Goal: Task Accomplishment & Management: Use online tool/utility

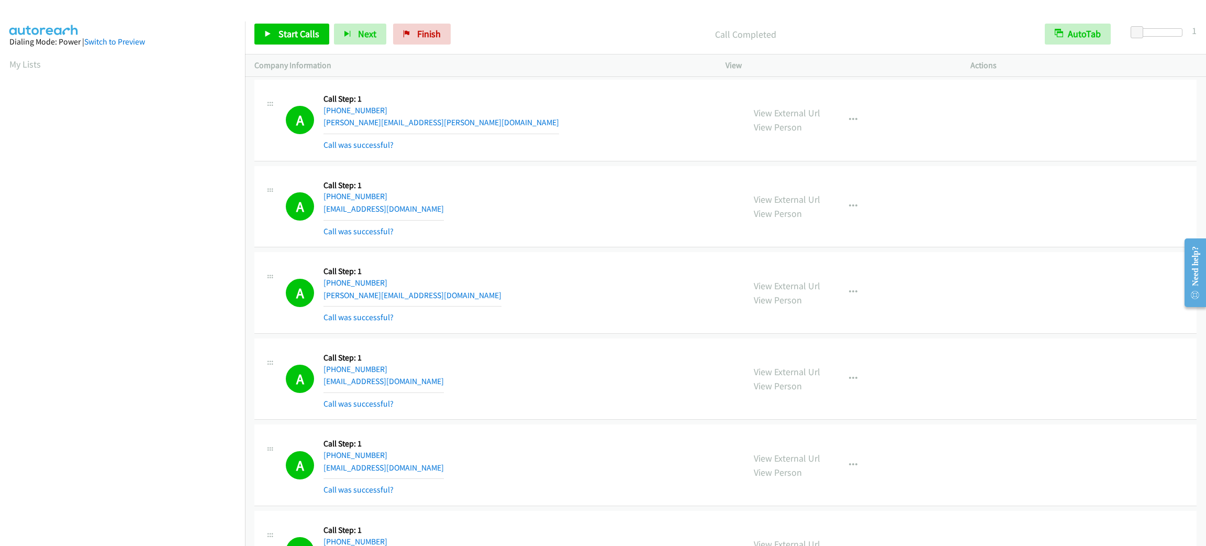
scroll to position [46, 0]
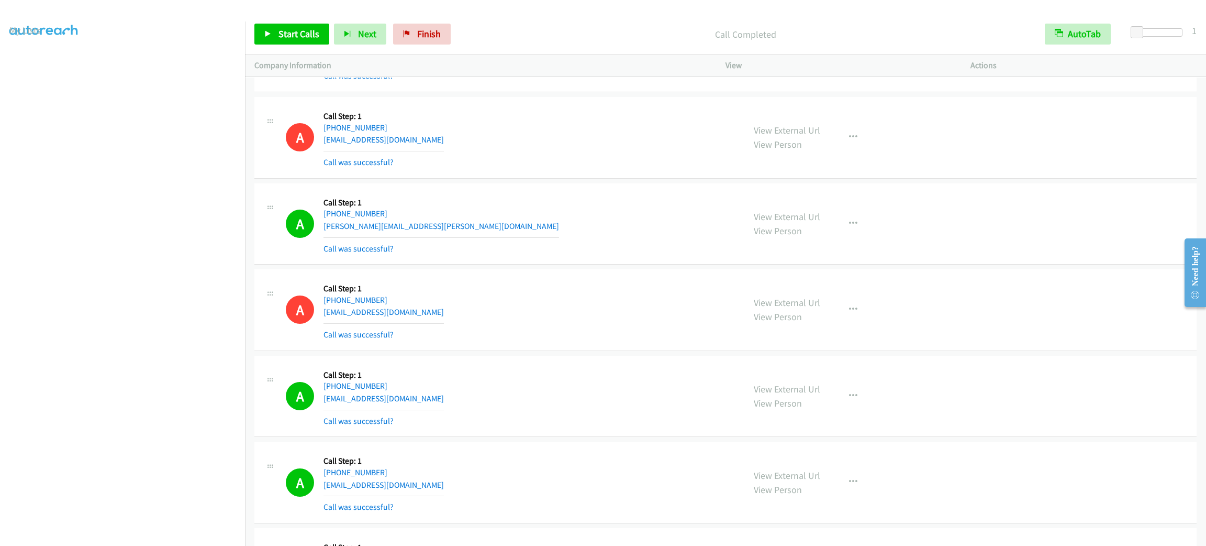
click at [686, 109] on div "A Callback Scheduled Call Step: 1 America/New_York +1 203-715-5800 smokingtz@sb…" at bounding box center [725, 138] width 943 height 82
click at [668, 121] on div "A Callback Scheduled Call Step: 1 America/New_York +1 203-715-5800 smokingtz@sb…" at bounding box center [510, 137] width 449 height 62
click at [653, 121] on div "A Callback Scheduled Call Step: 1 America/New_York +1 203-715-5800 smokingtz@sb…" at bounding box center [510, 137] width 449 height 62
click at [649, 135] on div "A Callback Scheduled Call Step: 1 America/New_York +1 203-715-5800 smokingtz@sb…" at bounding box center [510, 137] width 449 height 62
click at [555, 122] on div "A Callback Scheduled Call Step: 1 America/New_York +1 203-715-5800 smokingtz@sb…" at bounding box center [510, 137] width 449 height 62
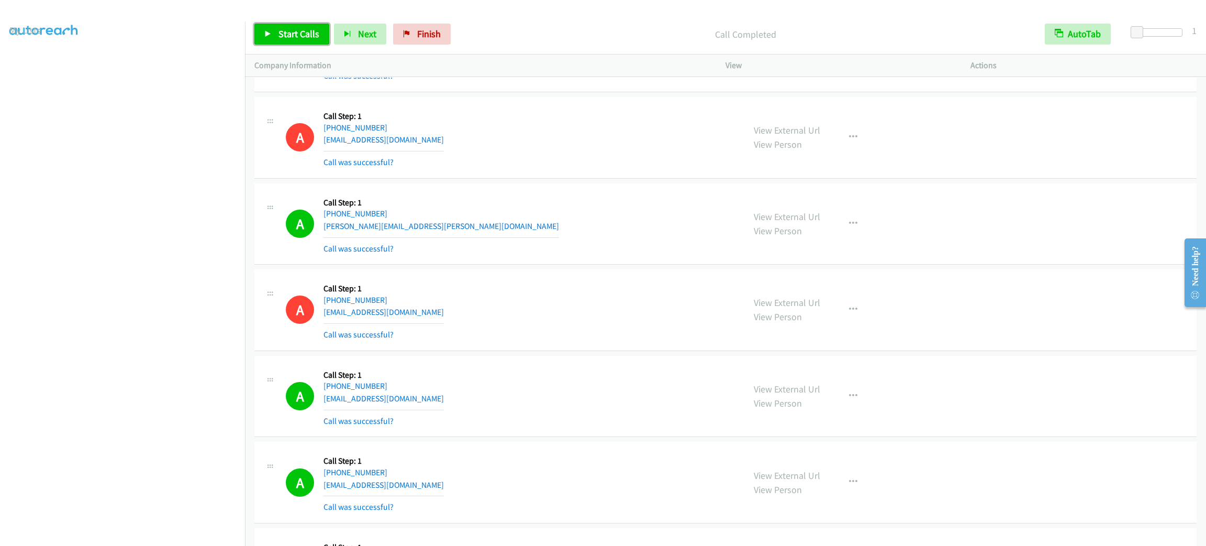
click at [294, 28] on span "Start Calls" at bounding box center [299, 34] width 41 height 12
click at [303, 37] on link "Pause" at bounding box center [283, 34] width 58 height 21
click at [268, 36] on icon at bounding box center [267, 34] width 7 height 7
click at [148, 540] on aside "Dialing Mode: Power | Switch to Preview My Lists" at bounding box center [122, 277] width 245 height 580
click at [146, 533] on section at bounding box center [122, 297] width 226 height 501
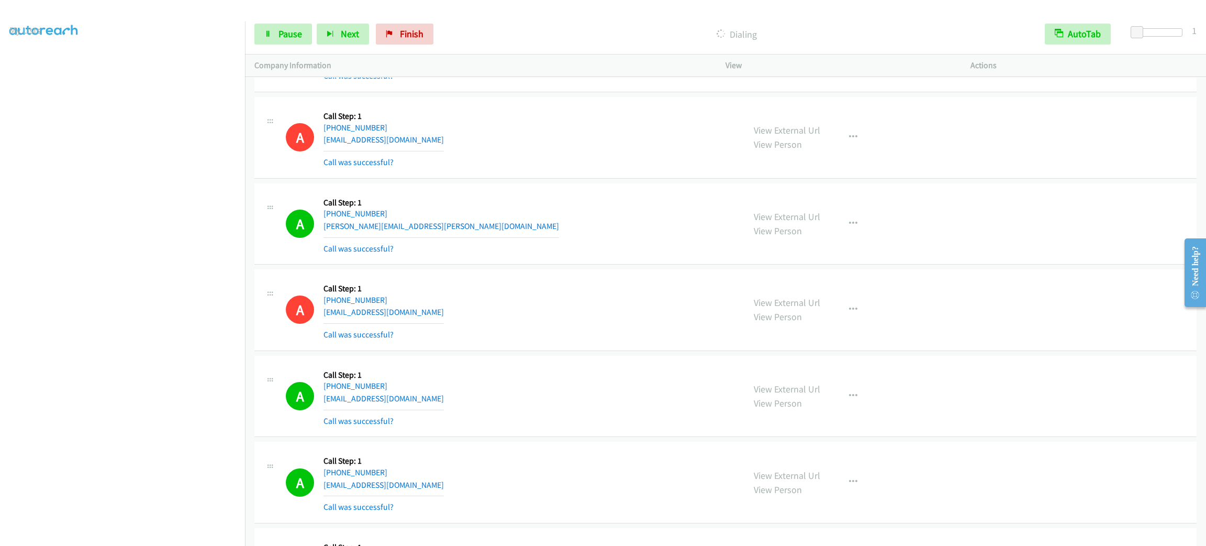
click at [173, 534] on section at bounding box center [122, 297] width 226 height 501
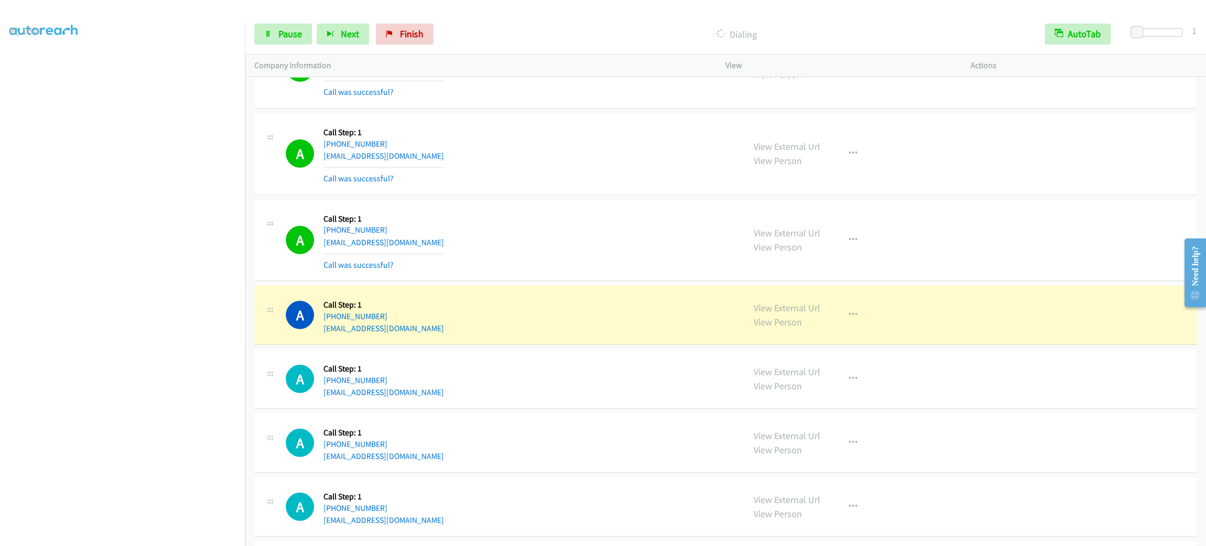
scroll to position [5148, 0]
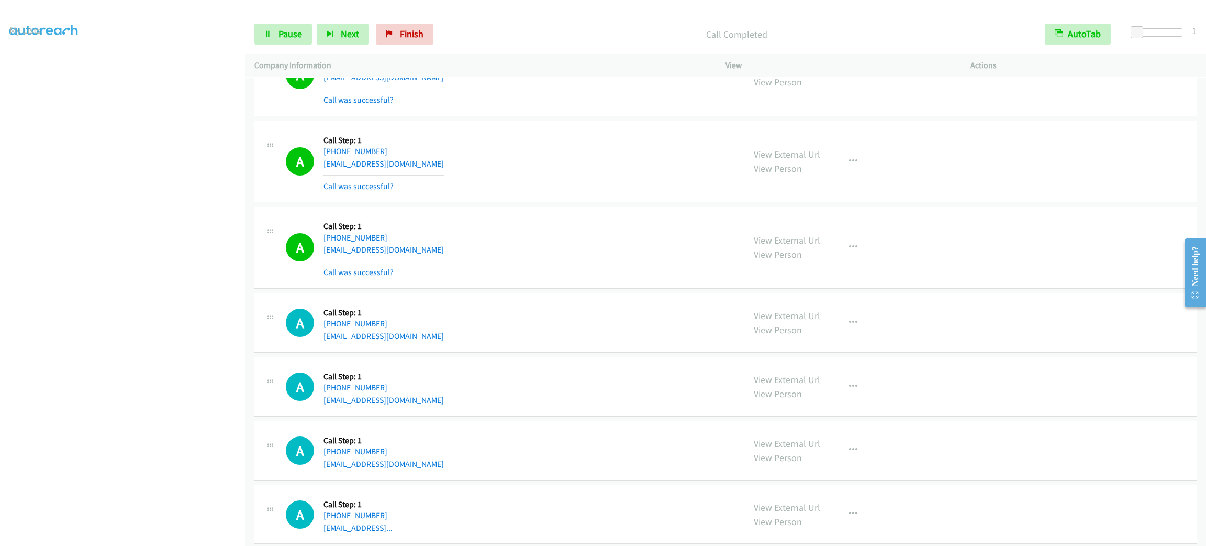
drag, startPoint x: 508, startPoint y: 247, endPoint x: 513, endPoint y: 246, distance: 5.3
click at [509, 247] on div "A Callback Scheduled Call Step: 1 America/New_York +1 917-847-3995 shearj@bells…" at bounding box center [510, 247] width 449 height 62
click at [301, 24] on link "Pause" at bounding box center [283, 34] width 58 height 21
click at [301, 24] on link "Start Calls" at bounding box center [291, 34] width 75 height 21
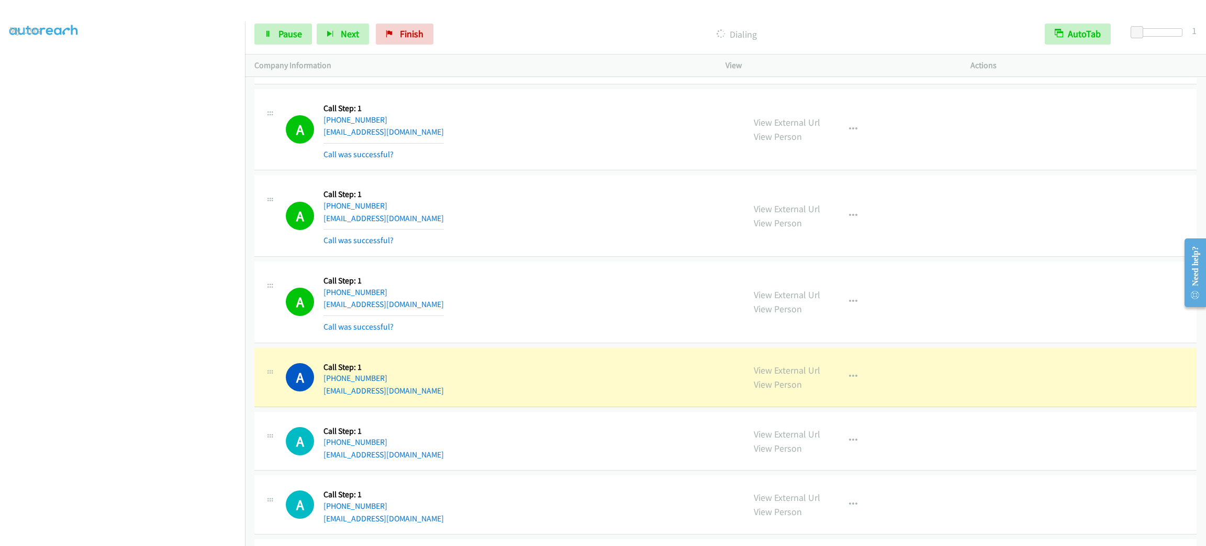
scroll to position [5997, 0]
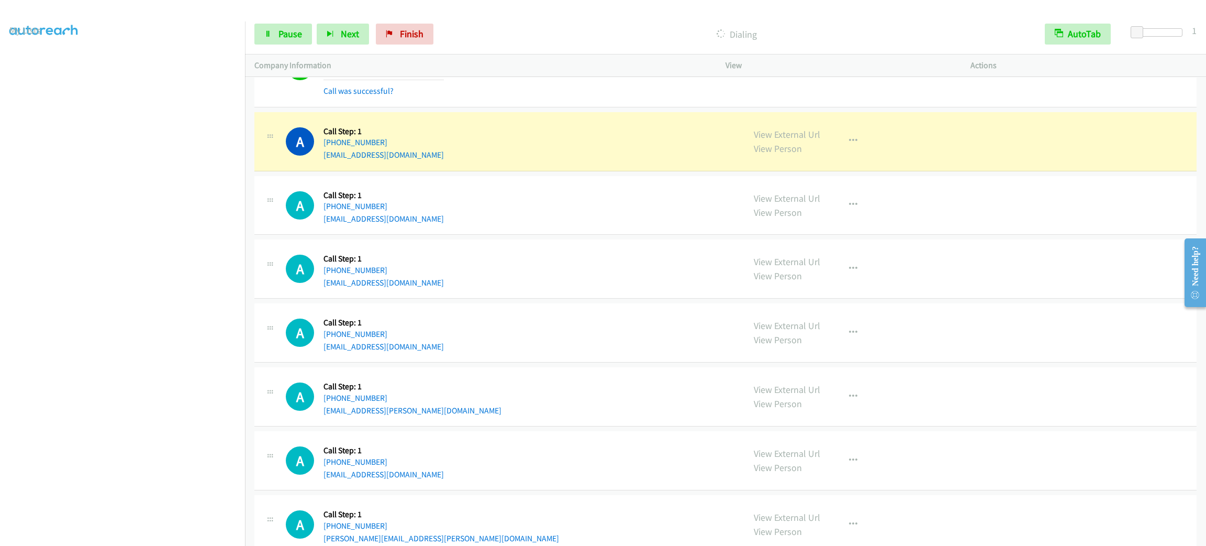
click at [618, 205] on div "A Callback Scheduled Call Step: 1 America/New_York +1 802-370-7037 gfd6f40@gmai…" at bounding box center [510, 205] width 449 height 40
click at [912, 161] on div "View External Url View Person View External Url Email Schedule/Manage Callback …" at bounding box center [872, 141] width 254 height 40
click at [870, 161] on div "View External Url View Person View External Url Email Schedule/Manage Callback …" at bounding box center [872, 141] width 254 height 40
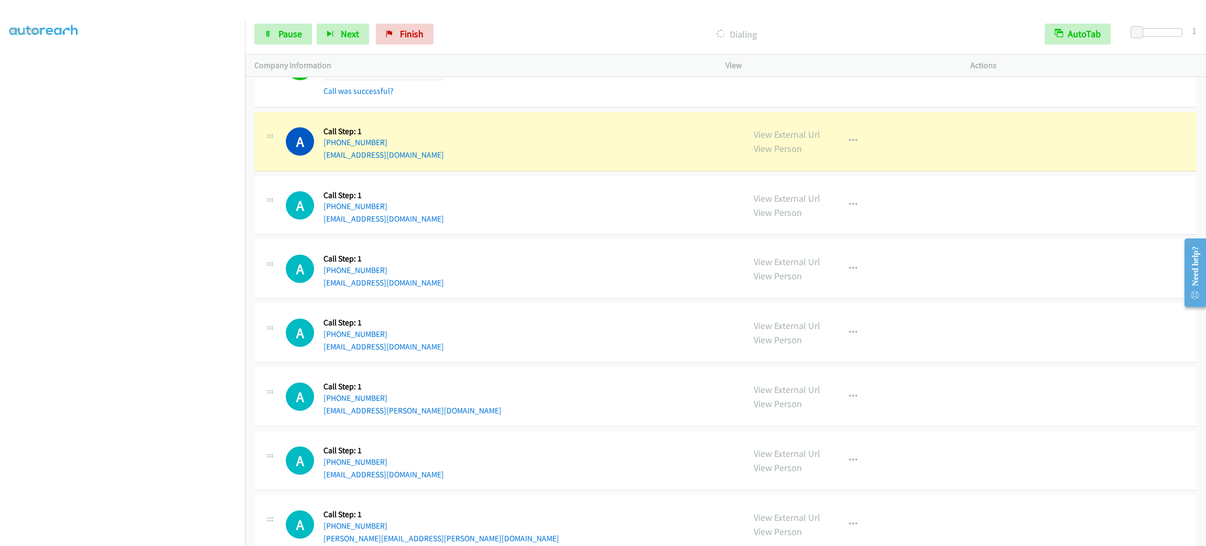
click at [870, 161] on div "View External Url View Person View External Url Email Schedule/Manage Callback …" at bounding box center [872, 141] width 254 height 40
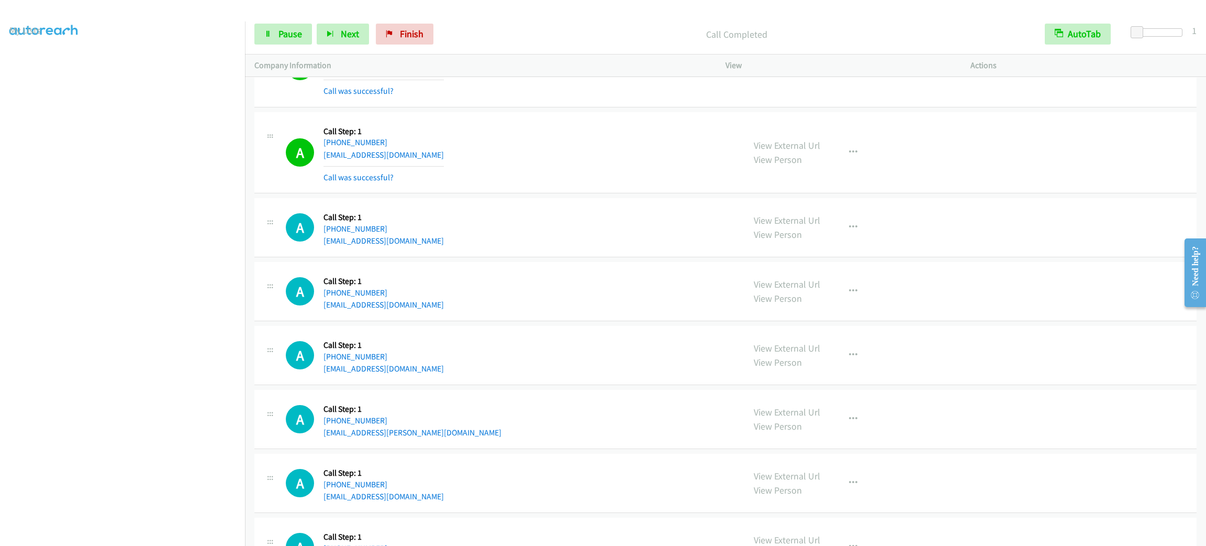
drag, startPoint x: 857, startPoint y: 153, endPoint x: 850, endPoint y: 190, distance: 37.3
click at [856, 152] on div "View External Url View Person View External Url Email Schedule/Manage Callback …" at bounding box center [872, 152] width 254 height 62
click at [832, 184] on div "View External Url View Person View External Url Email Schedule/Manage Callback …" at bounding box center [872, 152] width 254 height 62
click at [849, 157] on icon "button" at bounding box center [853, 152] width 8 height 8
click at [832, 252] on link "Add to do not call list" at bounding box center [797, 241] width 139 height 21
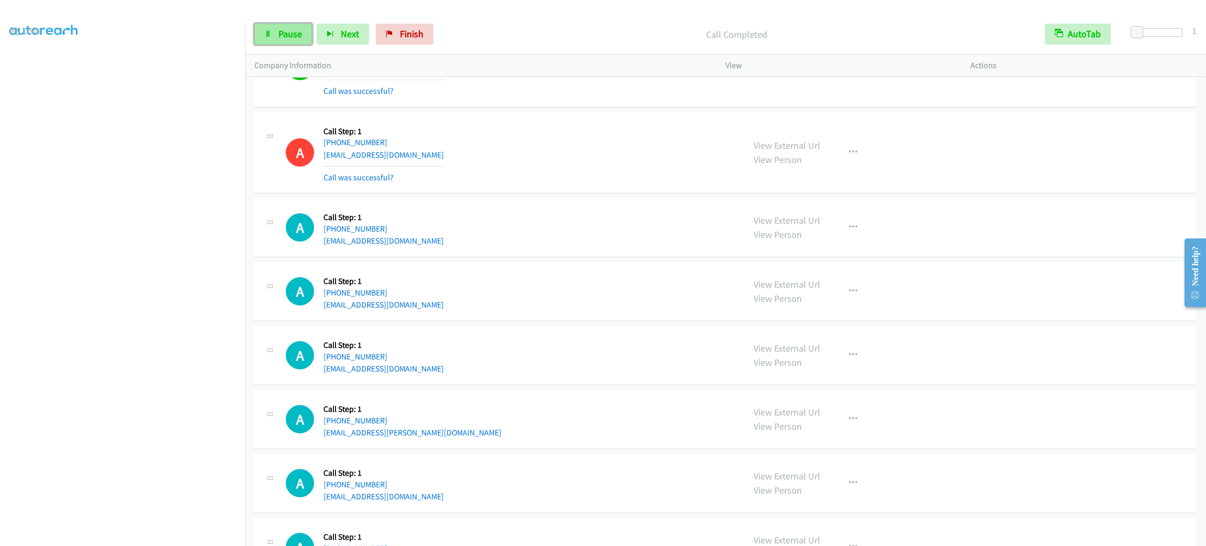
click at [290, 37] on span "Pause" at bounding box center [291, 34] width 24 height 12
click at [290, 37] on span "Start Calls" at bounding box center [299, 34] width 41 height 12
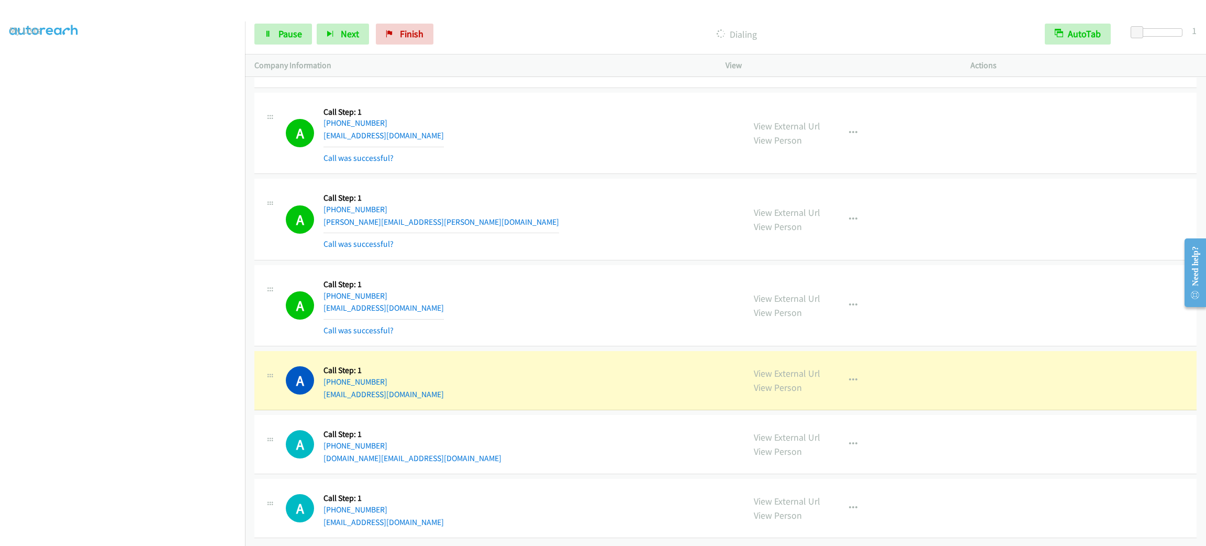
scroll to position [6452, 0]
click at [431, 383] on div "A Callback Scheduled Call Step: 1 America/New_York +1 919-352-5383 kyleprososki…" at bounding box center [510, 380] width 449 height 40
copy div "kyleprososki@hotmail.com"
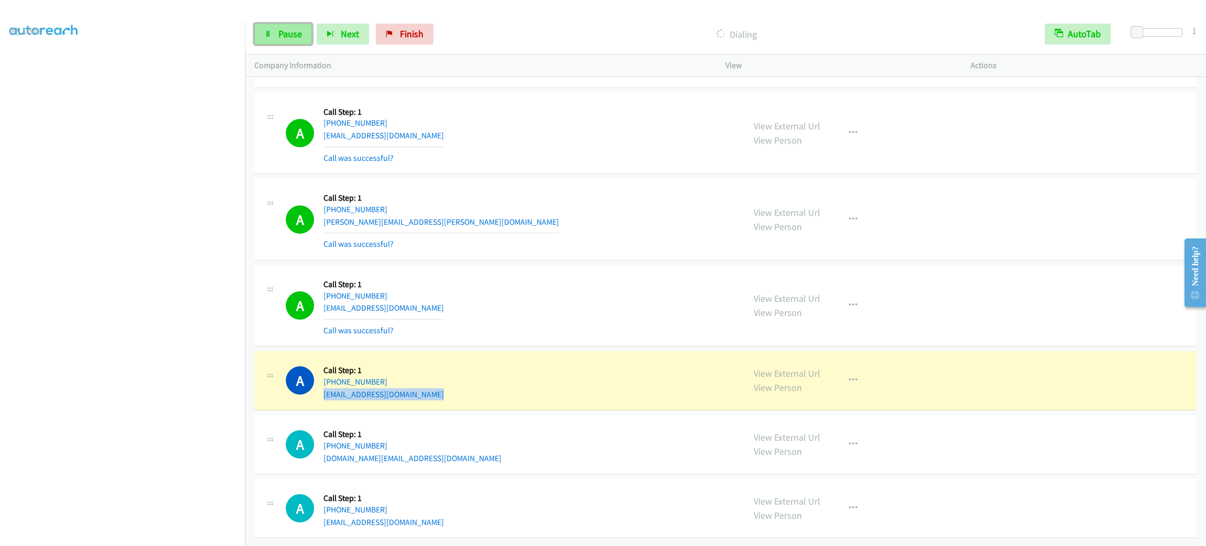
click at [303, 42] on link "Pause" at bounding box center [283, 34] width 58 height 21
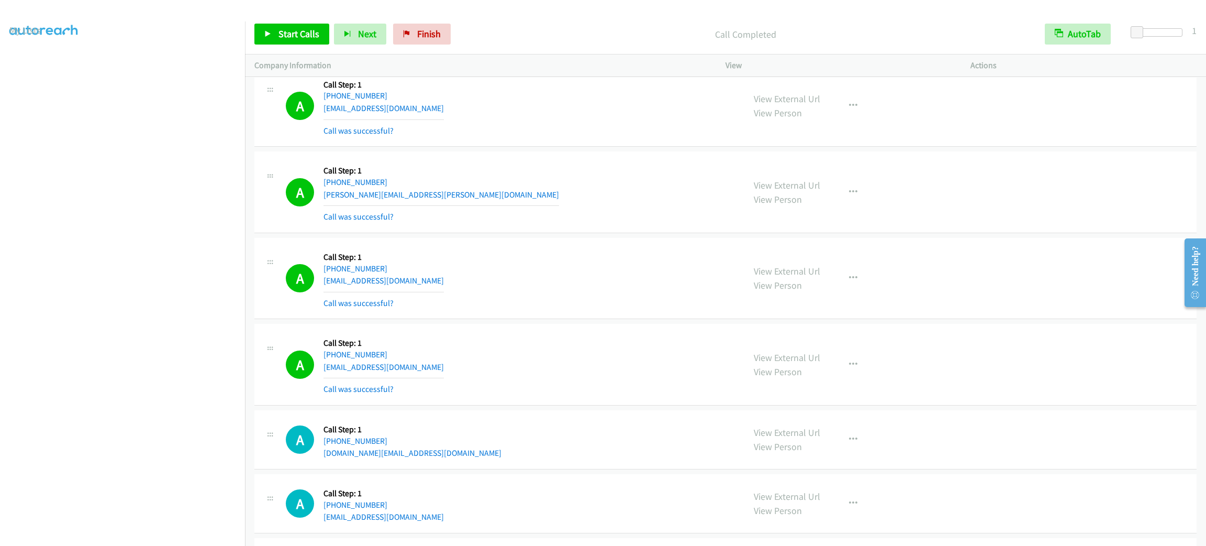
click at [577, 105] on div "A Callback Scheduled Call Step: 1 America/New_York +1 617-775-6737 paulmarycunn…" at bounding box center [510, 106] width 449 height 62
click at [579, 101] on div "A Callback Scheduled Call Step: 1 America/New_York +1 617-775-6737 paulmarycunn…" at bounding box center [510, 106] width 449 height 62
click at [296, 41] on link "Start Calls" at bounding box center [291, 34] width 75 height 21
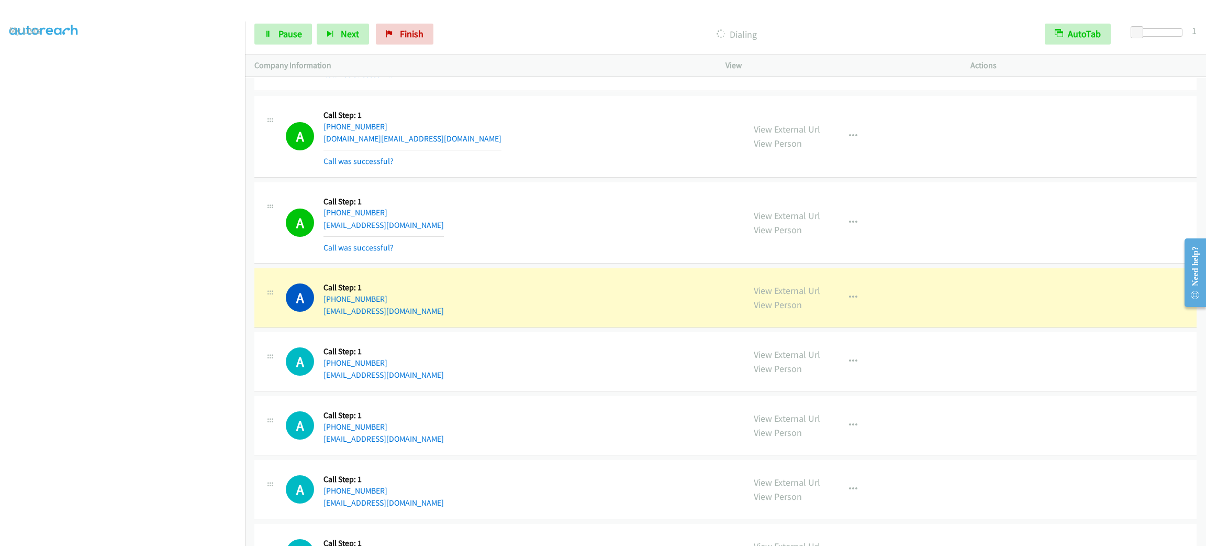
scroll to position [6923, 0]
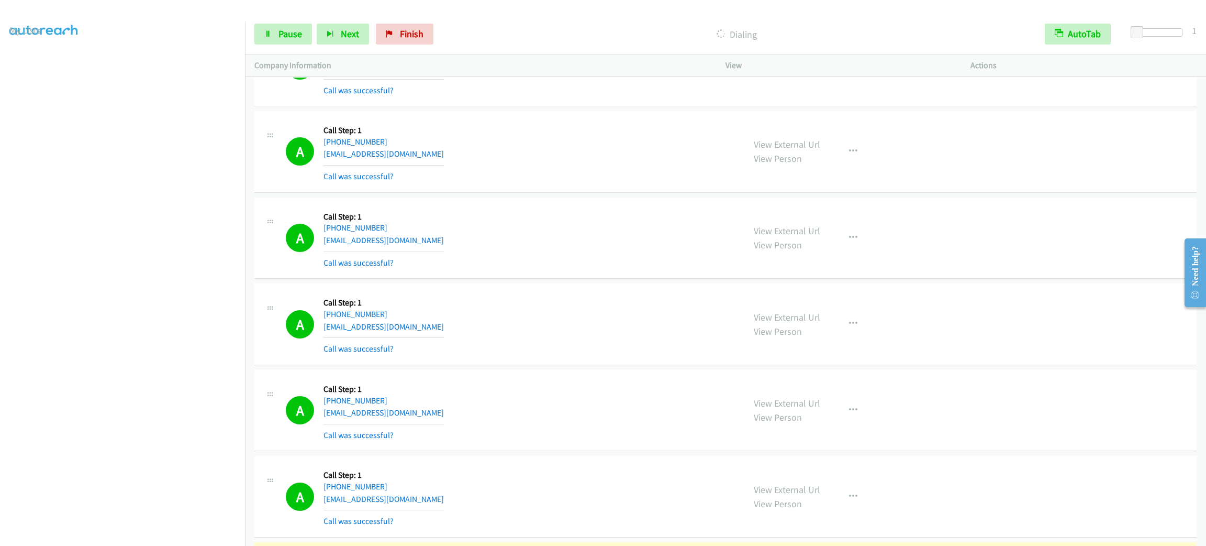
click at [284, 22] on div "Start Calls Pause Next Finish Dialing AutoTab AutoTab 1" at bounding box center [725, 34] width 961 height 40
click at [284, 28] on span "Pause" at bounding box center [291, 34] width 24 height 12
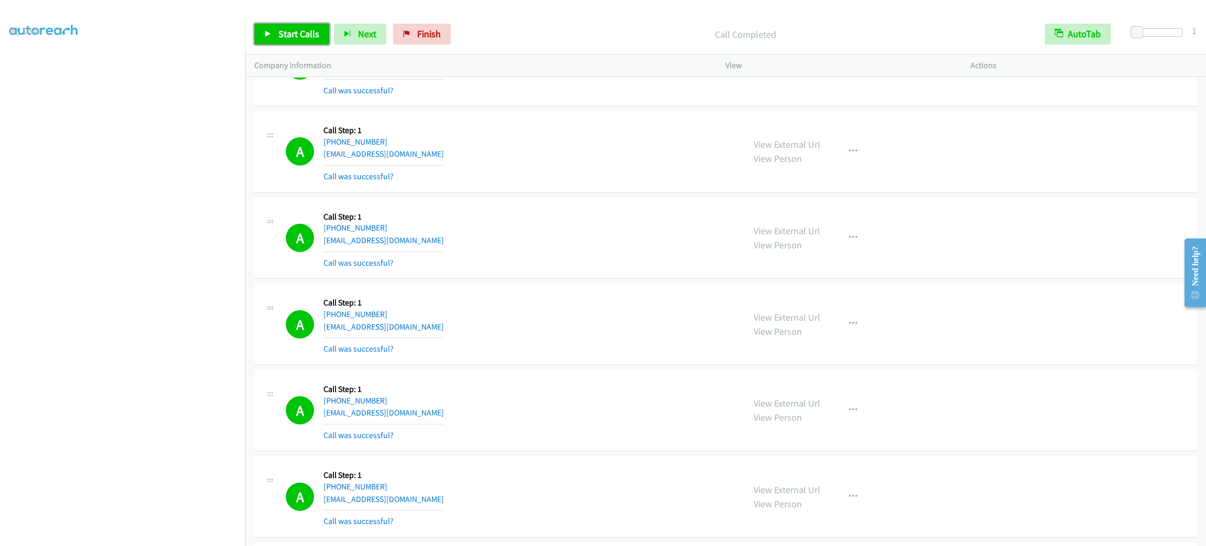
click at [300, 37] on span "Start Calls" at bounding box center [299, 34] width 41 height 12
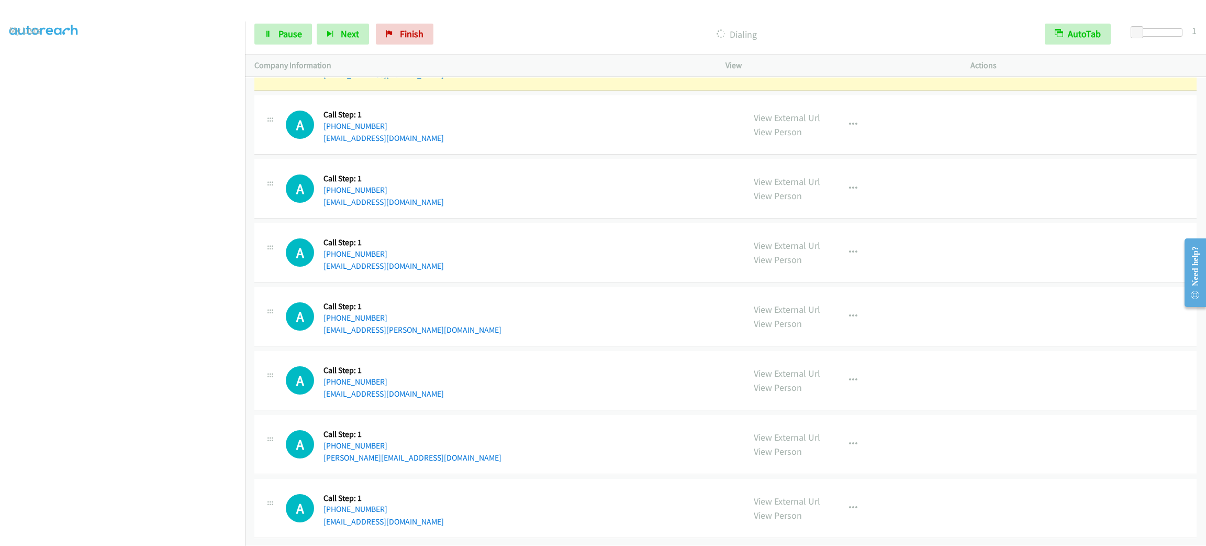
scroll to position [7630, 0]
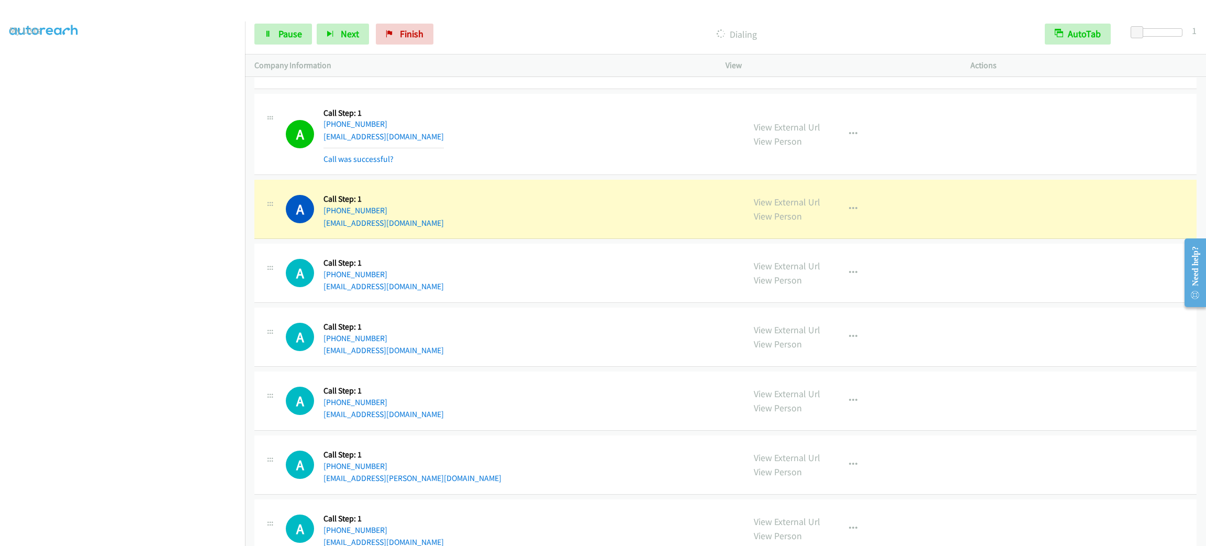
click at [846, 139] on div "View External Url View Person View External Url Email Schedule/Manage Callback …" at bounding box center [872, 134] width 254 height 62
click at [847, 145] on button "button" at bounding box center [853, 134] width 28 height 21
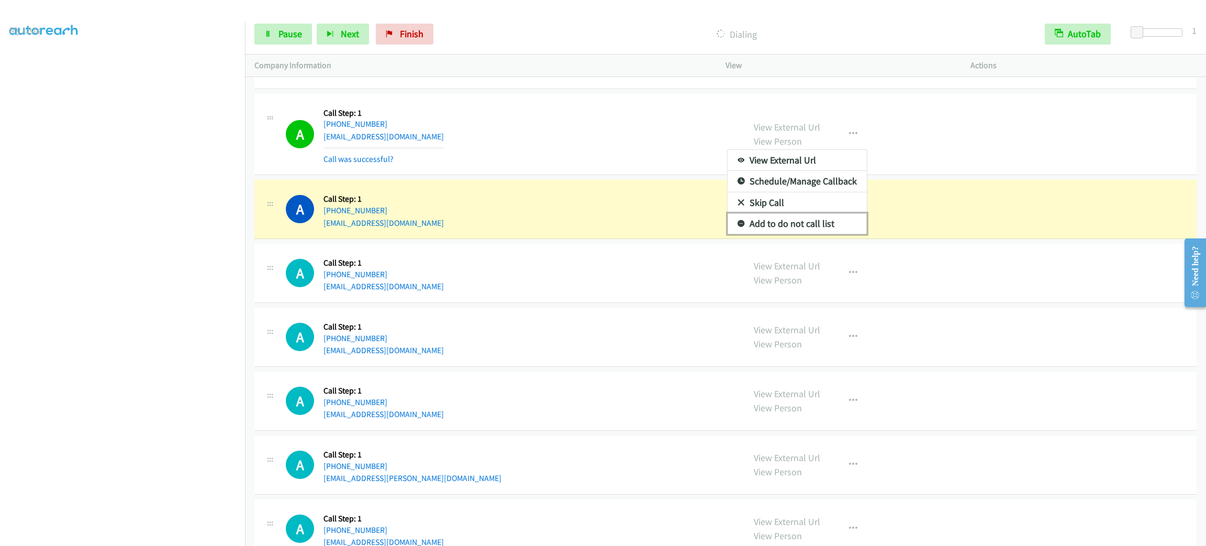
click at [838, 234] on link "Add to do not call list" at bounding box center [797, 223] width 139 height 21
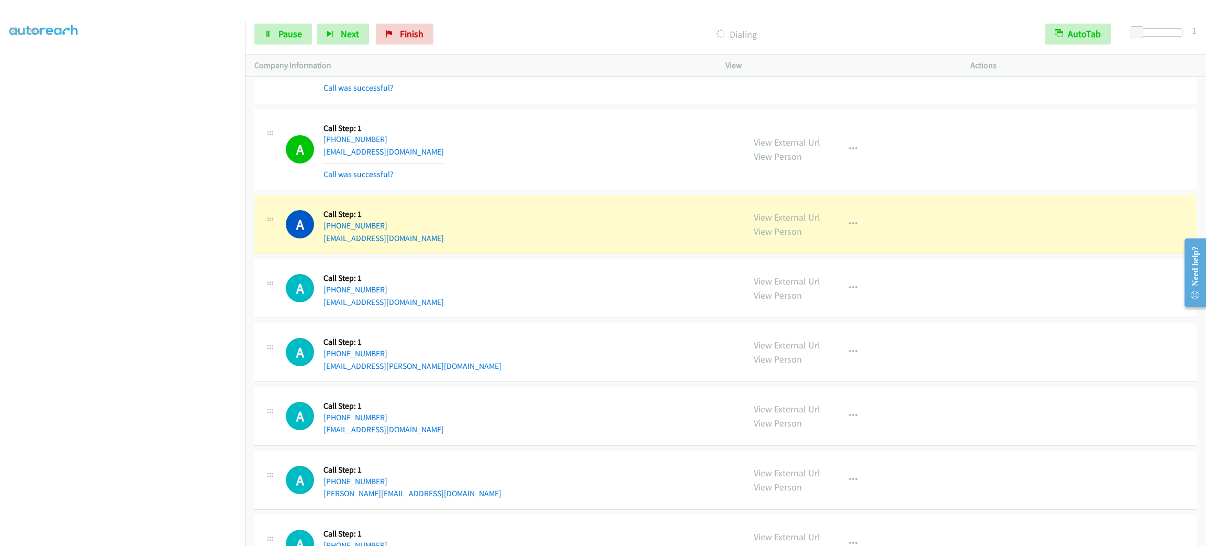
scroll to position [7853, 0]
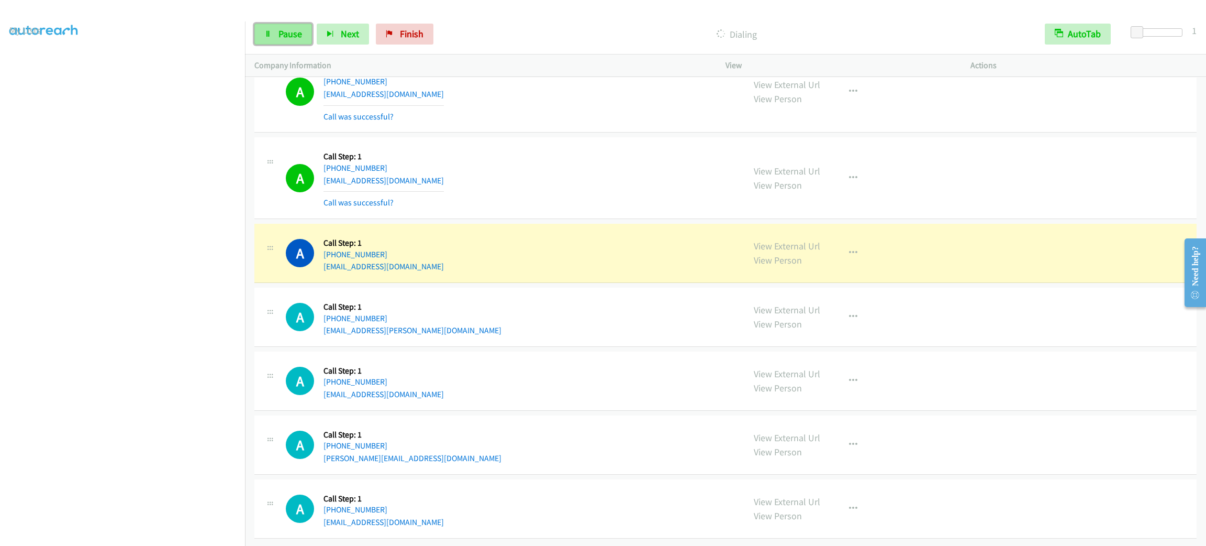
click at [304, 32] on link "Pause" at bounding box center [283, 34] width 58 height 21
click at [290, 43] on link "Pause" at bounding box center [283, 34] width 58 height 21
click at [299, 30] on span "Start Calls" at bounding box center [299, 34] width 41 height 12
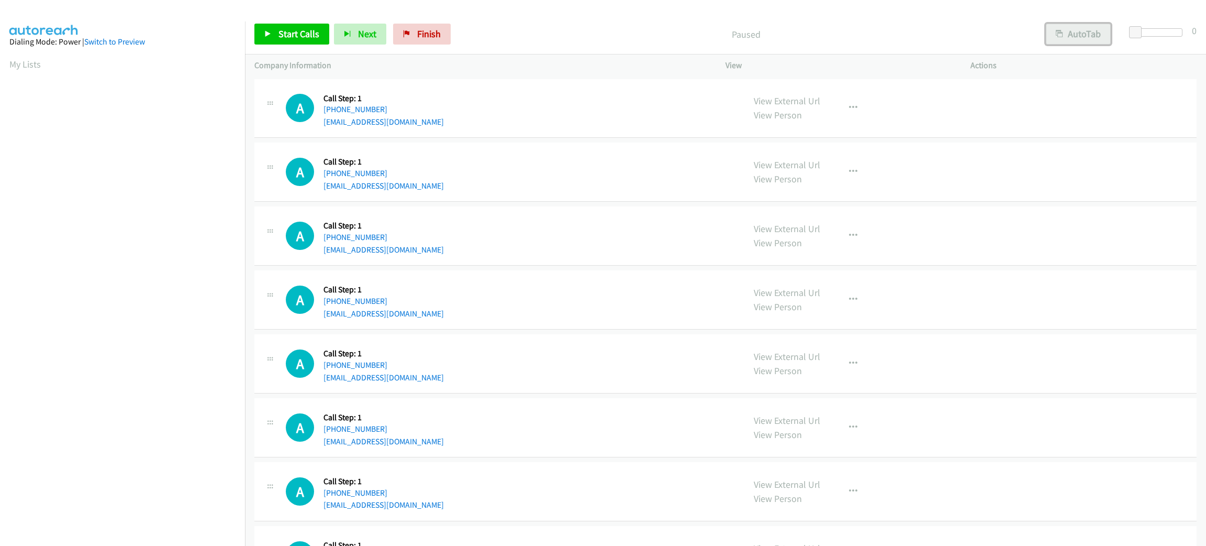
click at [1077, 40] on button "AutoTab" at bounding box center [1078, 34] width 65 height 21
click at [1132, 31] on span at bounding box center [1137, 32] width 13 height 13
click at [303, 40] on link "Start Calls" at bounding box center [291, 34] width 75 height 21
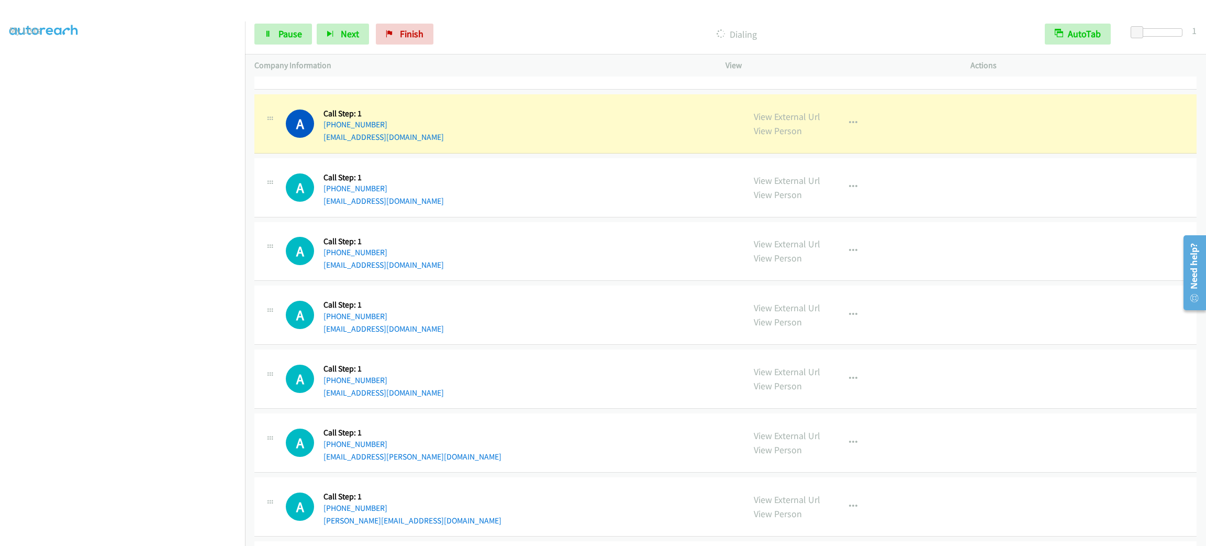
scroll to position [235, 0]
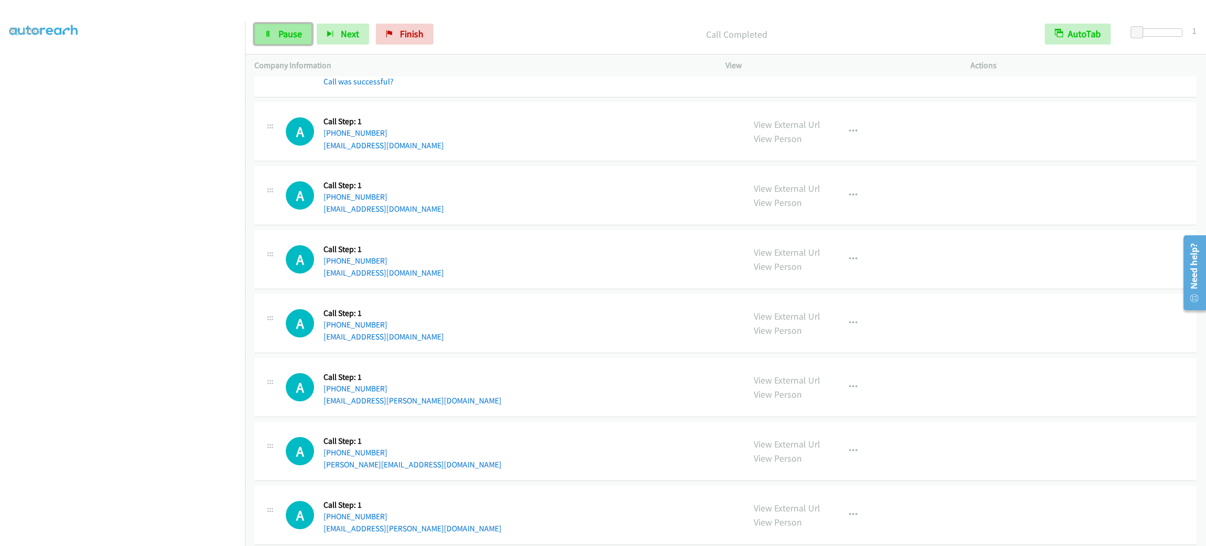
click at [274, 31] on link "Pause" at bounding box center [283, 34] width 58 height 21
click at [274, 31] on link "Start Calls" at bounding box center [291, 34] width 75 height 21
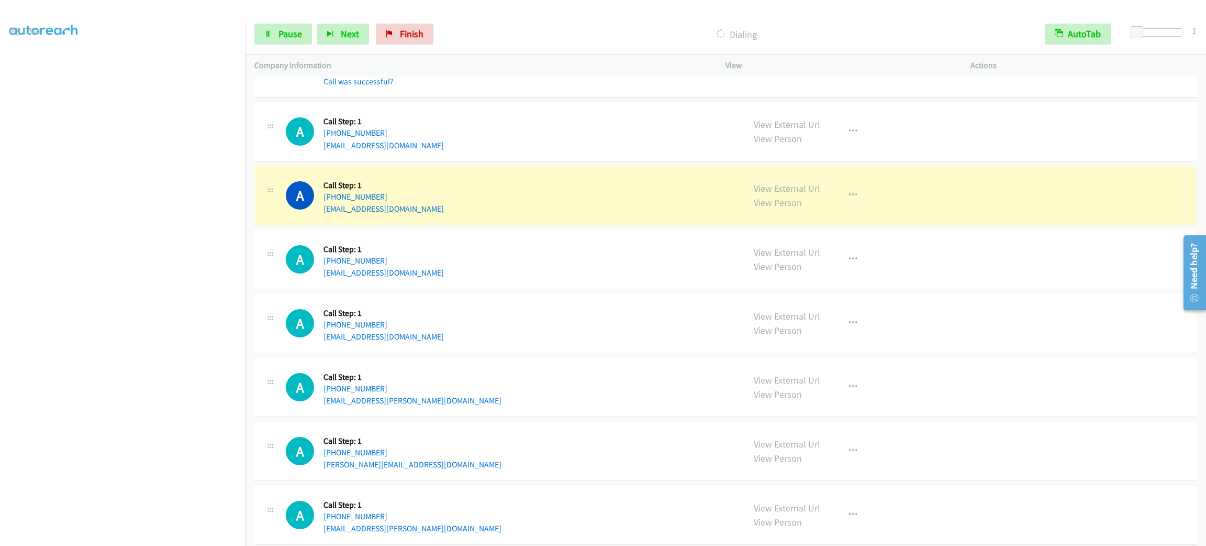
scroll to position [314, 0]
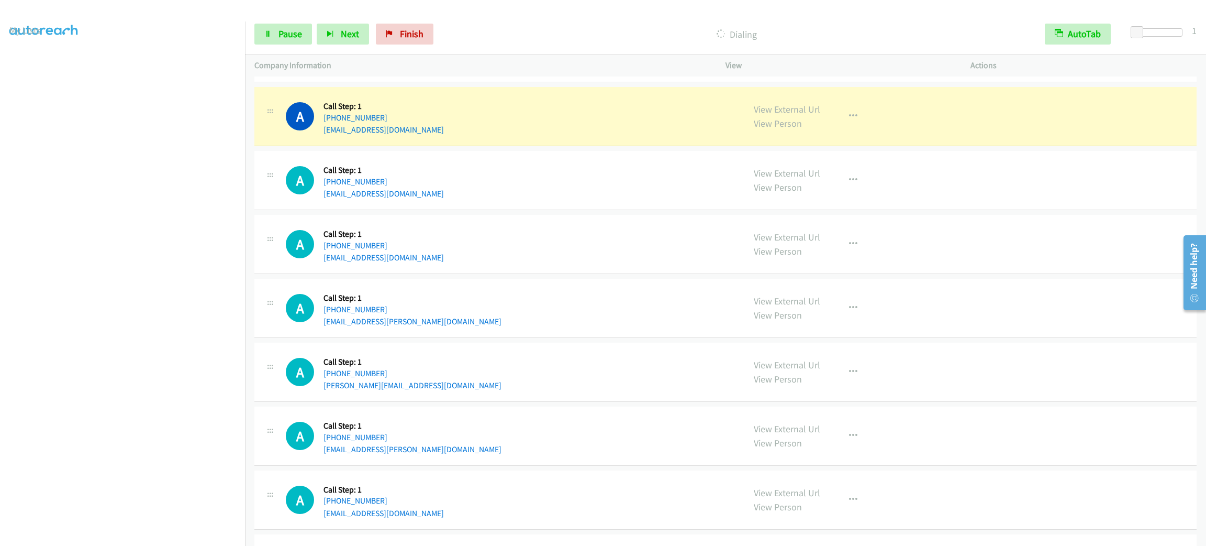
click at [557, 123] on div "A Callback Scheduled Call Step: 1 America/Chicago +1 662-722-3637 andrewparker3…" at bounding box center [510, 116] width 449 height 40
click at [855, 109] on button "button" at bounding box center [853, 116] width 28 height 21
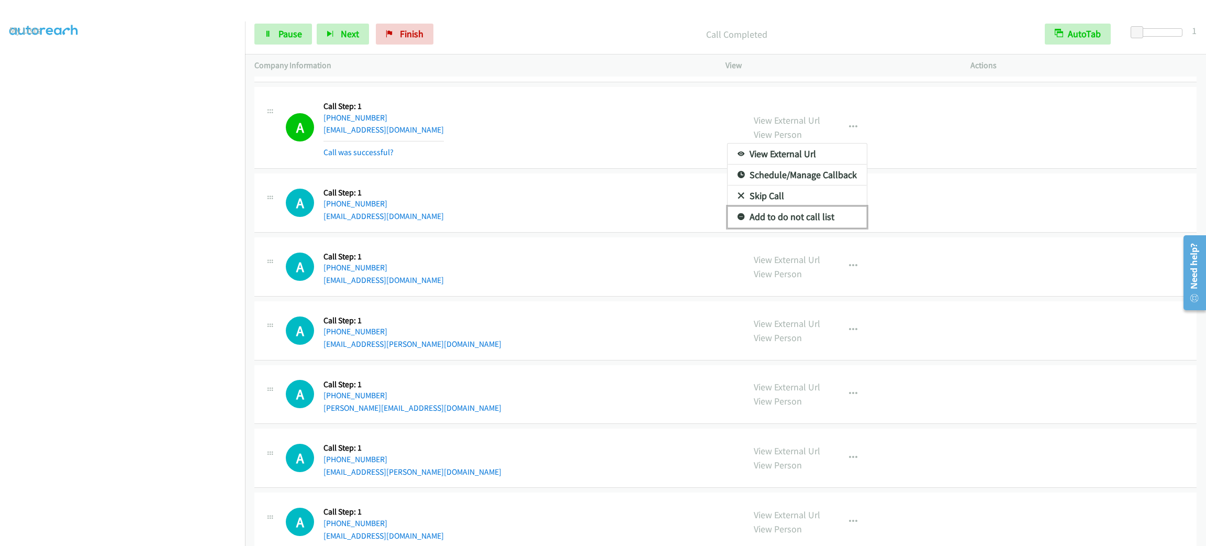
click at [830, 215] on link "Add to do not call list" at bounding box center [797, 216] width 139 height 21
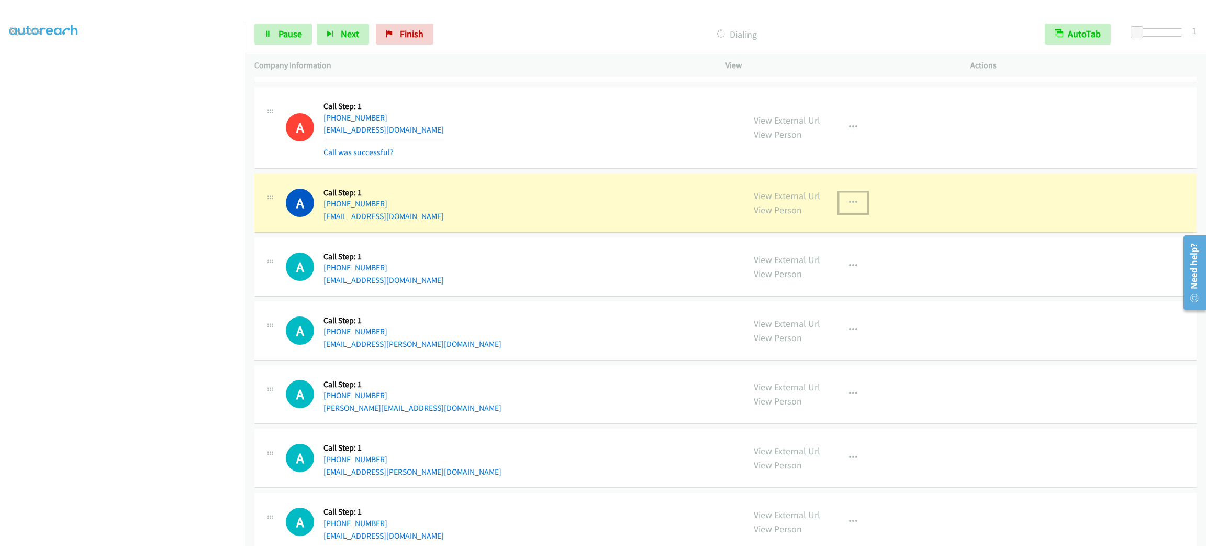
click at [856, 201] on button "button" at bounding box center [853, 202] width 28 height 21
click at [661, 241] on div at bounding box center [603, 273] width 1206 height 546
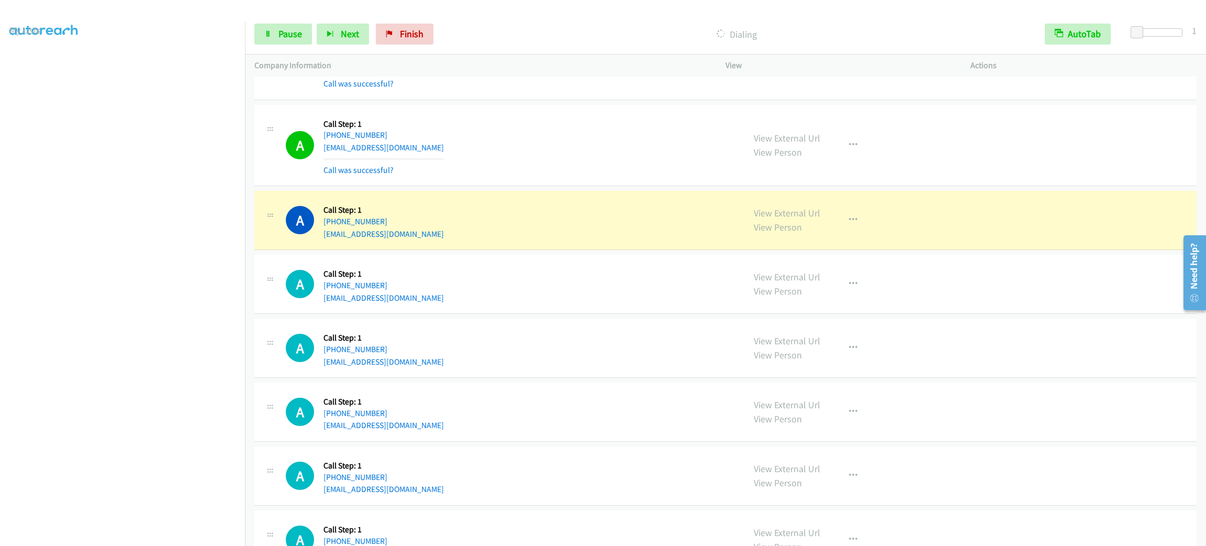
scroll to position [1237, 0]
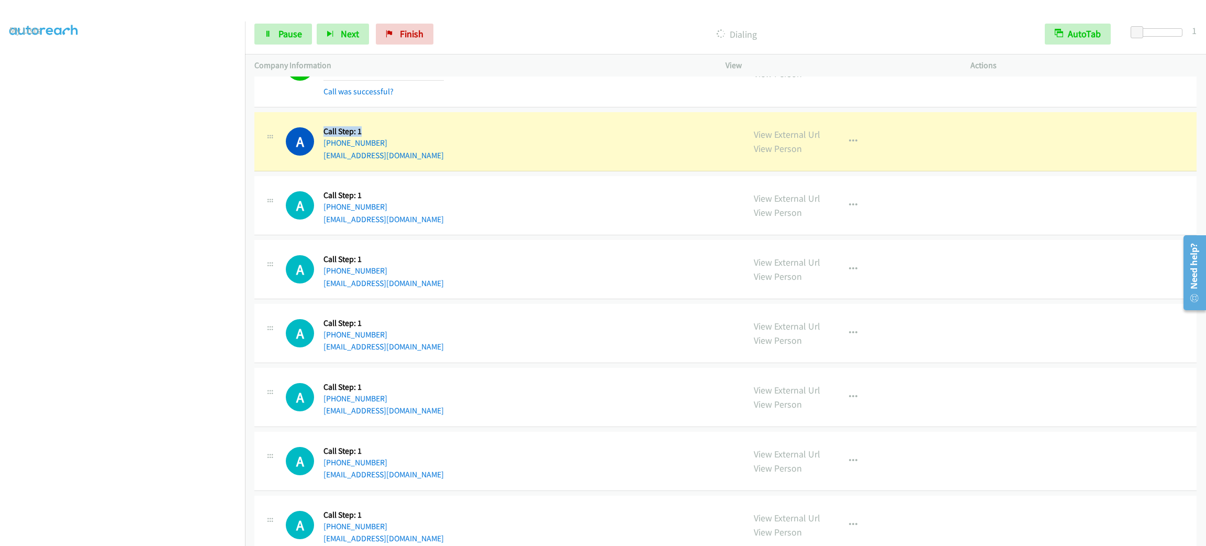
drag, startPoint x: 378, startPoint y: 133, endPoint x: 323, endPoint y: 134, distance: 54.5
click at [324, 134] on h5 "Call Step: 1" at bounding box center [384, 131] width 120 height 10
click at [484, 146] on div "A Callback Scheduled Call Step: 1 America/New_York +1 850-766-6096 xarkaine@yah…" at bounding box center [510, 141] width 449 height 40
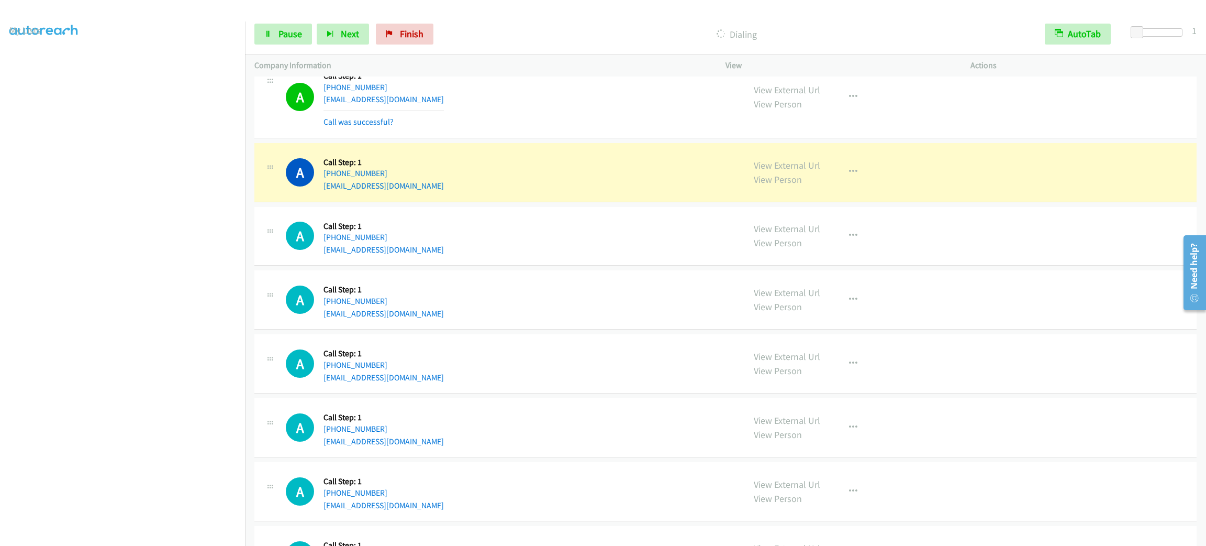
scroll to position [1630, 0]
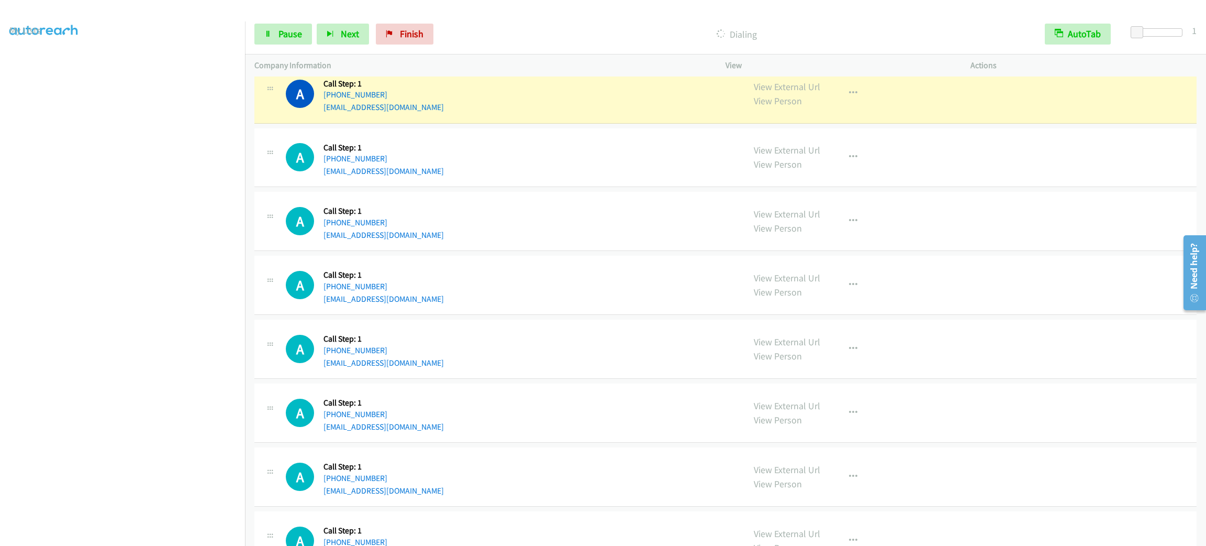
click at [516, 134] on div "A Callback Scheduled Call Step: 1 America/Los_Angeles +1 714-605-1837 roimedina…" at bounding box center [725, 157] width 943 height 59
click at [1063, 155] on div "A Callback Scheduled Call Step: 1 America/Los_Angeles +1 714-605-1837 roimedina…" at bounding box center [725, 157] width 943 height 59
click at [861, 90] on div "View External Url View Person View External Url Email Schedule/Manage Callback …" at bounding box center [872, 94] width 254 height 40
click at [852, 93] on button "button" at bounding box center [853, 93] width 28 height 21
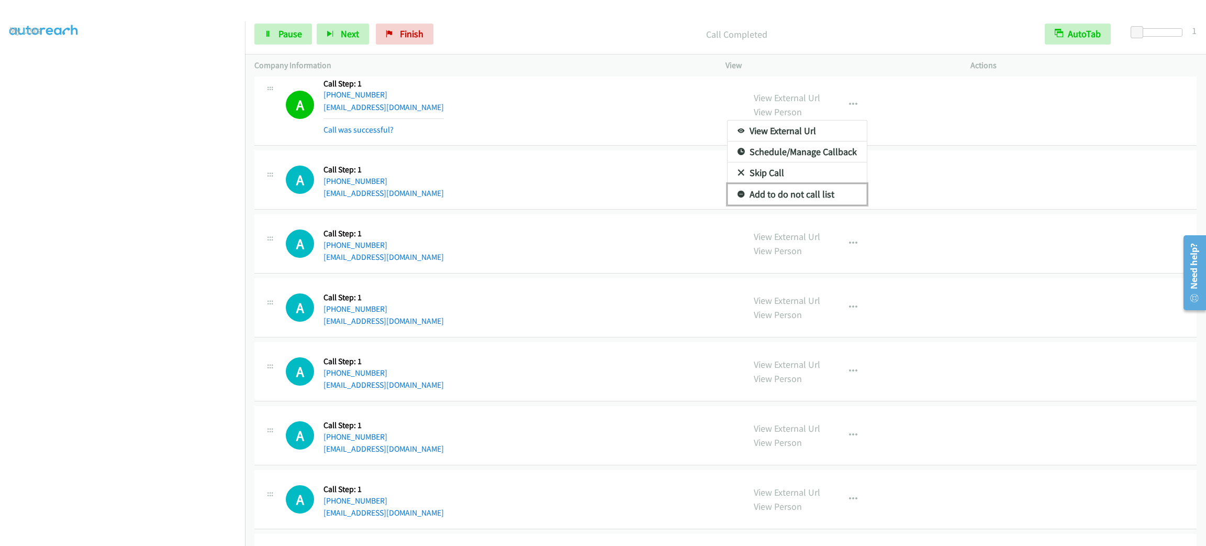
click at [813, 195] on link "Add to do not call list" at bounding box center [797, 194] width 139 height 21
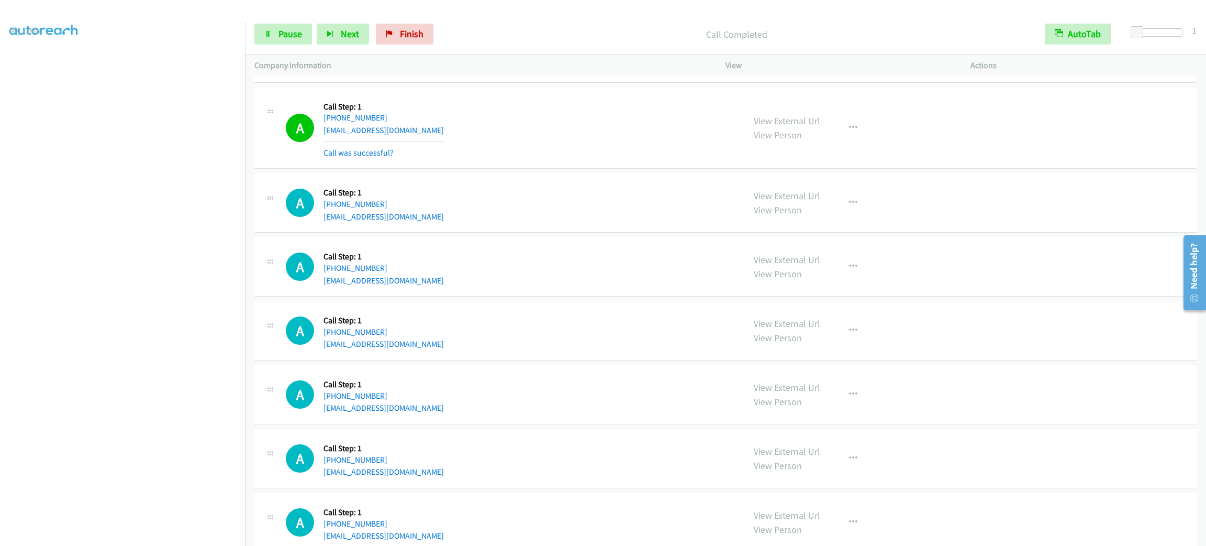
scroll to position [1857, 0]
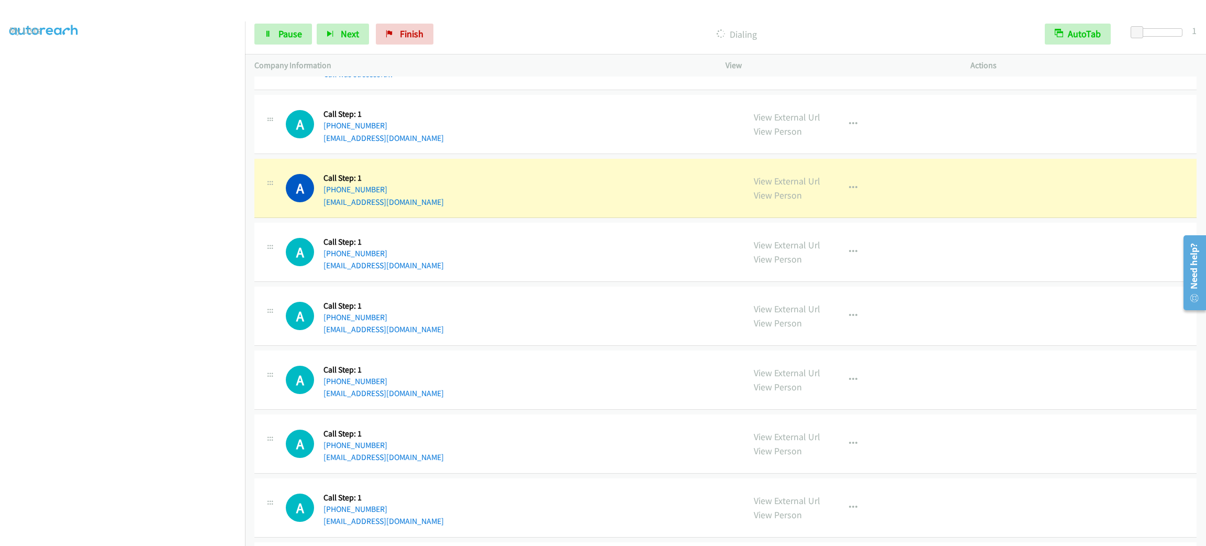
drag, startPoint x: 551, startPoint y: 279, endPoint x: 557, endPoint y: 273, distance: 7.4
click at [551, 279] on div "A Callback Scheduled Call Step: 1 America/Chicago +1 972-400-8763 pbezawada437@…" at bounding box center [725, 252] width 943 height 59
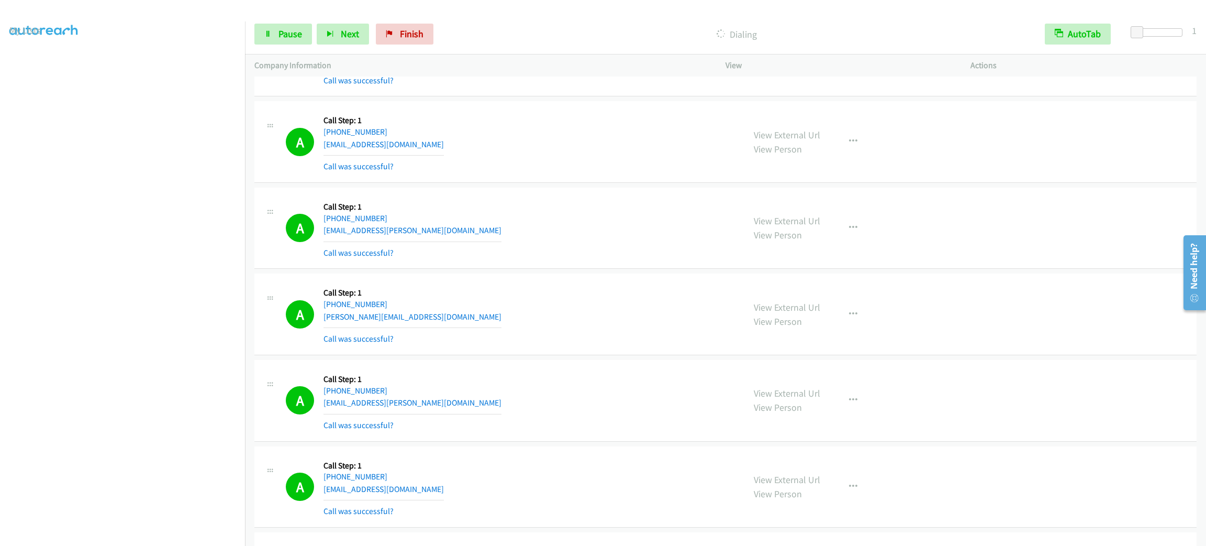
drag, startPoint x: 871, startPoint y: 304, endPoint x: 851, endPoint y: 313, distance: 21.8
click at [868, 304] on div "View External Url View Person View External Url Email Schedule/Manage Callback …" at bounding box center [872, 314] width 254 height 62
click at [851, 313] on button "button" at bounding box center [853, 314] width 28 height 21
click at [835, 400] on link "Add to do not call list" at bounding box center [797, 403] width 139 height 21
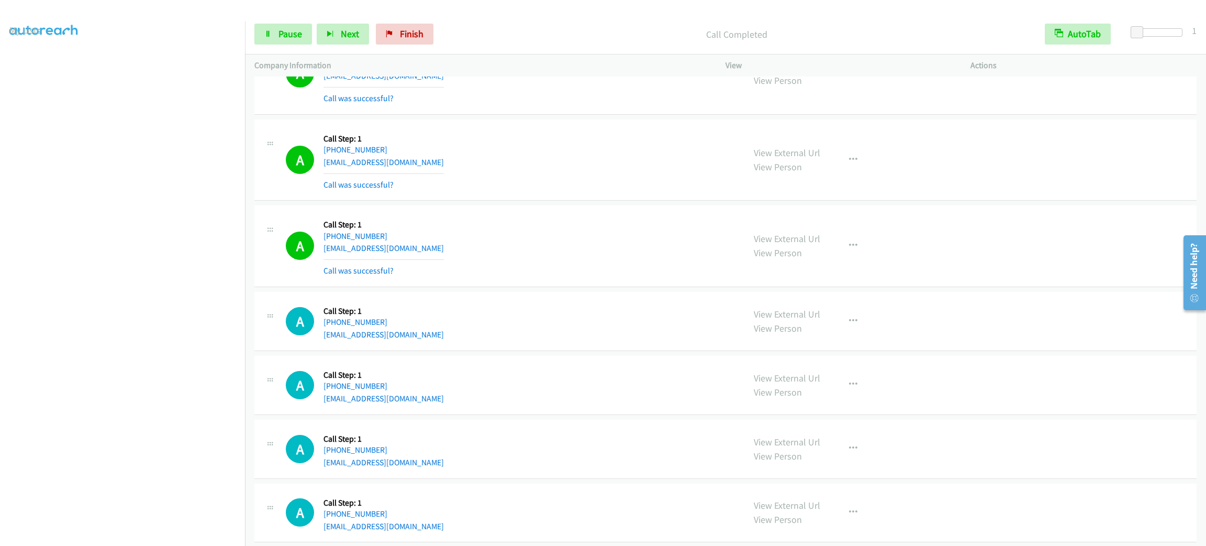
scroll to position [2436, 0]
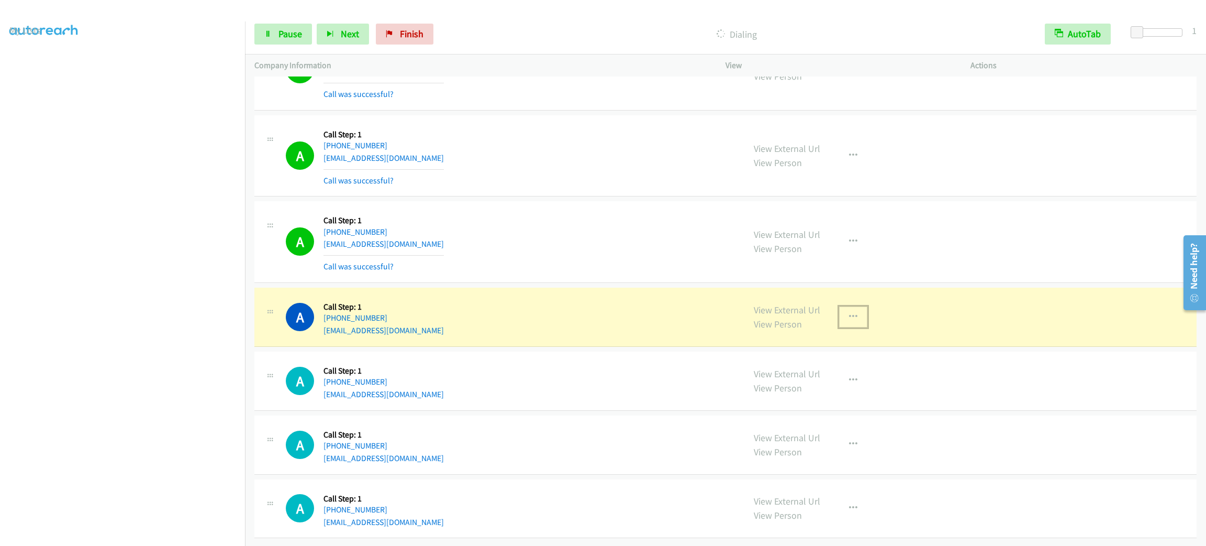
click at [849, 313] on icon "button" at bounding box center [853, 317] width 8 height 8
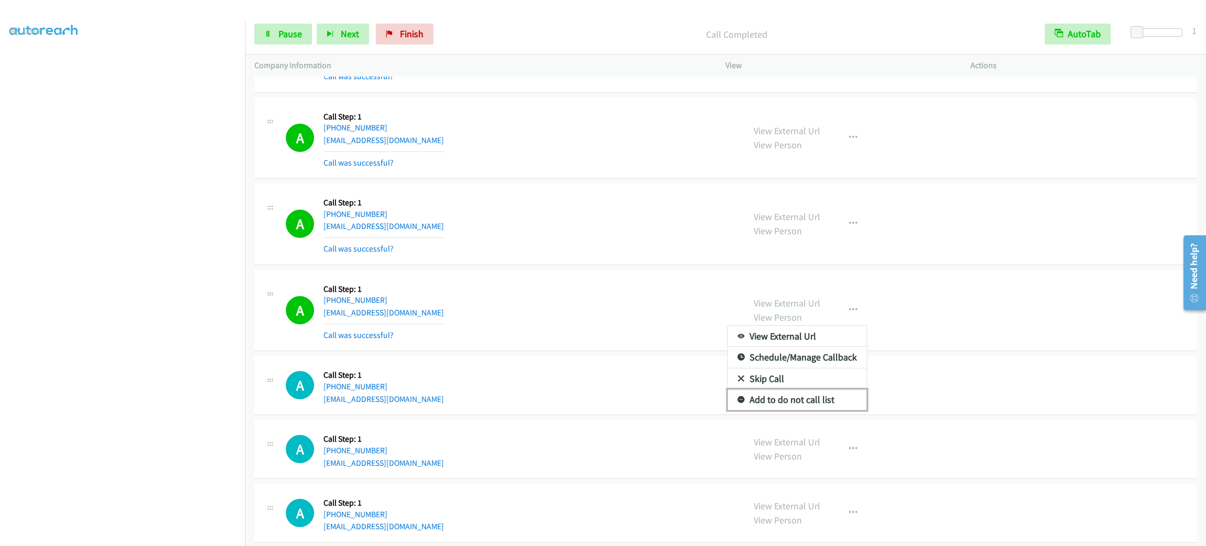
drag, startPoint x: 813, startPoint y: 403, endPoint x: 807, endPoint y: 403, distance: 5.8
click at [811, 403] on link "Add to do not call list" at bounding box center [797, 399] width 139 height 21
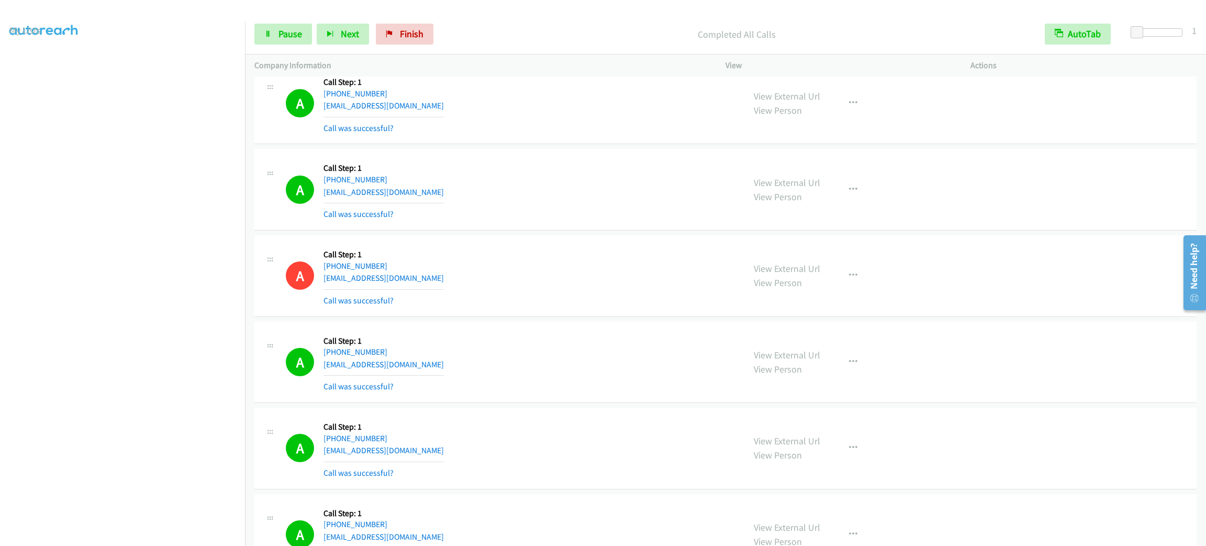
scroll to position [2605, 0]
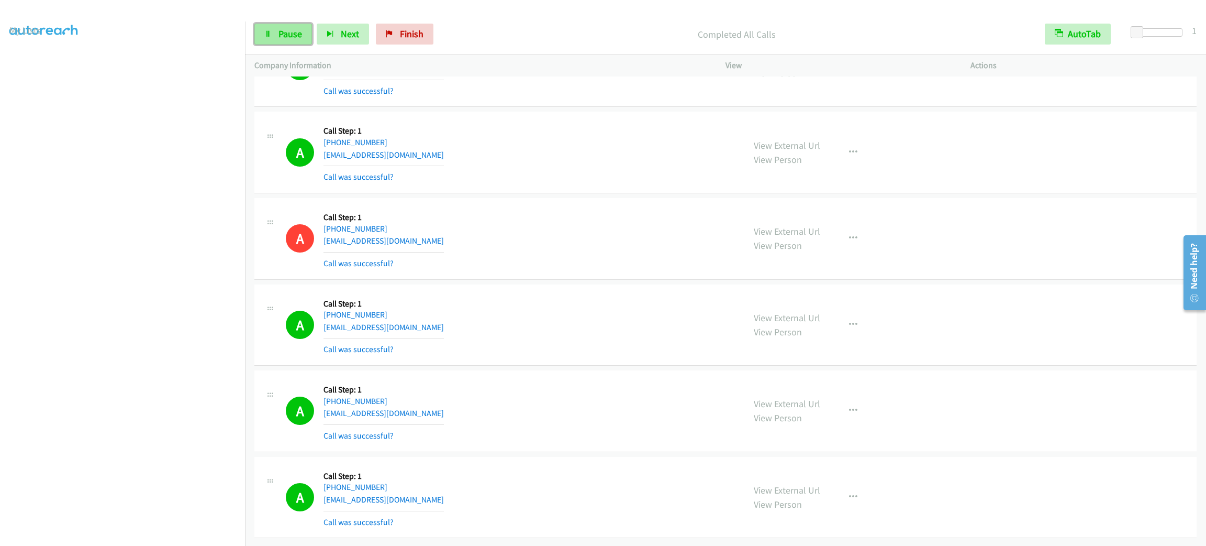
click at [291, 39] on span "Pause" at bounding box center [291, 34] width 24 height 12
click at [23, 64] on link "My Lists" at bounding box center [24, 64] width 31 height 12
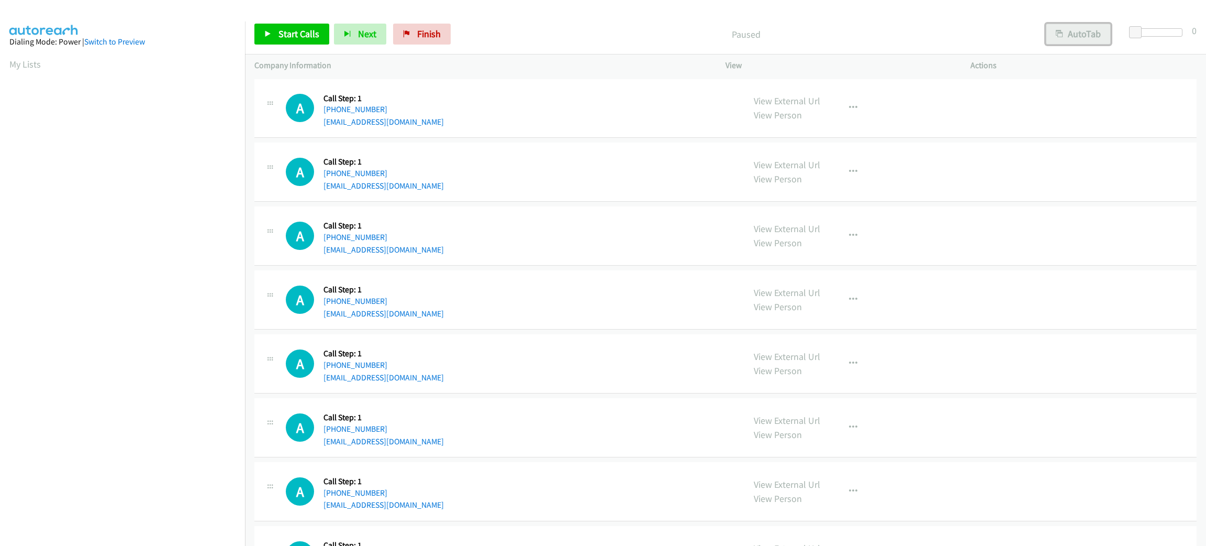
click at [1078, 38] on button "AutoTab" at bounding box center [1078, 34] width 65 height 21
click at [1139, 31] on span at bounding box center [1137, 32] width 13 height 13
click at [287, 36] on span "Start Calls" at bounding box center [299, 34] width 41 height 12
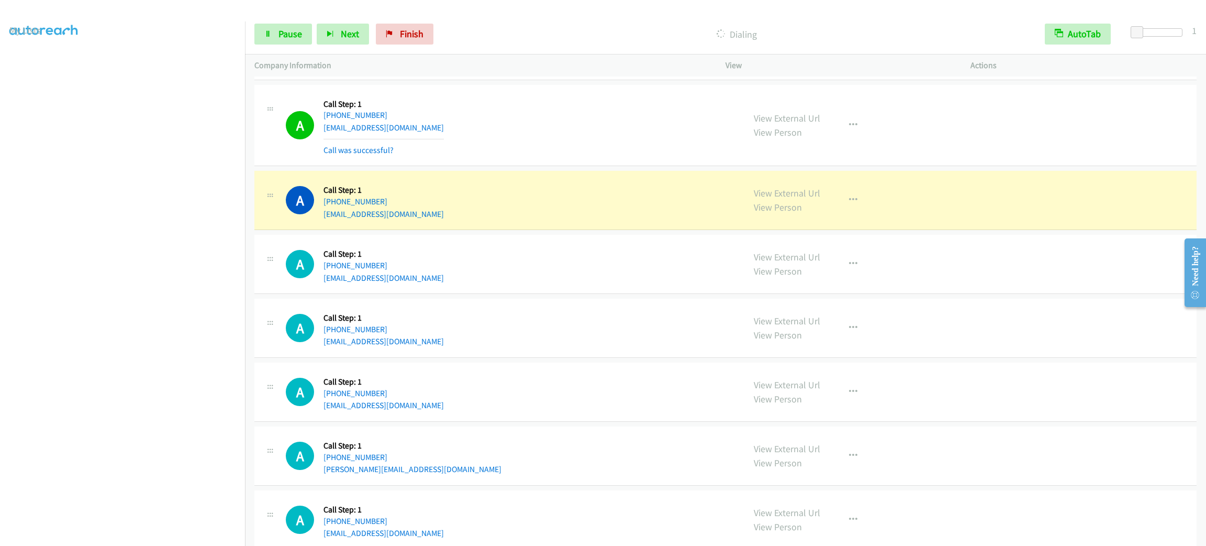
scroll to position [1021, 0]
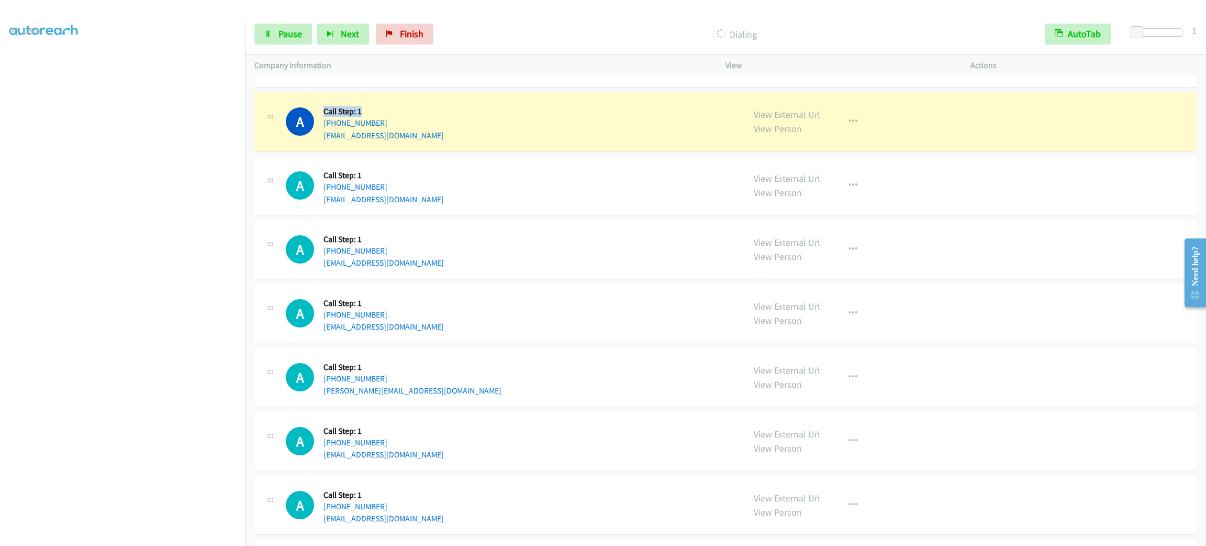
drag, startPoint x: 375, startPoint y: 107, endPoint x: 325, endPoint y: 108, distance: 49.8
click at [325, 108] on div "Callback Scheduled Call Step: 1 America/Chicago +1 254-394-4117 sharrroc@aol.co…" at bounding box center [384, 122] width 120 height 40
click at [325, 108] on h5 "Call Step: 1" at bounding box center [384, 111] width 120 height 10
drag, startPoint x: 324, startPoint y: 108, endPoint x: 375, endPoint y: 108, distance: 51.3
click at [375, 108] on h5 "Call Step: 1" at bounding box center [384, 111] width 120 height 10
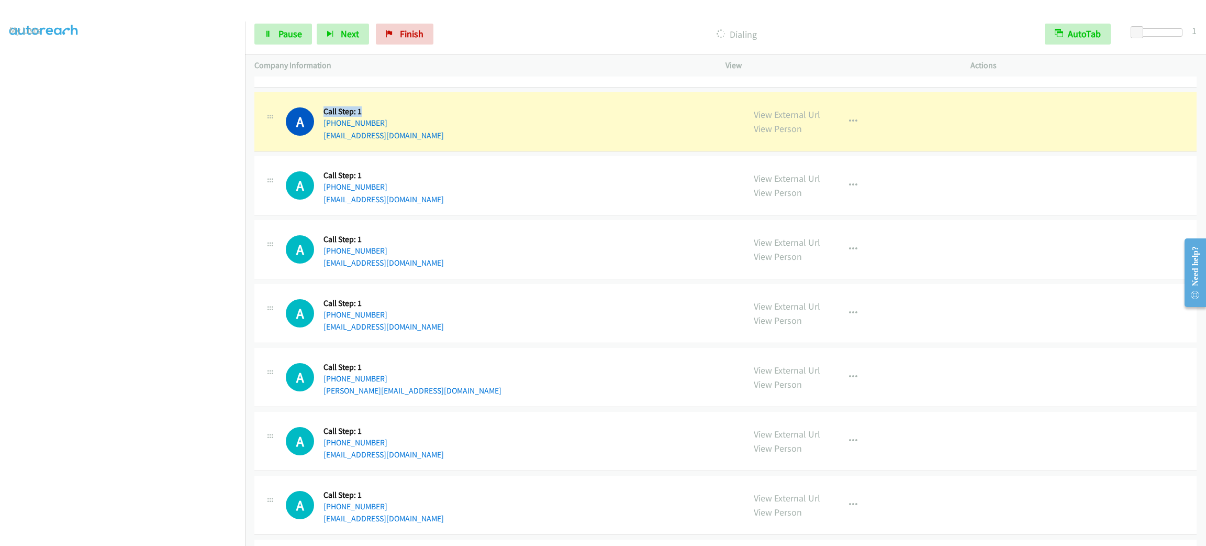
click at [376, 108] on h5 "Call Step: 1" at bounding box center [384, 111] width 120 height 10
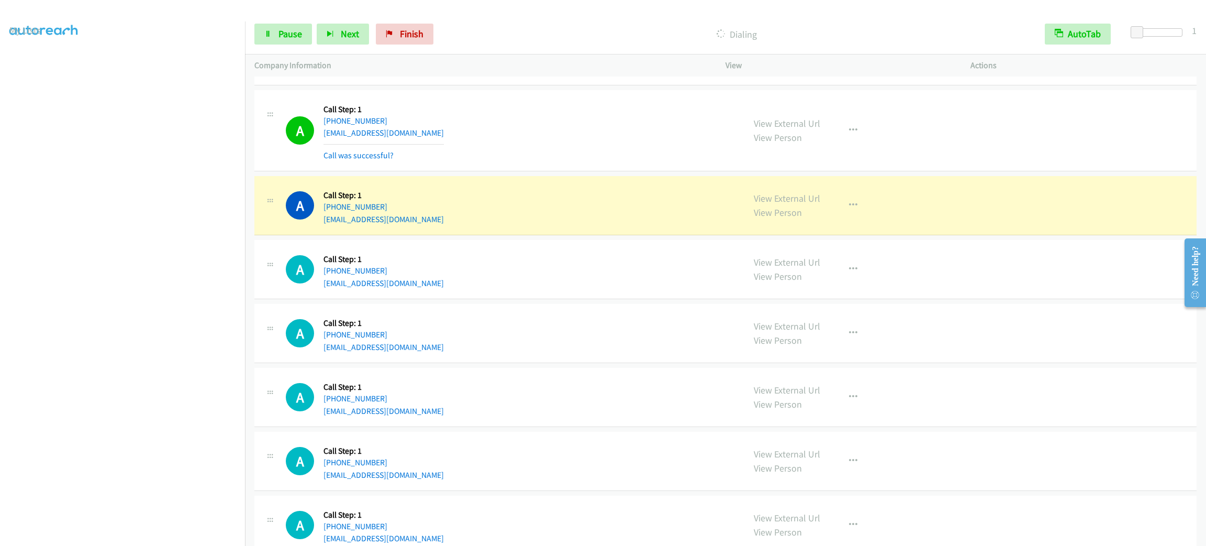
scroll to position [1963, 0]
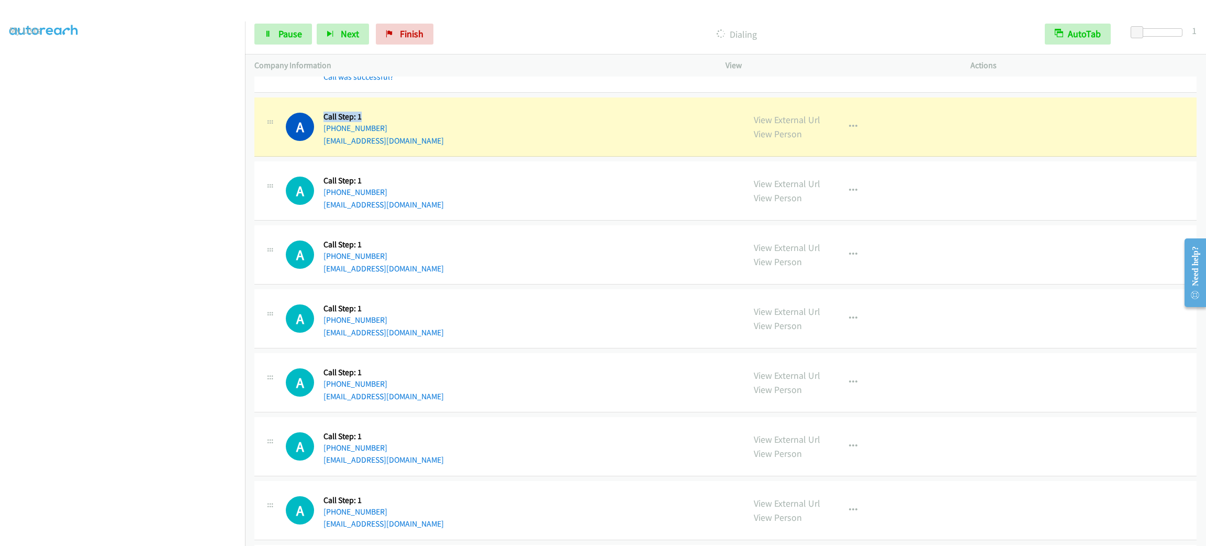
drag, startPoint x: 369, startPoint y: 120, endPoint x: 322, endPoint y: 115, distance: 47.0
click at [322, 115] on div "A Callback Scheduled Call Step: 1 America/Chicago +1 512-484-8136 gsteakley71@g…" at bounding box center [510, 127] width 449 height 40
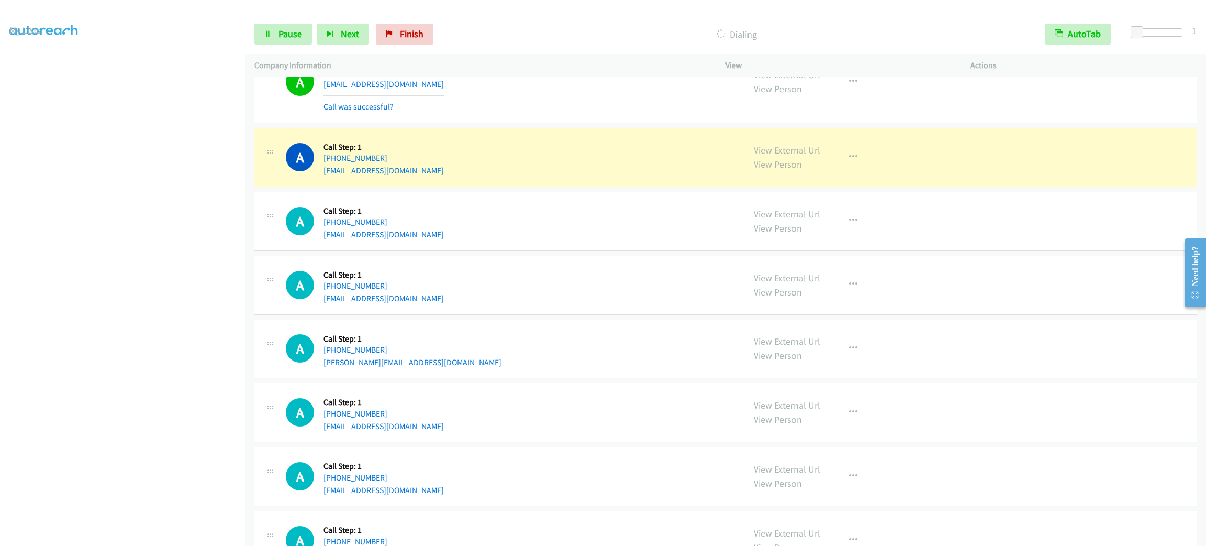
scroll to position [2356, 0]
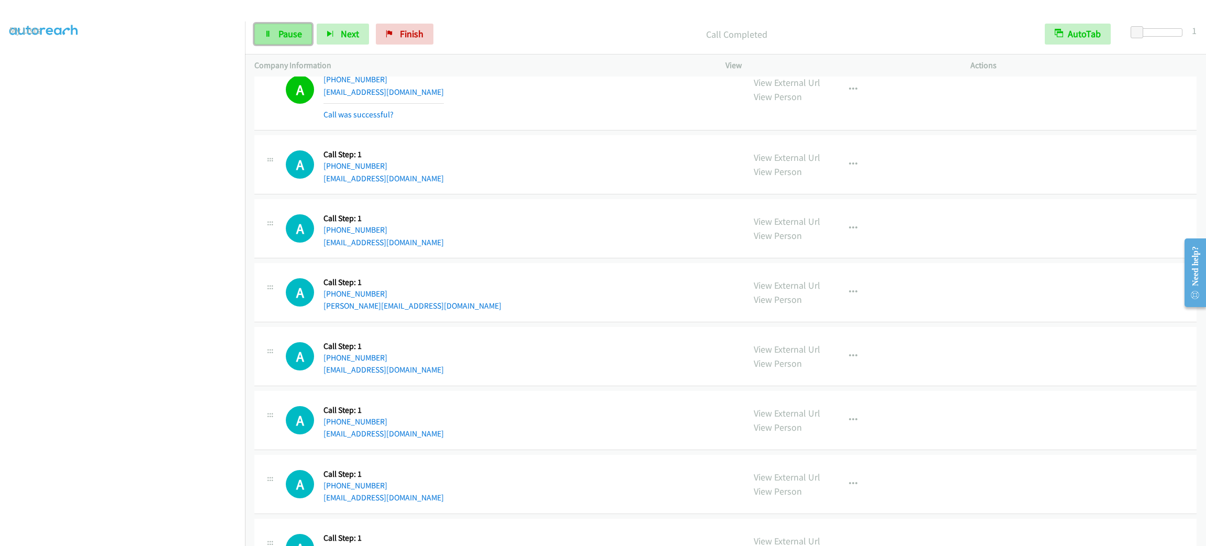
click at [271, 34] on icon at bounding box center [267, 34] width 7 height 7
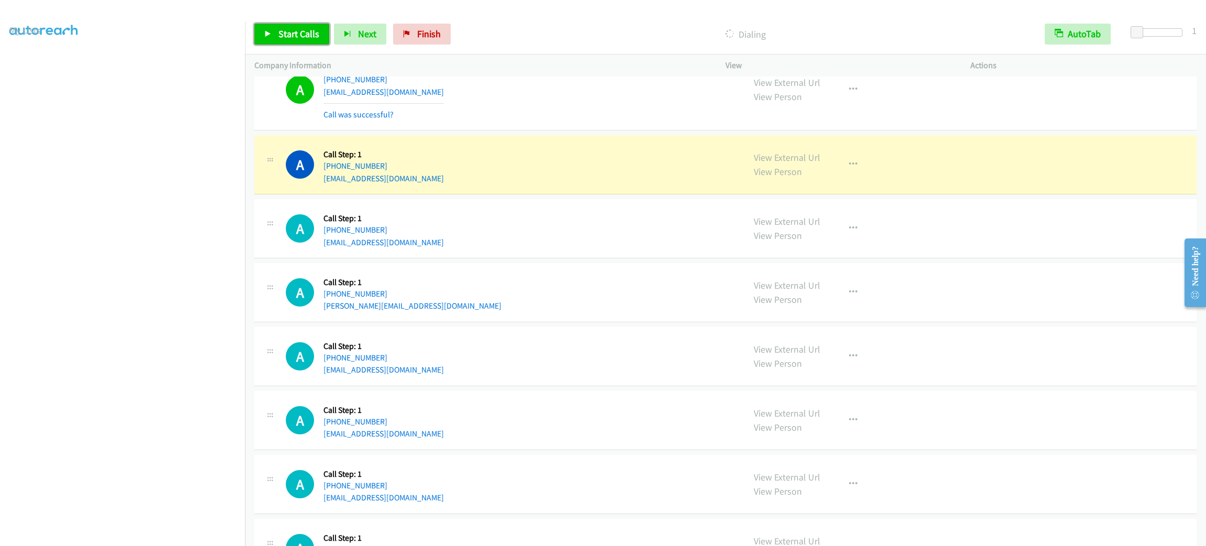
click at [282, 31] on span "Start Calls" at bounding box center [299, 34] width 41 height 12
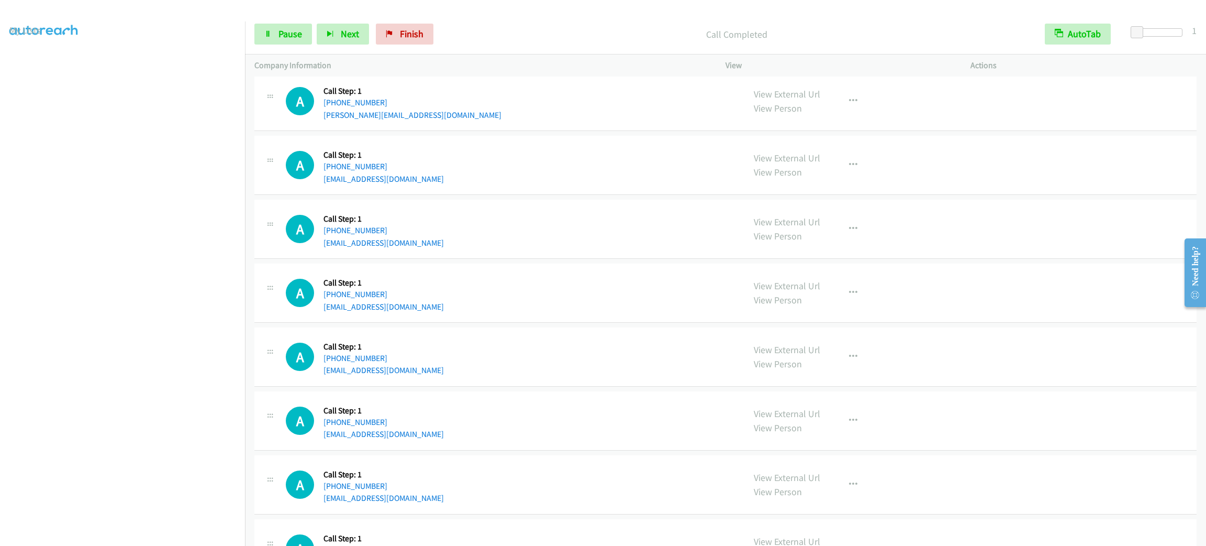
scroll to position [2513, 0]
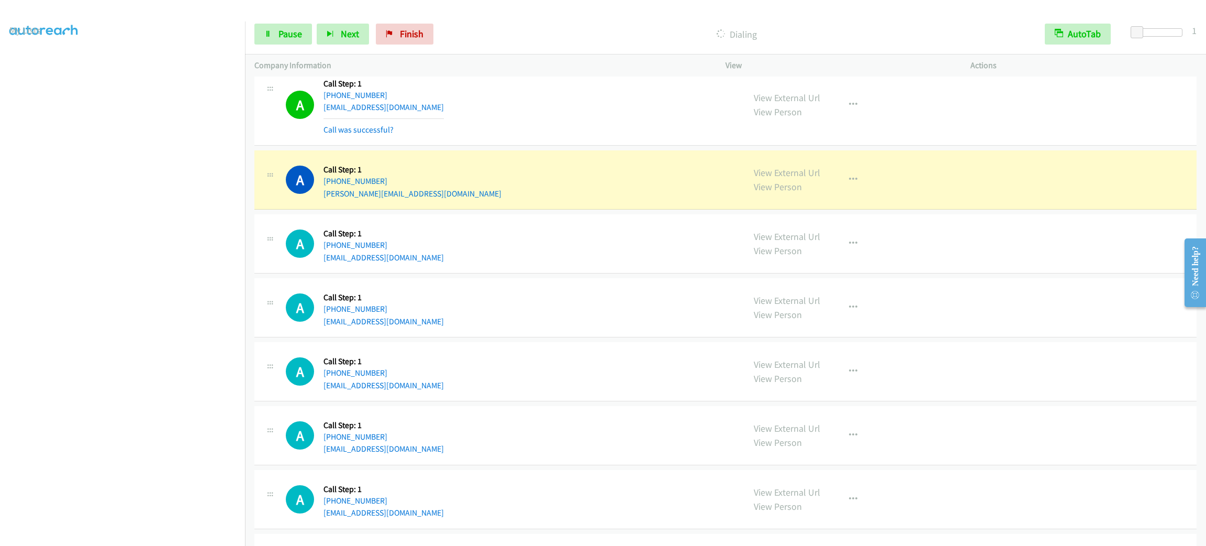
click at [466, 124] on div "A Callback Scheduled Call Step: 1 America/New_York +1 917-745-7917 marknubile@g…" at bounding box center [510, 105] width 449 height 62
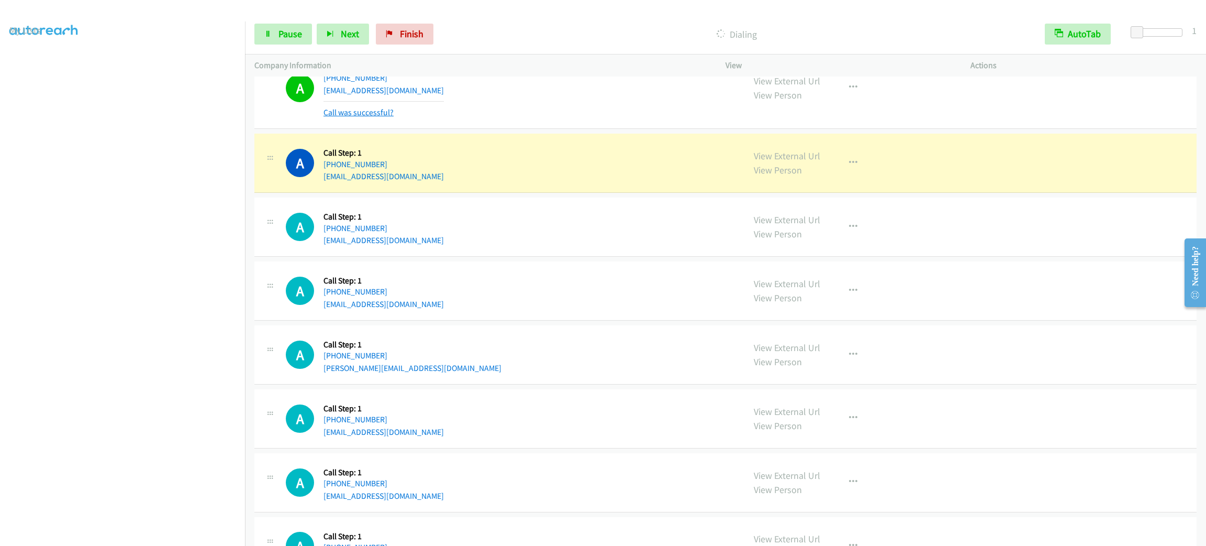
scroll to position [3298, 0]
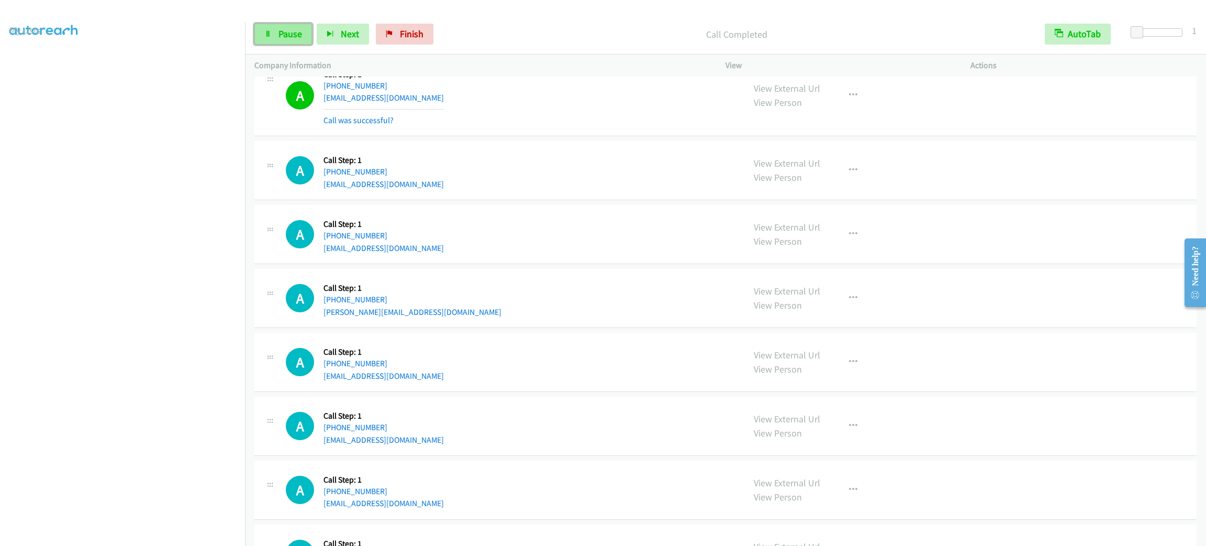
click at [287, 31] on span "Pause" at bounding box center [291, 34] width 24 height 12
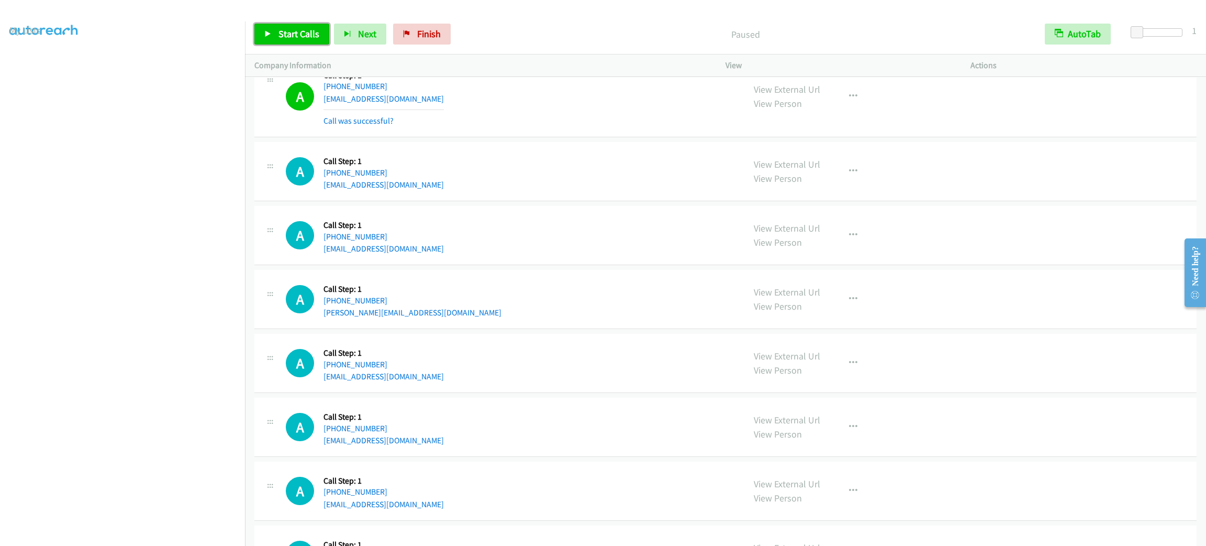
click at [312, 28] on span "Start Calls" at bounding box center [299, 34] width 41 height 12
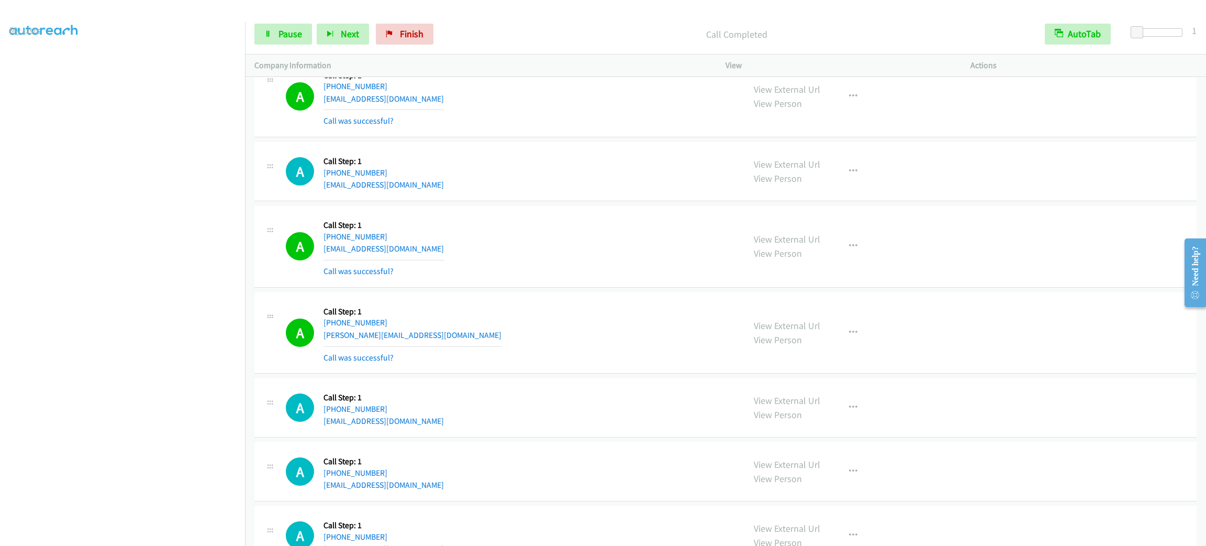
drag, startPoint x: 488, startPoint y: 82, endPoint x: 500, endPoint y: 89, distance: 14.1
click at [491, 86] on div "A Callback Scheduled Call Step: 1 America/New_York +1 716-783-2393 srfoley095@g…" at bounding box center [510, 96] width 449 height 62
click at [849, 107] on button "button" at bounding box center [853, 96] width 28 height 21
click at [840, 189] on link "Add to do not call list" at bounding box center [797, 185] width 139 height 21
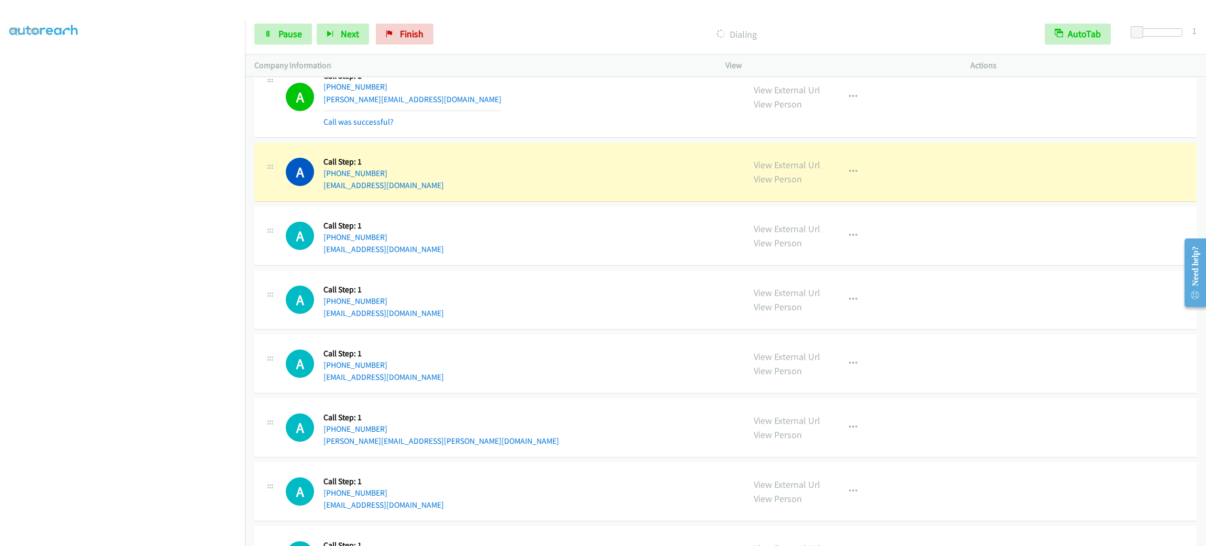
scroll to position [3613, 0]
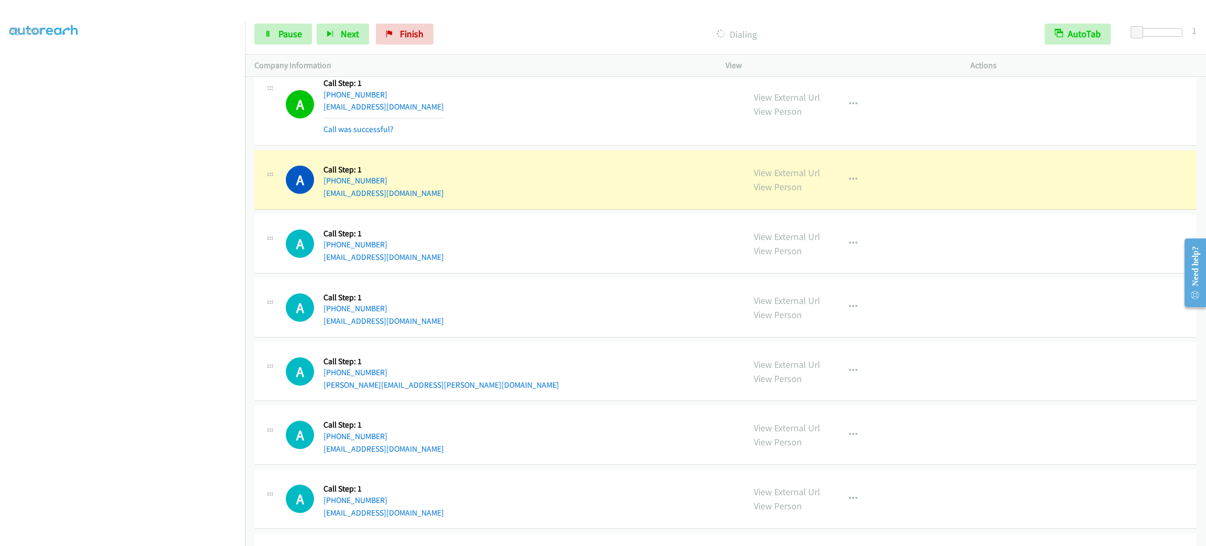
click at [473, 200] on div "A Callback Scheduled Call Step: 1 America/New_York +1 443-949-4876 ashfaq432@ya…" at bounding box center [510, 180] width 449 height 40
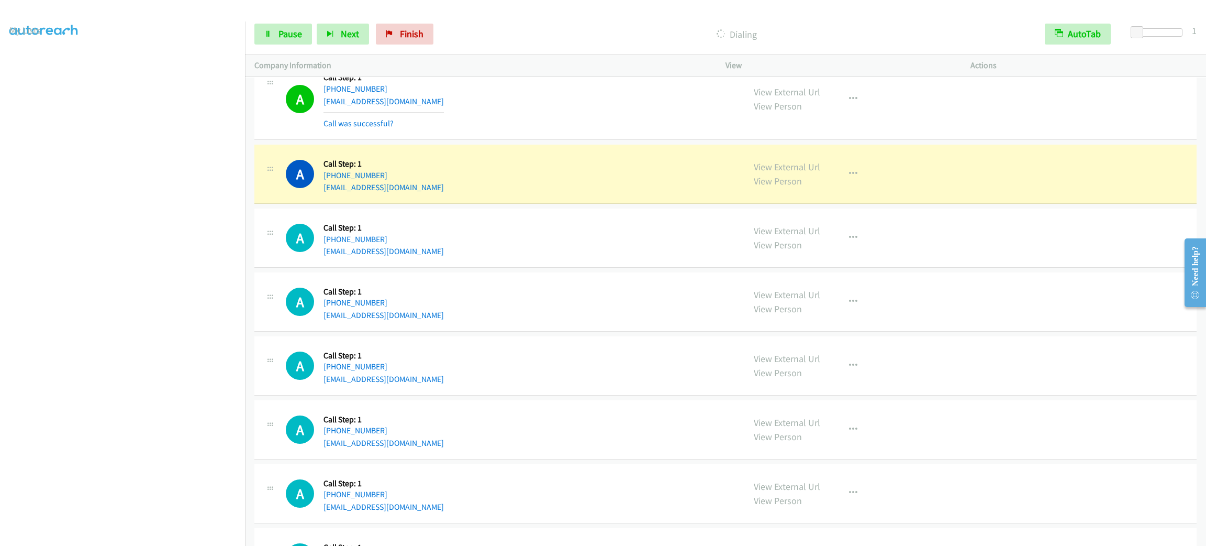
scroll to position [4645, 0]
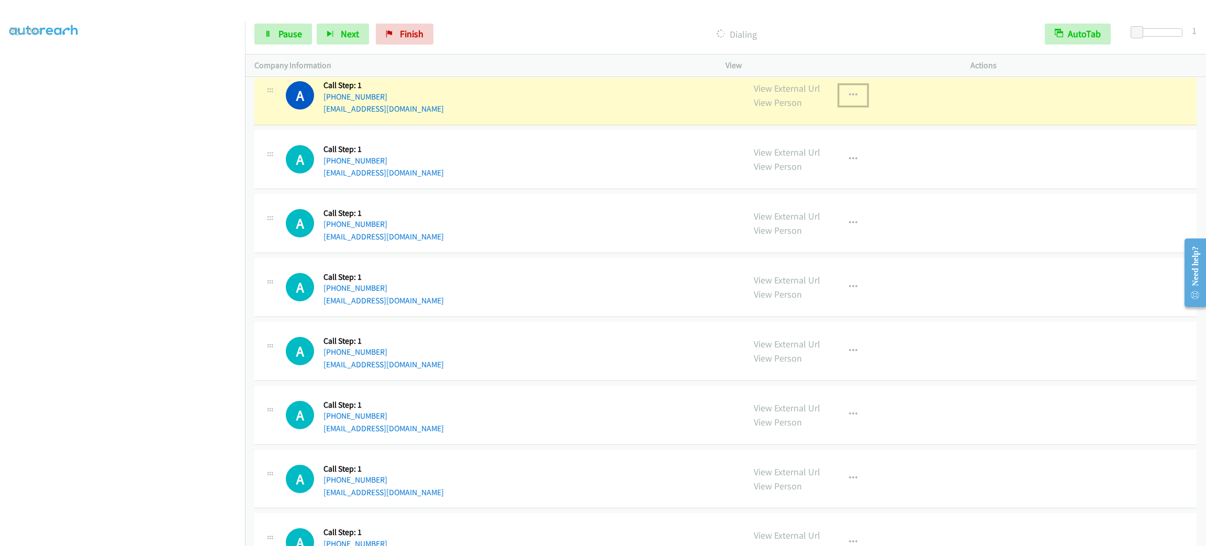
click at [854, 101] on button "button" at bounding box center [853, 95] width 28 height 21
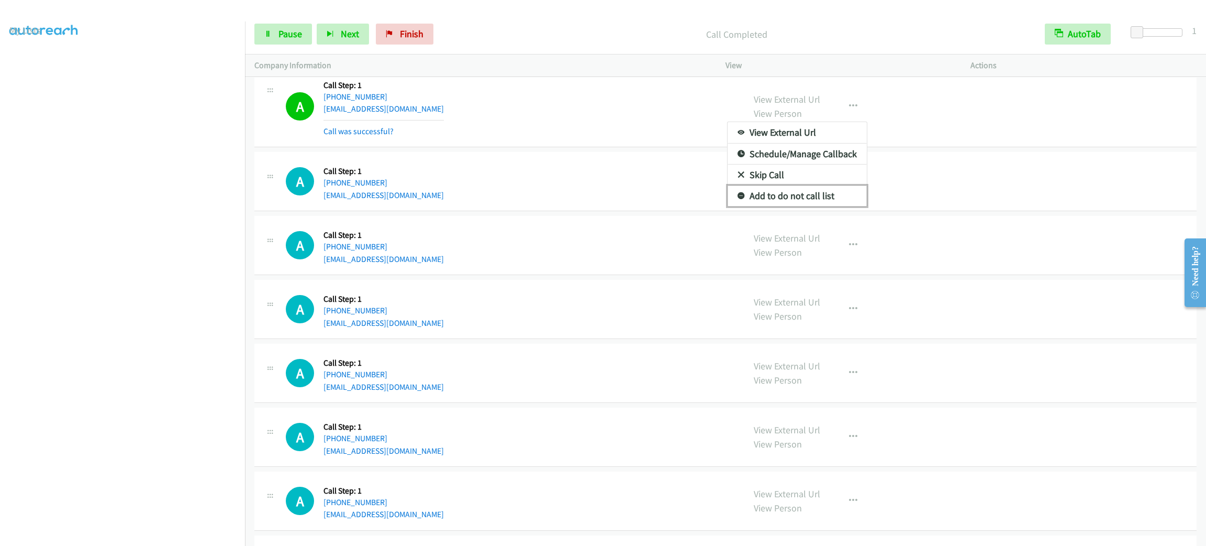
click at [745, 200] on link "Add to do not call list" at bounding box center [797, 195] width 139 height 21
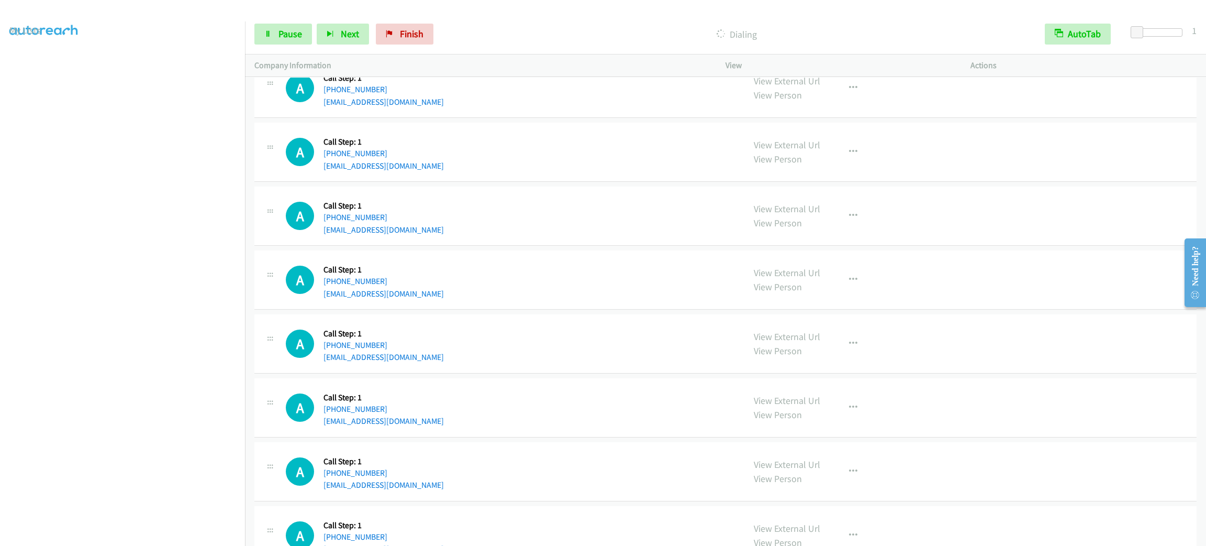
scroll to position [4723, 0]
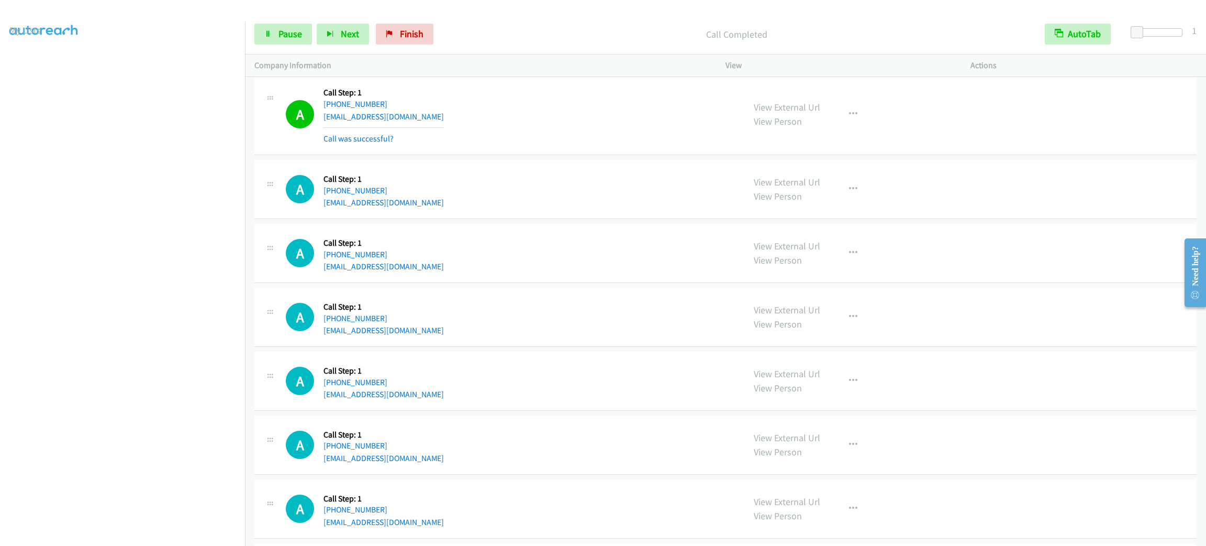
click at [124, 535] on section at bounding box center [122, 297] width 226 height 501
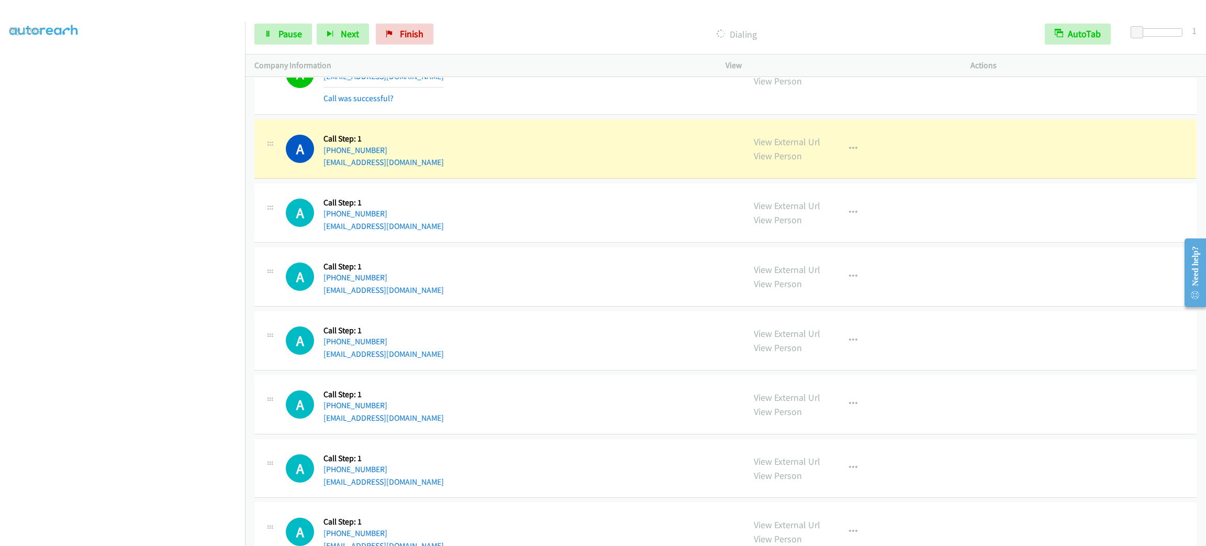
scroll to position [5273, 0]
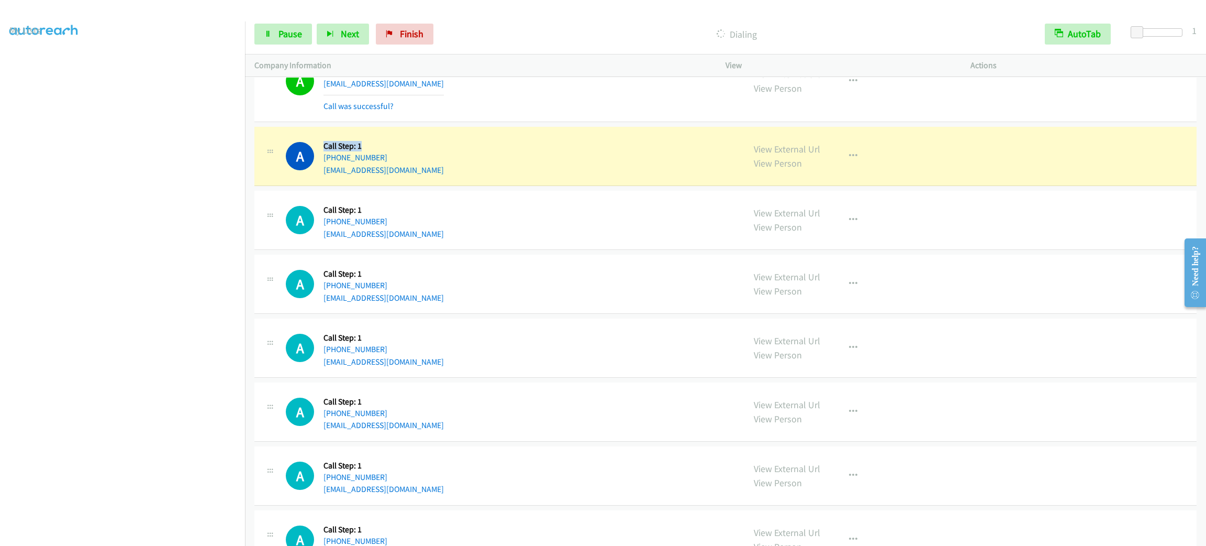
drag, startPoint x: 364, startPoint y: 154, endPoint x: 323, endPoint y: 157, distance: 41.0
click at [324, 151] on h5 "Call Step: 1" at bounding box center [384, 146] width 120 height 10
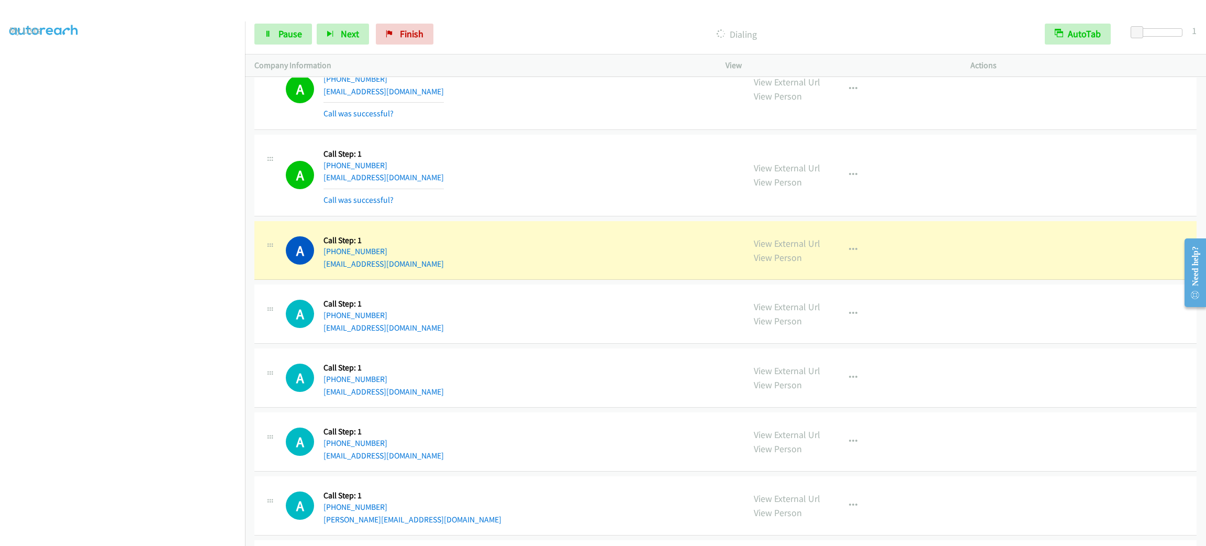
scroll to position [5430, 0]
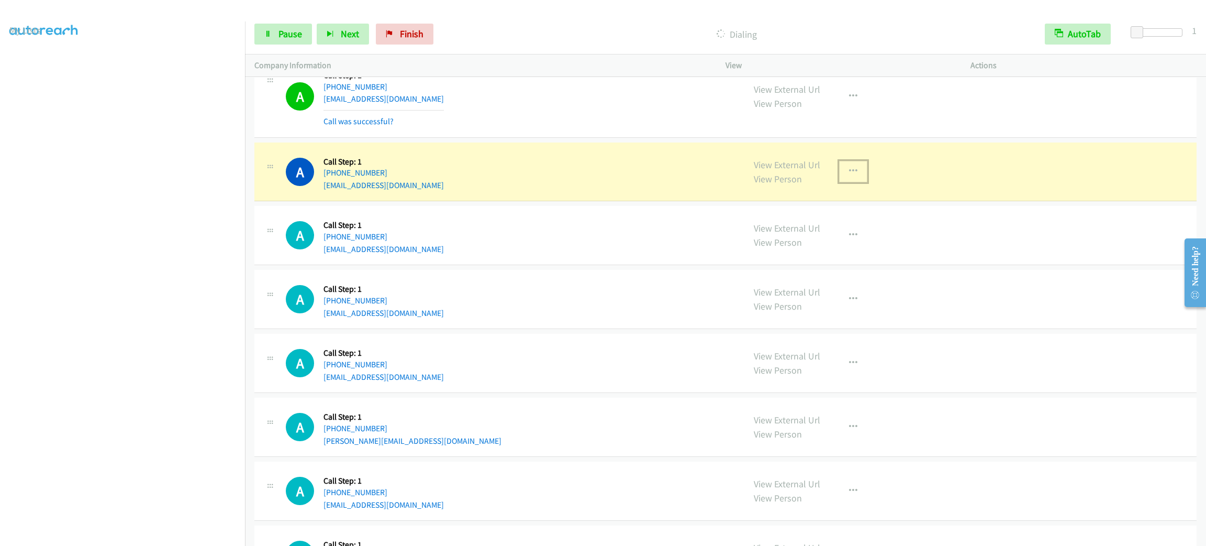
click at [857, 182] on button "button" at bounding box center [853, 171] width 28 height 21
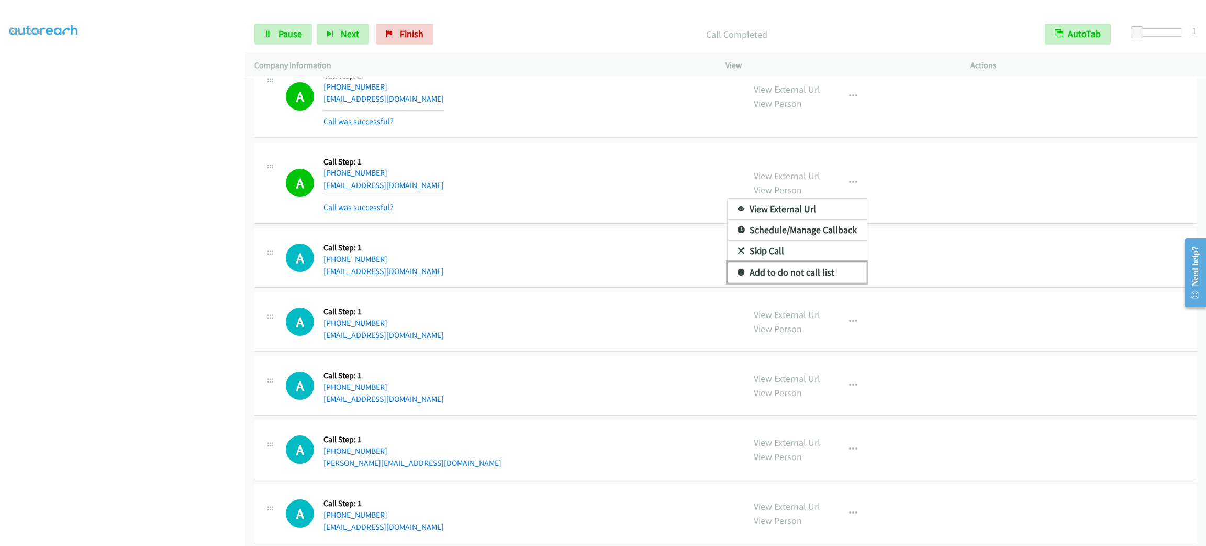
click at [796, 283] on link "Add to do not call list" at bounding box center [797, 272] width 139 height 21
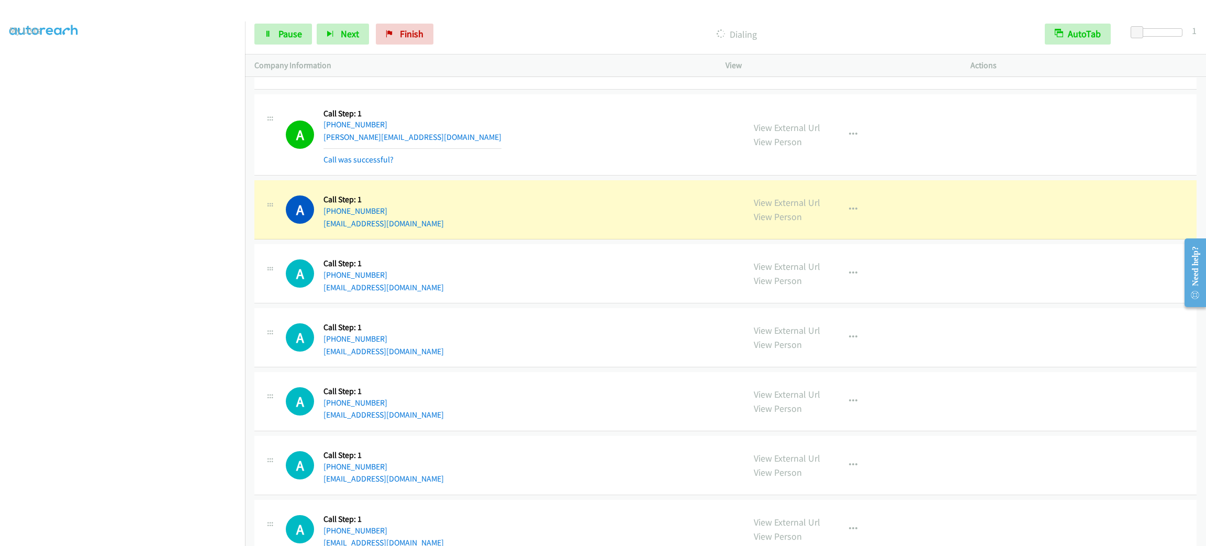
scroll to position [5901, 0]
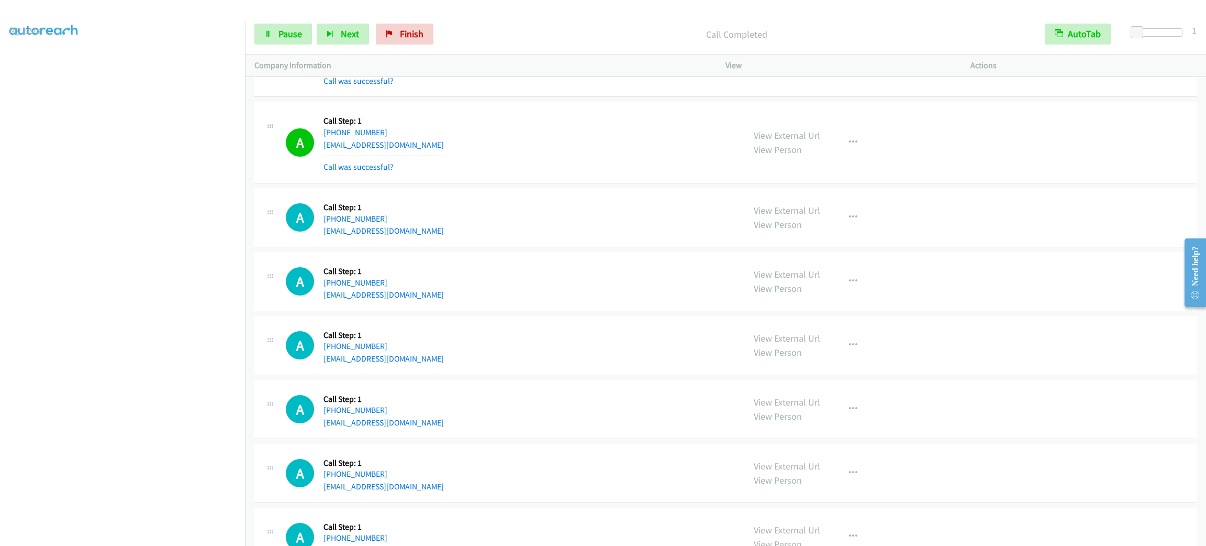
click at [92, 533] on section at bounding box center [122, 297] width 226 height 501
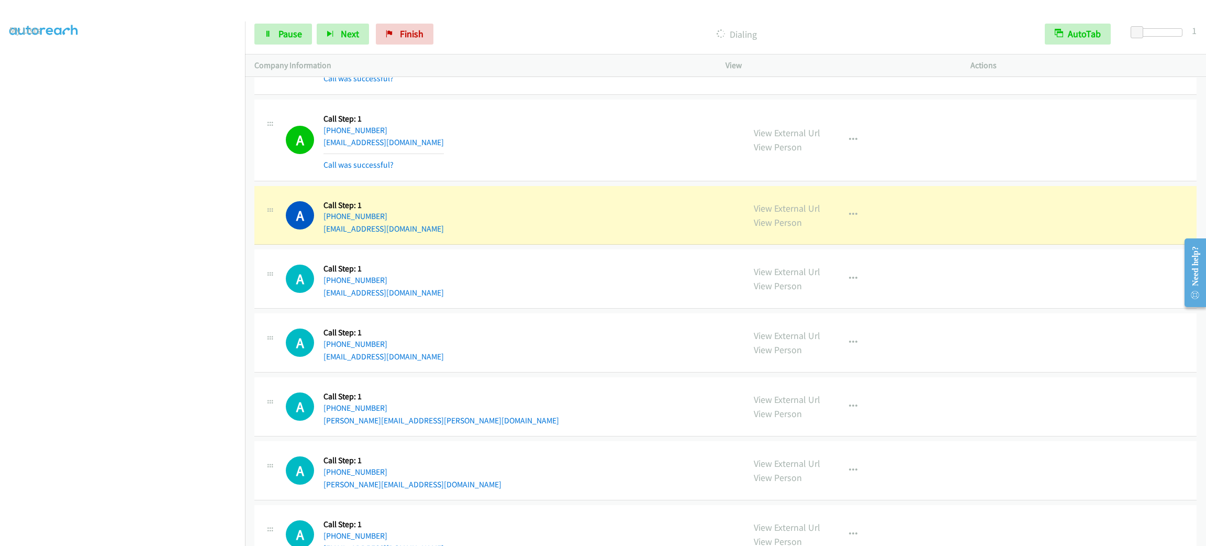
scroll to position [6844, 0]
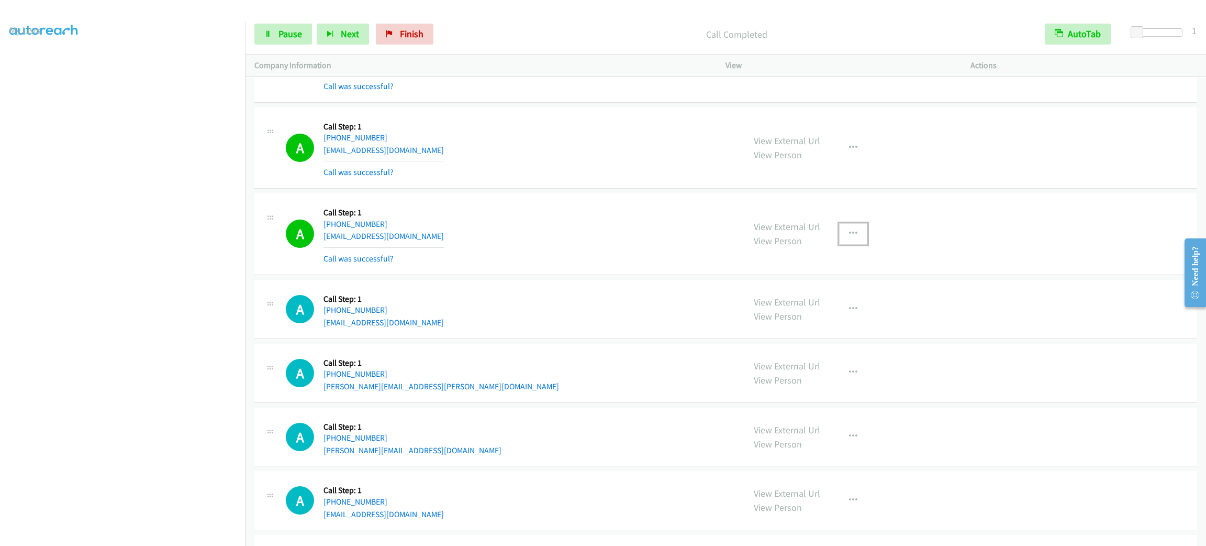
click at [854, 238] on div "View External Url View Person View External Url Email Schedule/Manage Callback …" at bounding box center [872, 234] width 254 height 62
click at [851, 262] on div "View External Url View Person View External Url Email Schedule/Manage Callback …" at bounding box center [872, 234] width 254 height 62
click at [850, 238] on icon "button" at bounding box center [853, 233] width 8 height 8
drag, startPoint x: 791, startPoint y: 335, endPoint x: 784, endPoint y: 337, distance: 6.8
click at [791, 334] on link "Add to do not call list" at bounding box center [797, 323] width 139 height 21
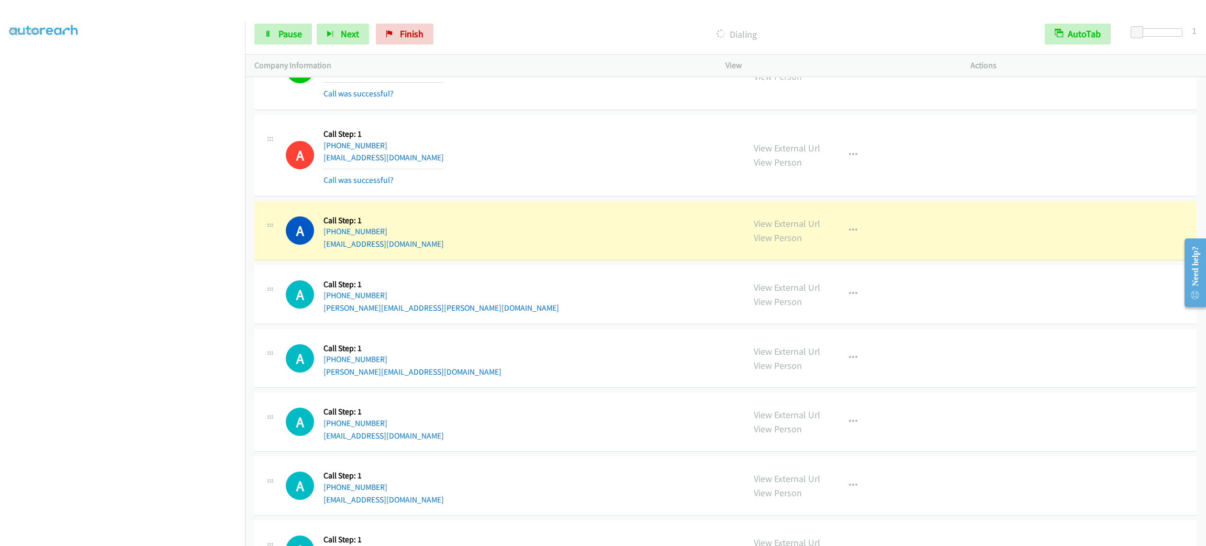
scroll to position [7001, 0]
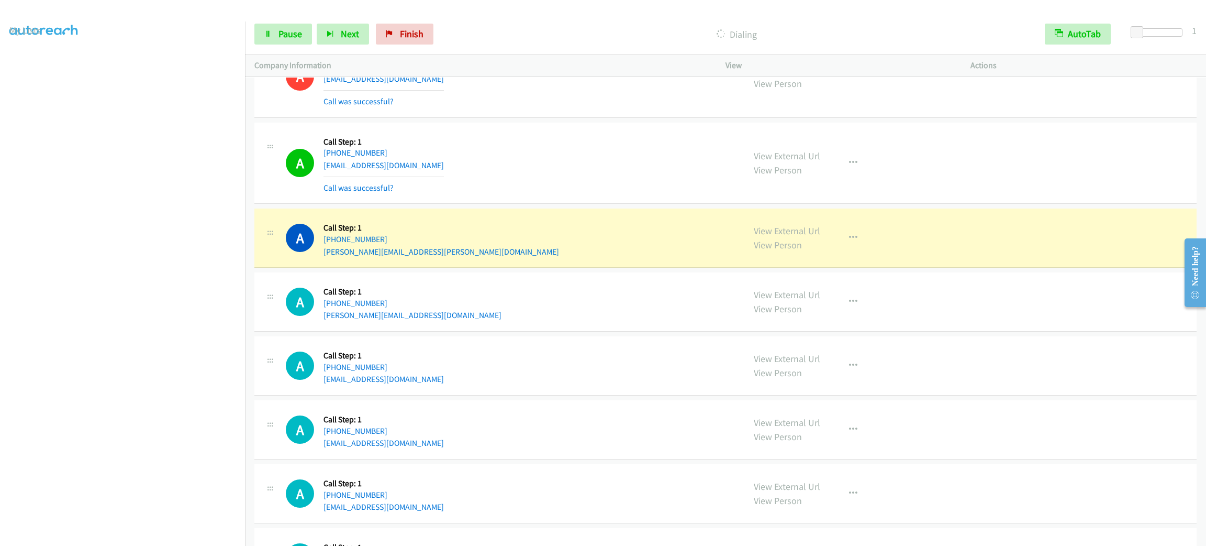
click at [624, 270] on td "A Callback Scheduled Call Step: 1 America/Los_Angeles +1 206-317-9057 riddhish.…" at bounding box center [725, 238] width 961 height 64
click at [874, 258] on div "View External Url View Person View External Url Email Schedule/Manage Callback …" at bounding box center [872, 238] width 254 height 40
click at [865, 258] on div "View External Url View Person View External Url Email Schedule/Manage Callback …" at bounding box center [872, 238] width 254 height 40
click at [856, 248] on button "button" at bounding box center [853, 237] width 28 height 21
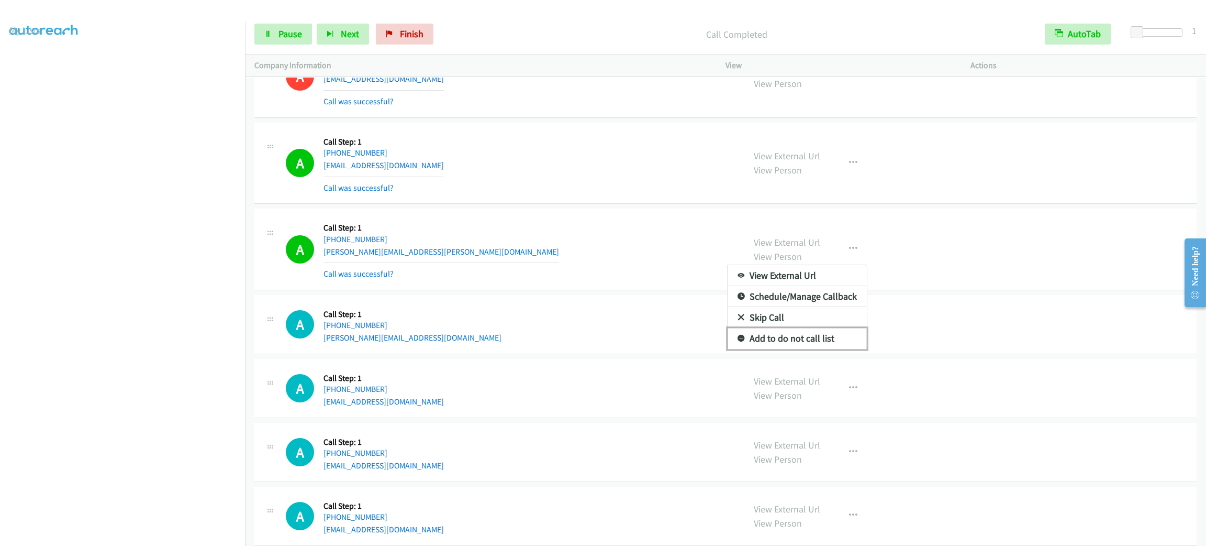
click at [808, 348] on link "Add to do not call list" at bounding box center [797, 338] width 139 height 21
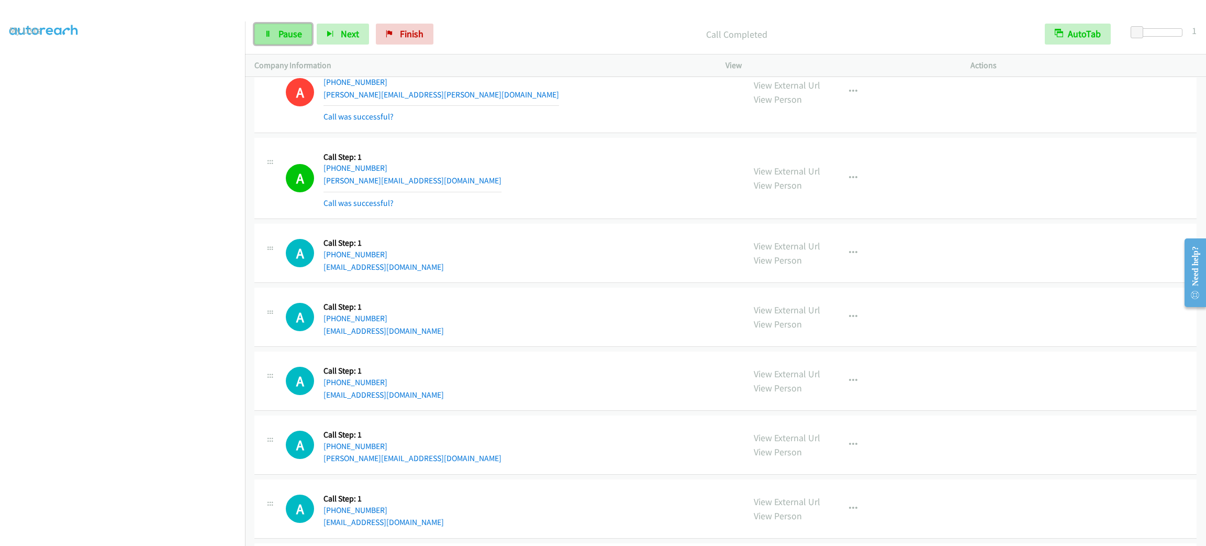
click at [281, 37] on span "Pause" at bounding box center [291, 34] width 24 height 12
click at [281, 37] on span "Start Calls" at bounding box center [299, 34] width 41 height 12
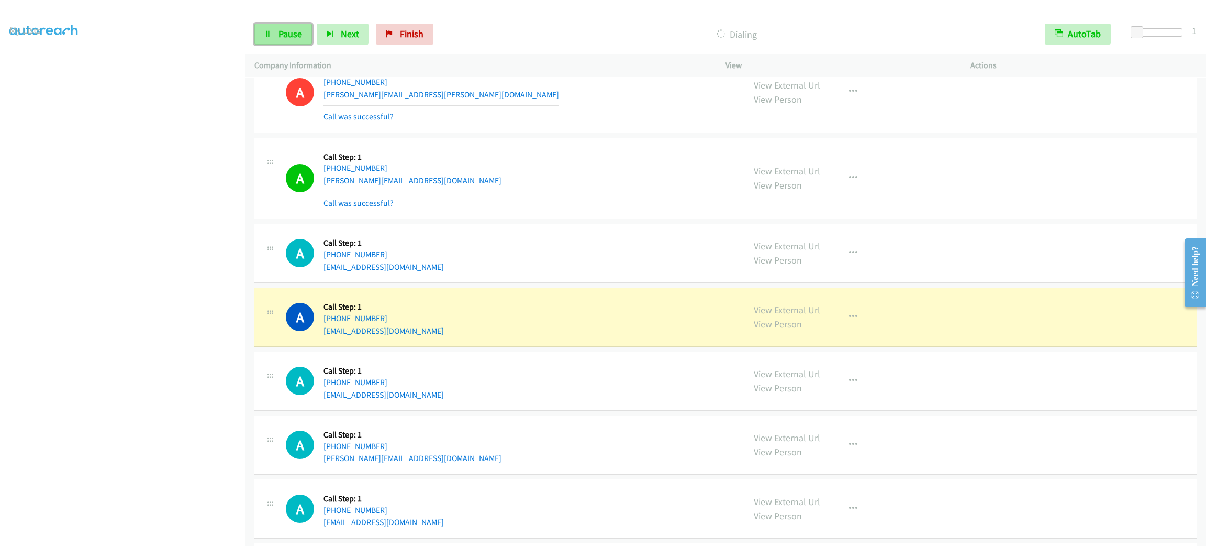
click at [281, 36] on span "Pause" at bounding box center [291, 34] width 24 height 12
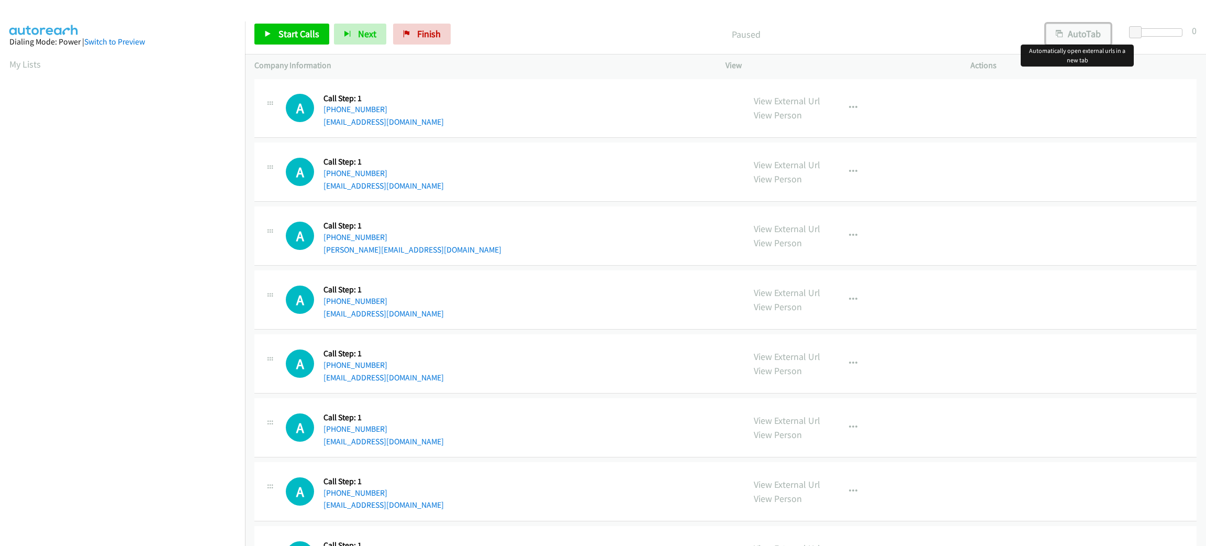
click at [1101, 37] on button "AutoTab" at bounding box center [1078, 34] width 65 height 21
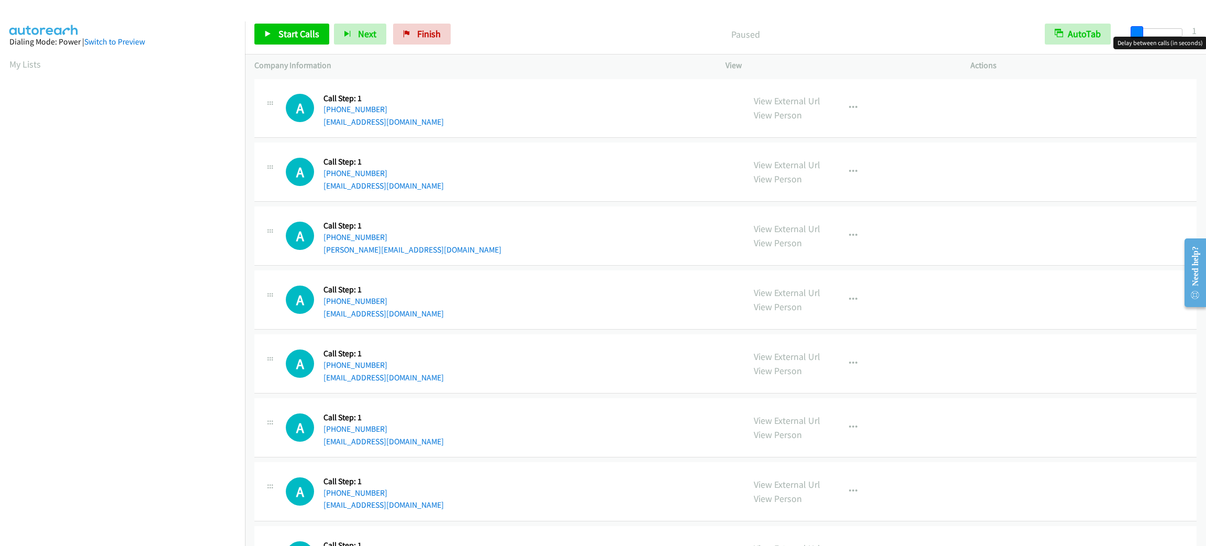
click at [1138, 34] on span at bounding box center [1137, 32] width 13 height 13
click at [307, 30] on span "Start Calls" at bounding box center [299, 34] width 41 height 12
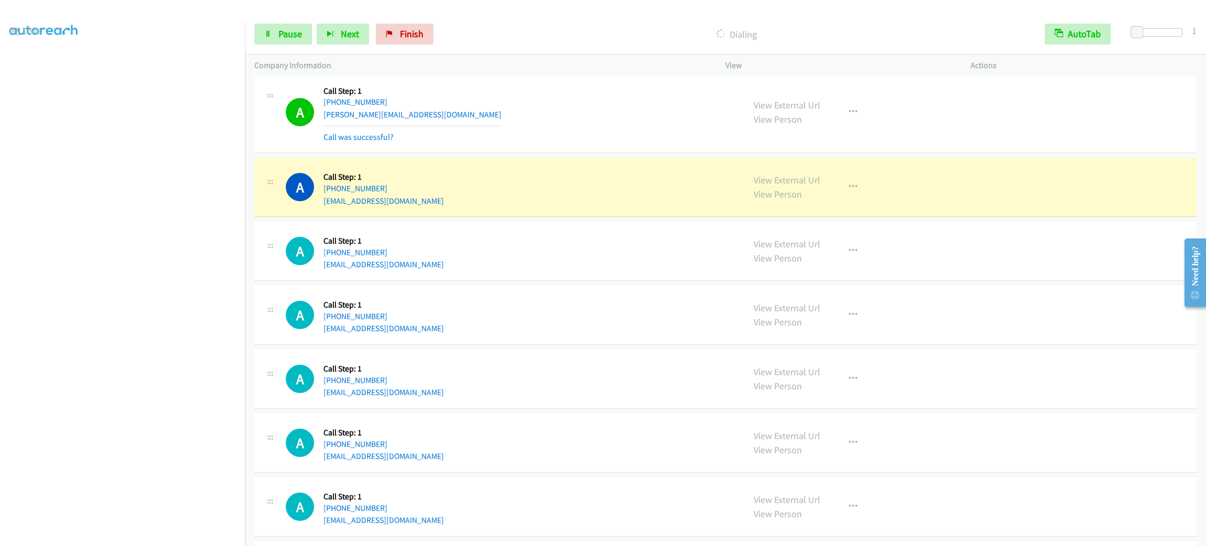
scroll to position [45, 0]
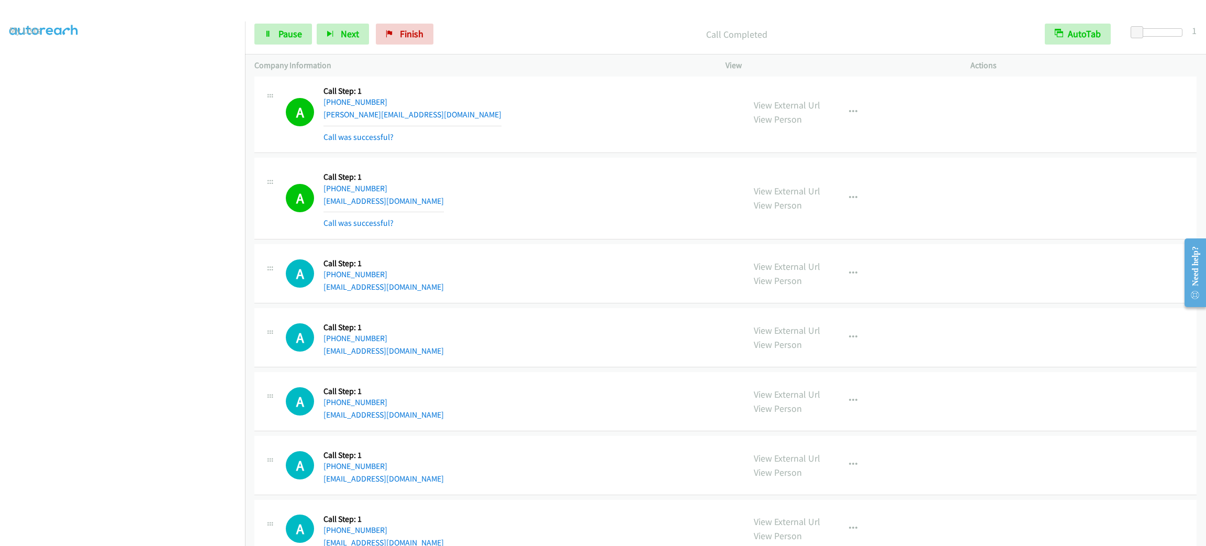
click at [828, 196] on div "View External Url View Person View External Url Email Schedule/Manage Callback …" at bounding box center [872, 198] width 254 height 62
drag, startPoint x: 856, startPoint y: 196, endPoint x: 840, endPoint y: 236, distance: 42.8
click at [856, 196] on button "button" at bounding box center [853, 197] width 28 height 21
click at [836, 267] on link "Skip Call" at bounding box center [797, 266] width 139 height 21
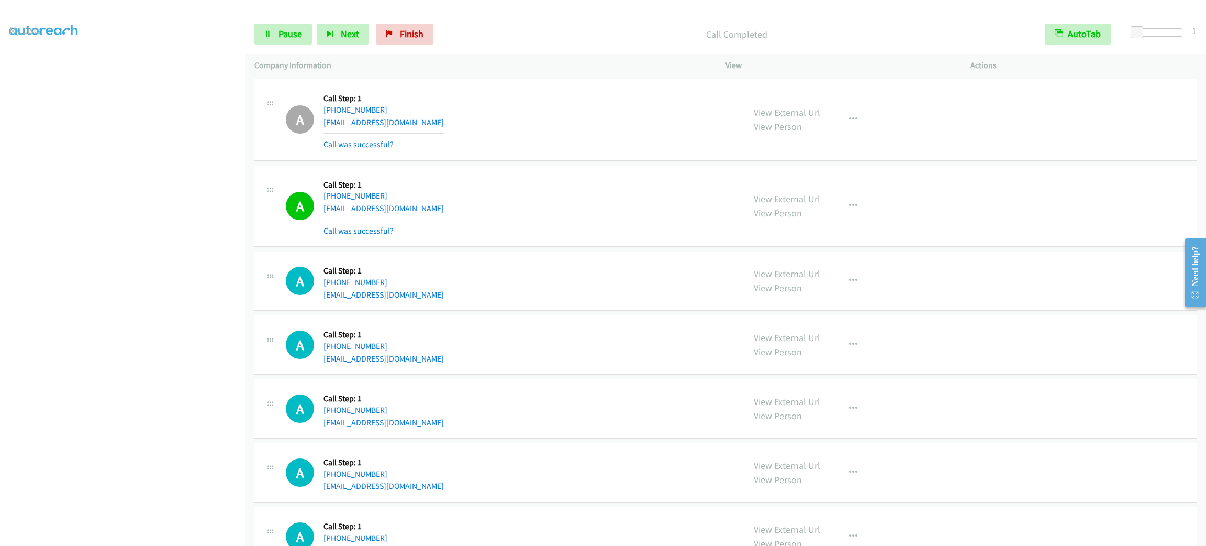
scroll to position [337, 0]
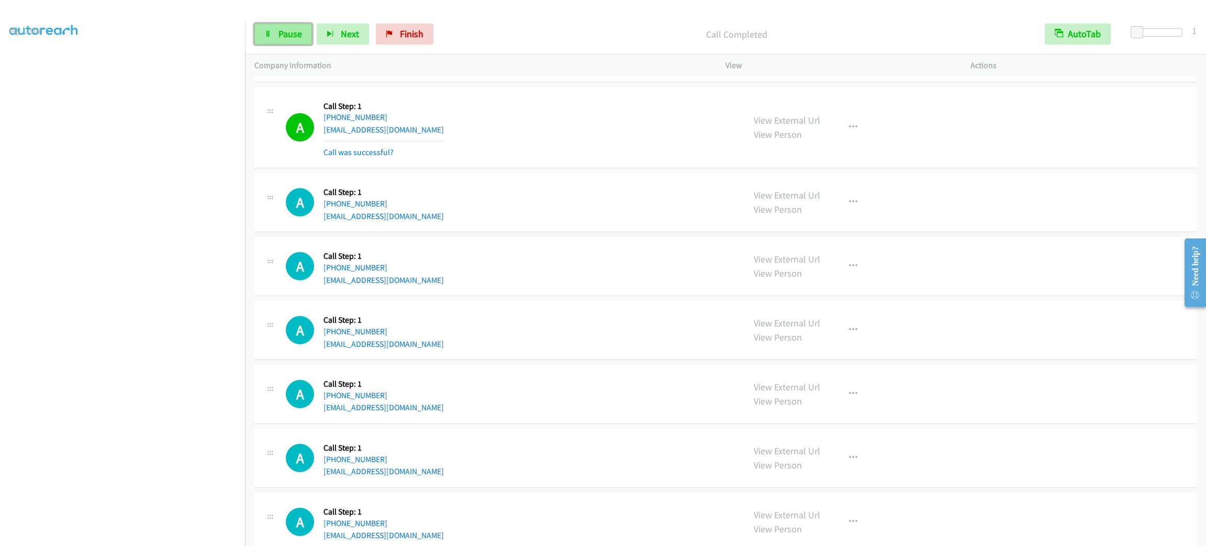
click at [291, 38] on span "Pause" at bounding box center [291, 34] width 24 height 12
click at [291, 38] on span "Start Calls" at bounding box center [299, 34] width 41 height 12
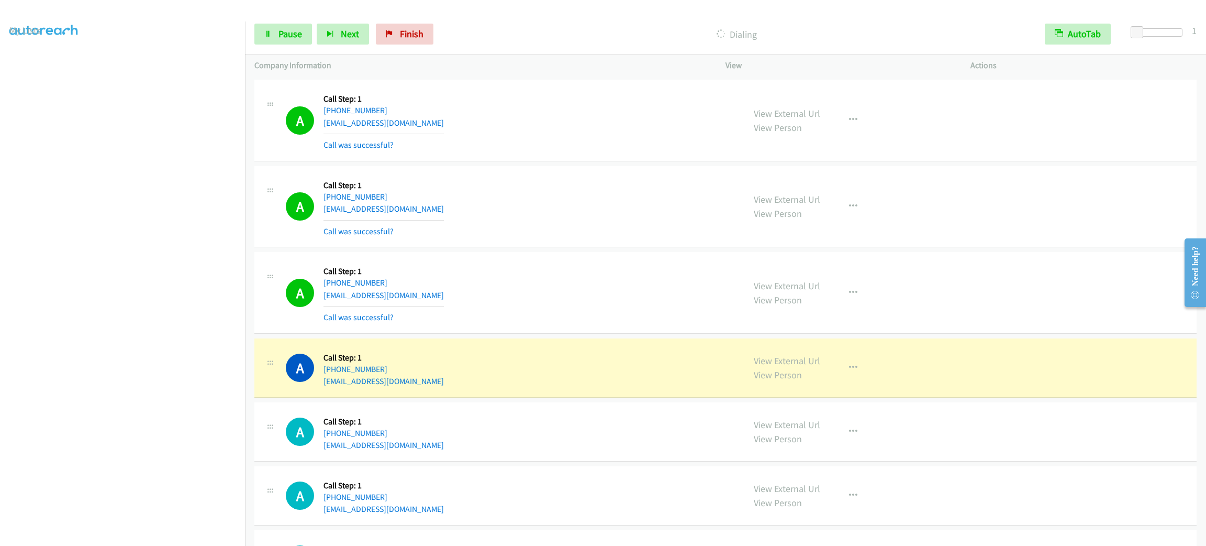
scroll to position [729, 0]
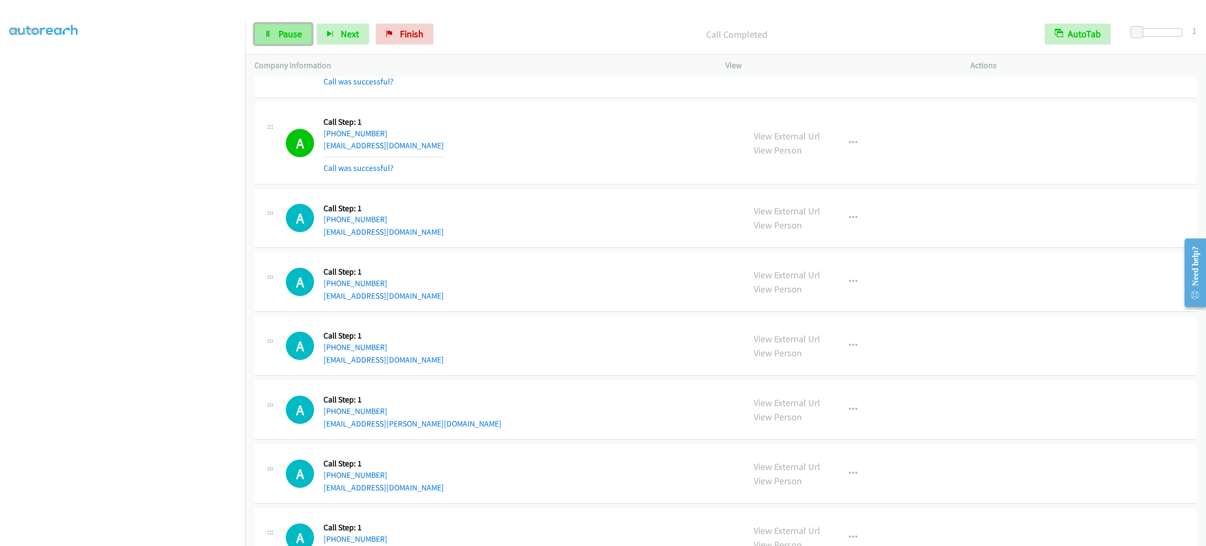
click at [264, 32] on icon at bounding box center [267, 34] width 7 height 7
click at [266, 32] on icon at bounding box center [267, 34] width 7 height 7
click at [293, 40] on link "Pause" at bounding box center [283, 34] width 58 height 21
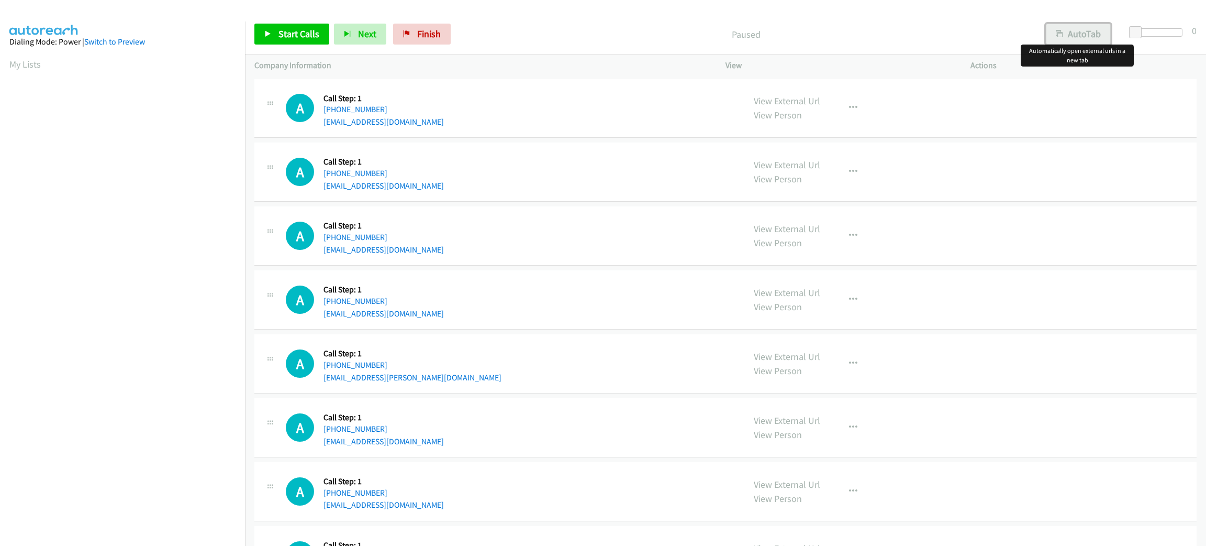
click at [1081, 27] on button "AutoTab" at bounding box center [1078, 34] width 65 height 21
click at [1142, 33] on div at bounding box center [1159, 32] width 48 height 8
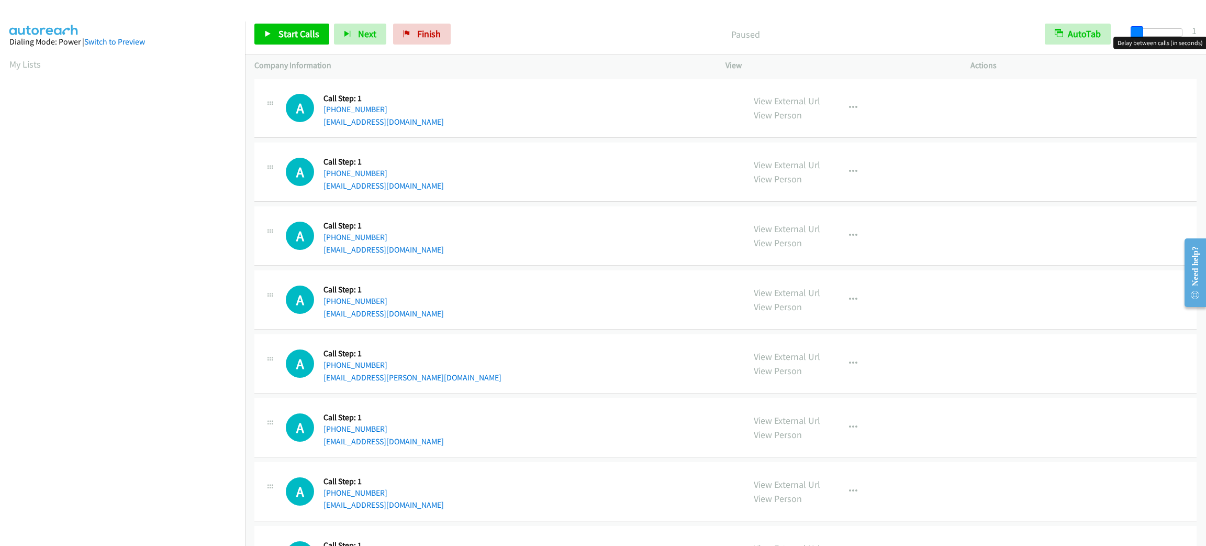
drag, startPoint x: 1141, startPoint y: 33, endPoint x: 1135, endPoint y: 31, distance: 6.1
click at [1135, 31] on span at bounding box center [1137, 32] width 13 height 13
click at [259, 42] on link "Start Calls" at bounding box center [291, 34] width 75 height 21
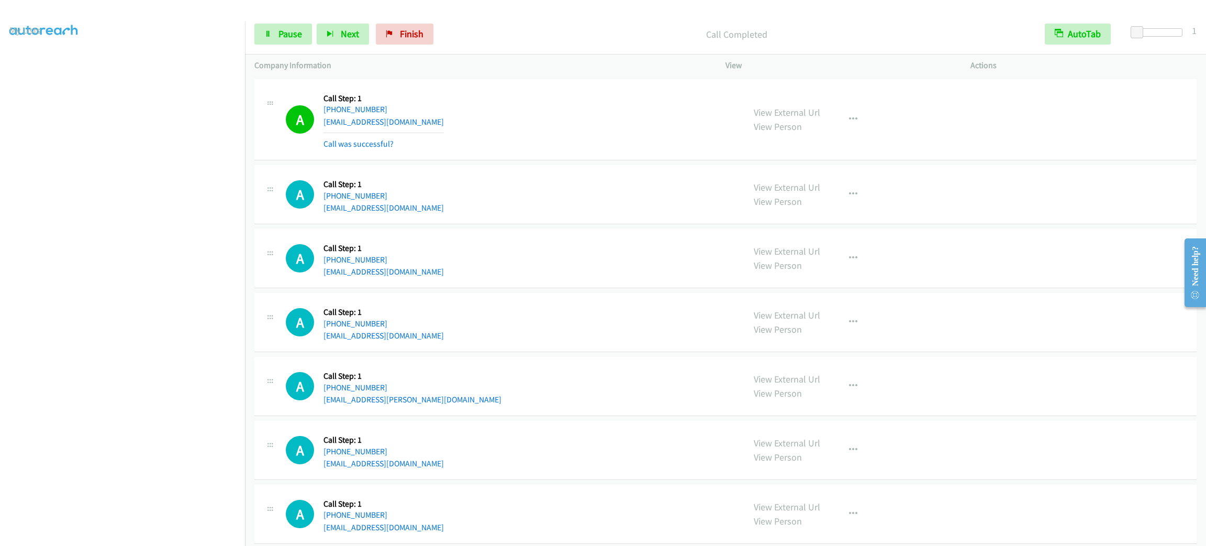
scroll to position [79, 0]
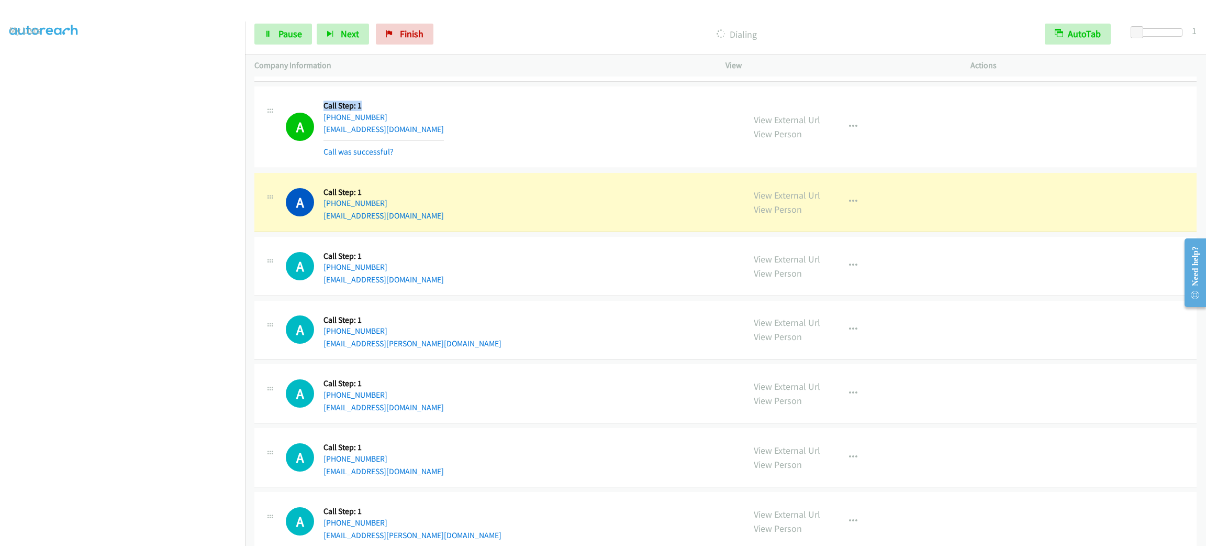
drag, startPoint x: 367, startPoint y: 104, endPoint x: 325, endPoint y: 106, distance: 41.9
click at [325, 106] on h5 "Call Step: 1" at bounding box center [384, 106] width 120 height 10
drag, startPoint x: 318, startPoint y: 106, endPoint x: 428, endPoint y: 112, distance: 109.6
click at [428, 112] on div "A Callback Scheduled Call Step: 1 America/Los_Angeles [PHONE_NUMBER] [EMAIL_ADD…" at bounding box center [510, 127] width 449 height 62
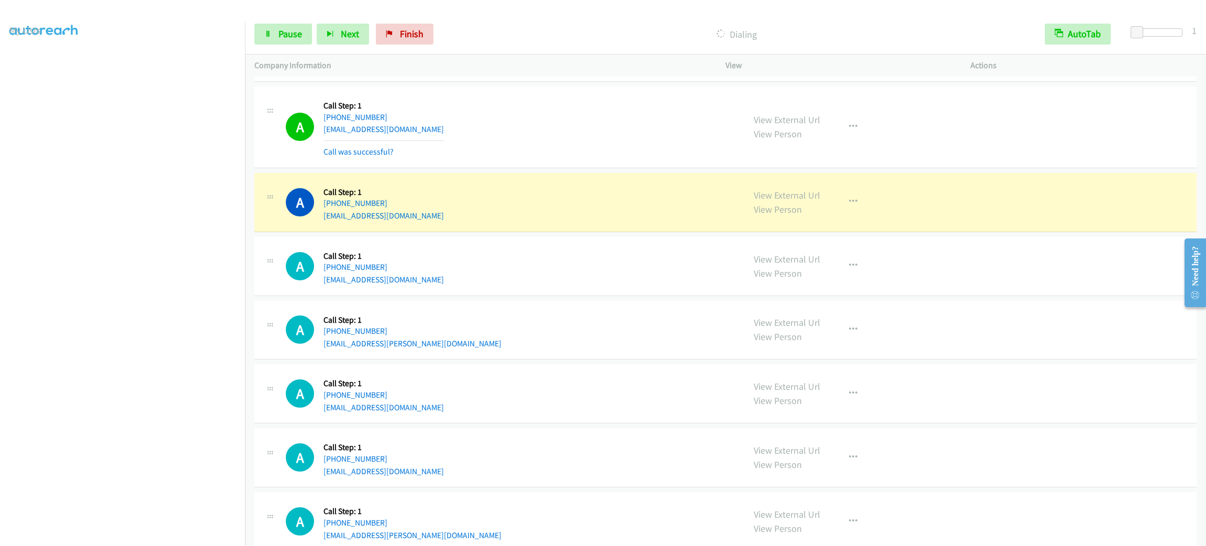
click at [428, 112] on div "A Callback Scheduled Call Step: 1 America/Los_Angeles [PHONE_NUMBER] [EMAIL_ADD…" at bounding box center [510, 127] width 449 height 62
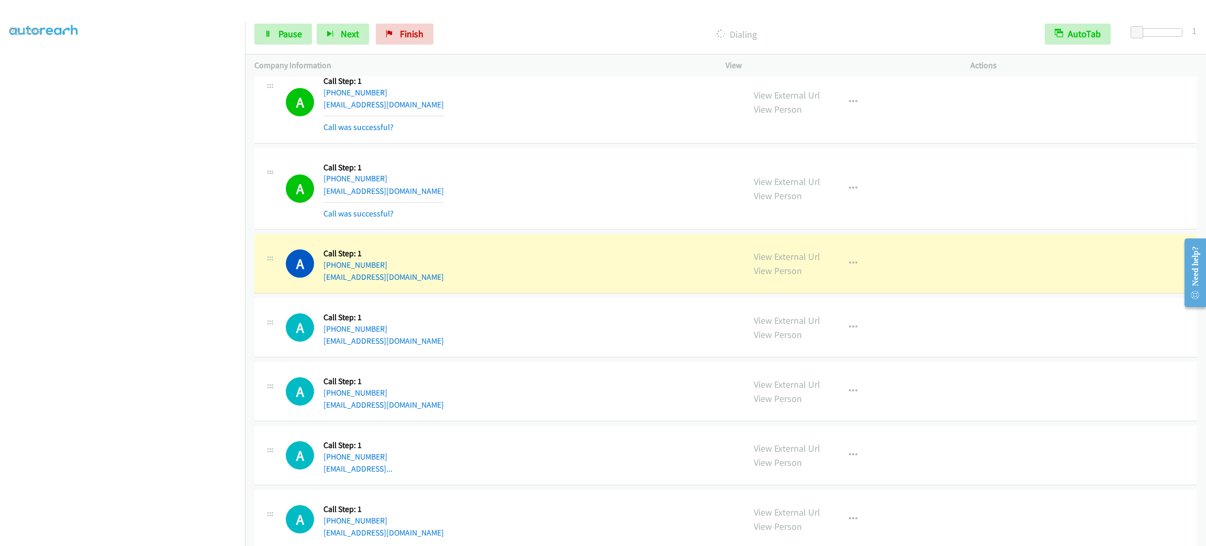
scroll to position [785, 0]
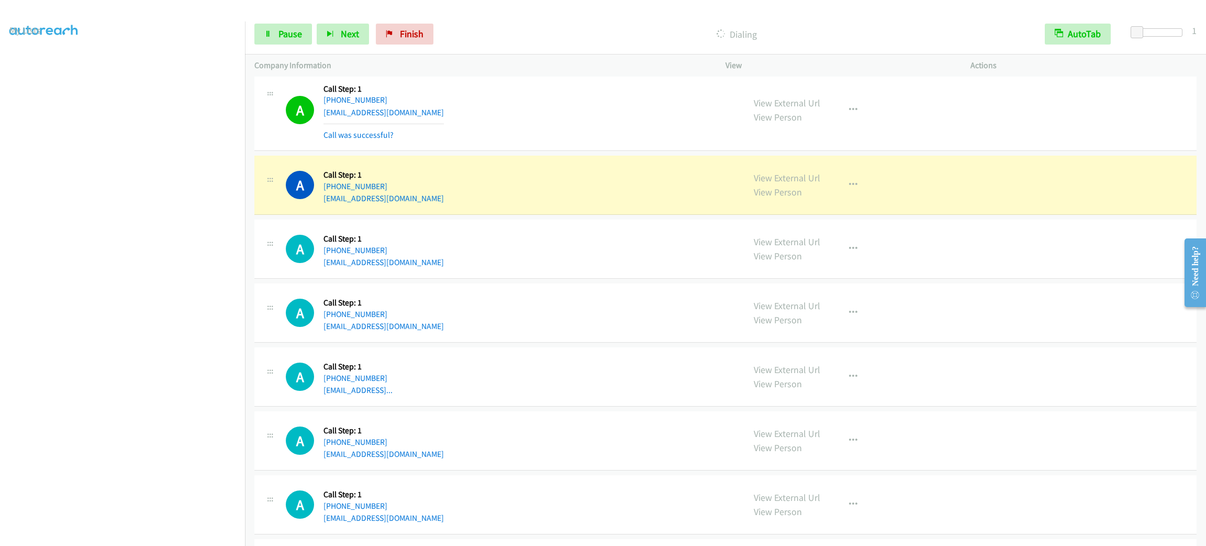
click at [870, 187] on div "View External Url View Person View External Url Email Schedule/Manage Callback …" at bounding box center [872, 185] width 254 height 40
click at [847, 190] on button "button" at bounding box center [853, 184] width 28 height 21
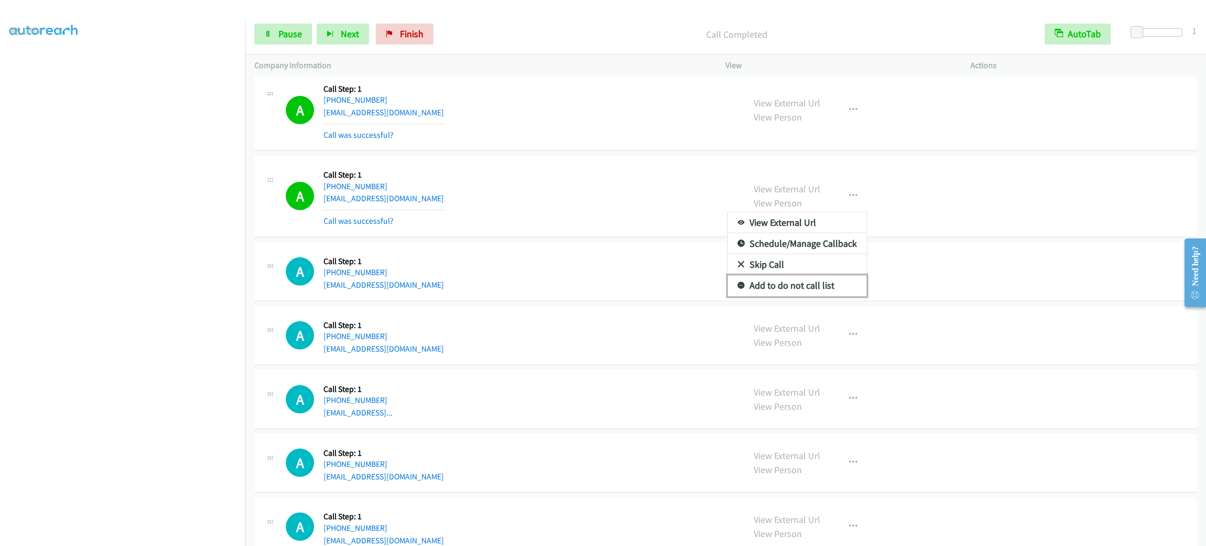
click at [834, 289] on link "Add to do not call list" at bounding box center [797, 285] width 139 height 21
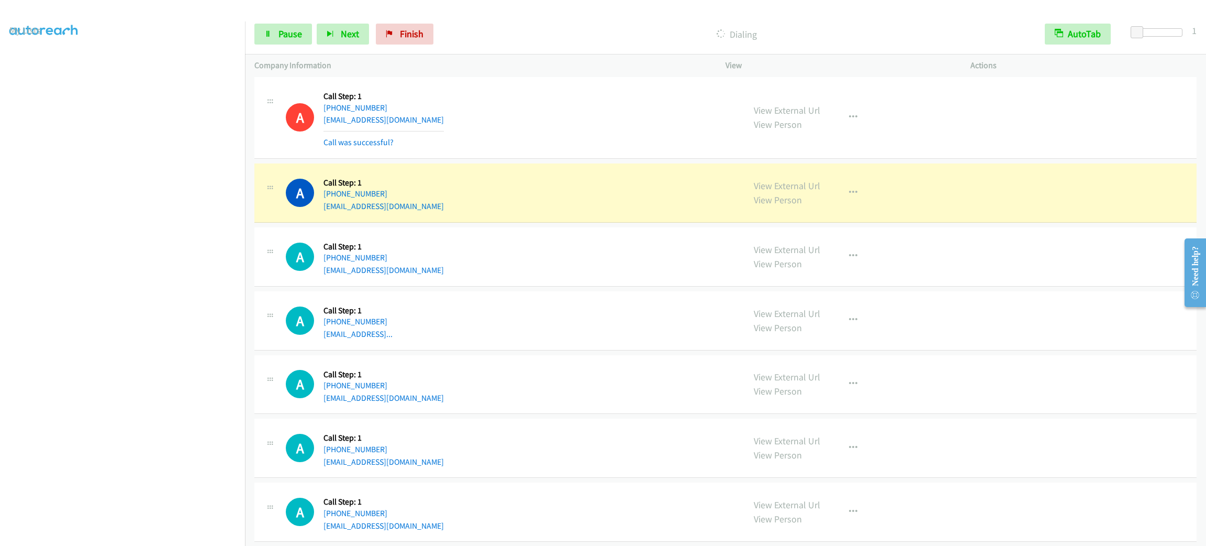
scroll to position [942, 0]
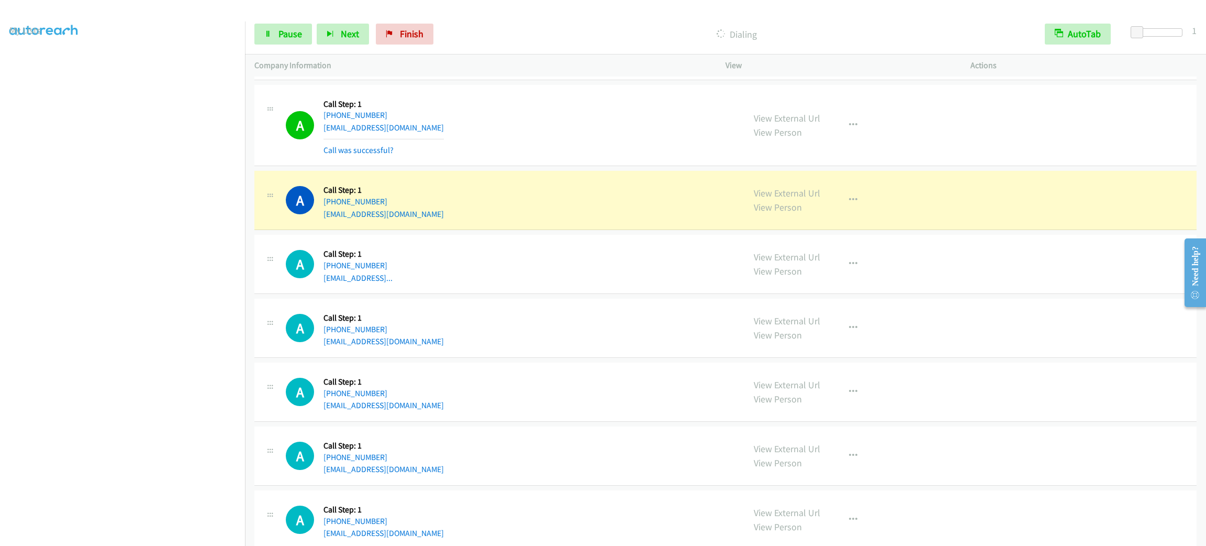
click at [542, 214] on div "A Callback Scheduled Call Step: 1 [GEOGRAPHIC_DATA]/[GEOGRAPHIC_DATA] [PHONE_NU…" at bounding box center [510, 200] width 449 height 40
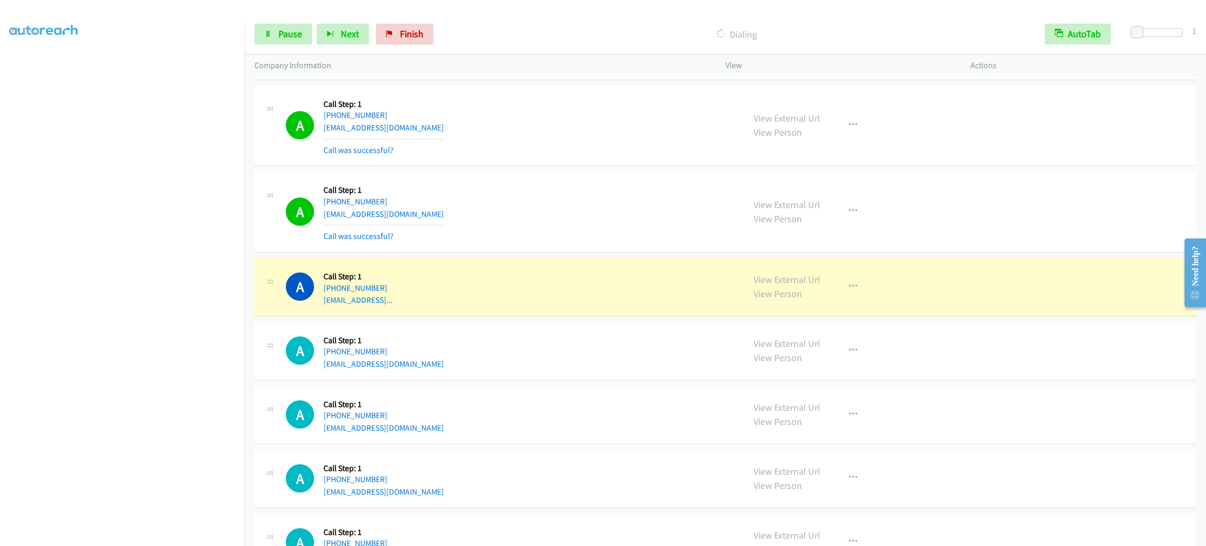
click at [645, 291] on div "A Callback Scheduled Call Step: 1 America/New_York [PHONE_NUMBER] [EMAIL_ADDRES…" at bounding box center [510, 287] width 449 height 40
click at [862, 291] on div "View External Url View Person View External Url Email Schedule/Manage Callback …" at bounding box center [872, 287] width 254 height 40
click at [850, 292] on button "button" at bounding box center [853, 286] width 28 height 21
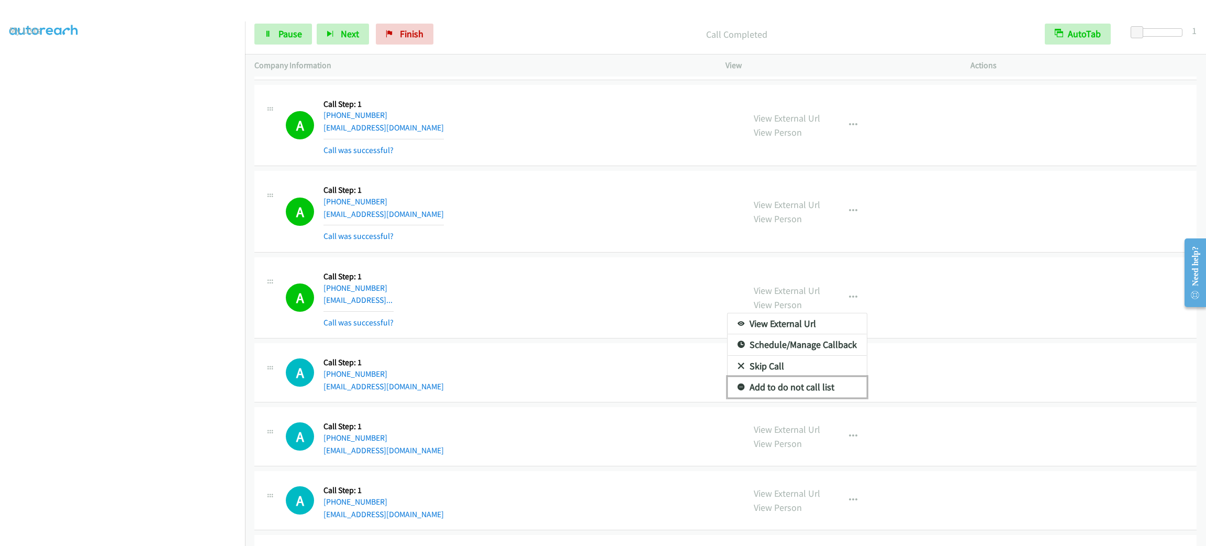
click at [827, 392] on link "Add to do not call list" at bounding box center [797, 386] width 139 height 21
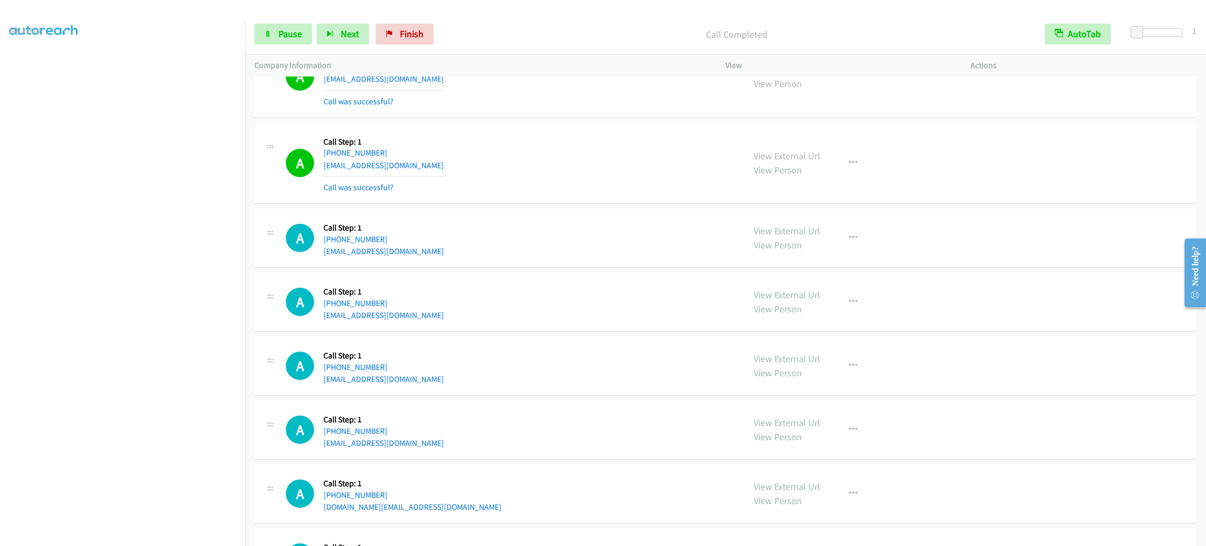
scroll to position [1413, 0]
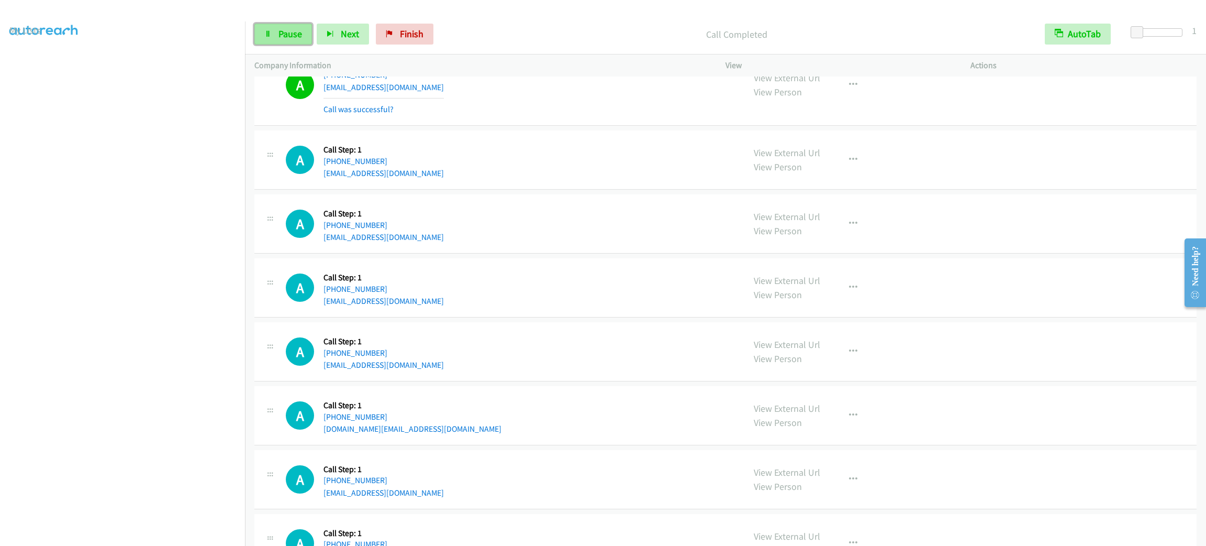
click at [291, 36] on span "Pause" at bounding box center [291, 34] width 24 height 12
click at [291, 36] on div "Start Calls Pause Next Finish" at bounding box center [346, 34] width 184 height 21
click at [318, 43] on link "Start Calls" at bounding box center [291, 34] width 75 height 21
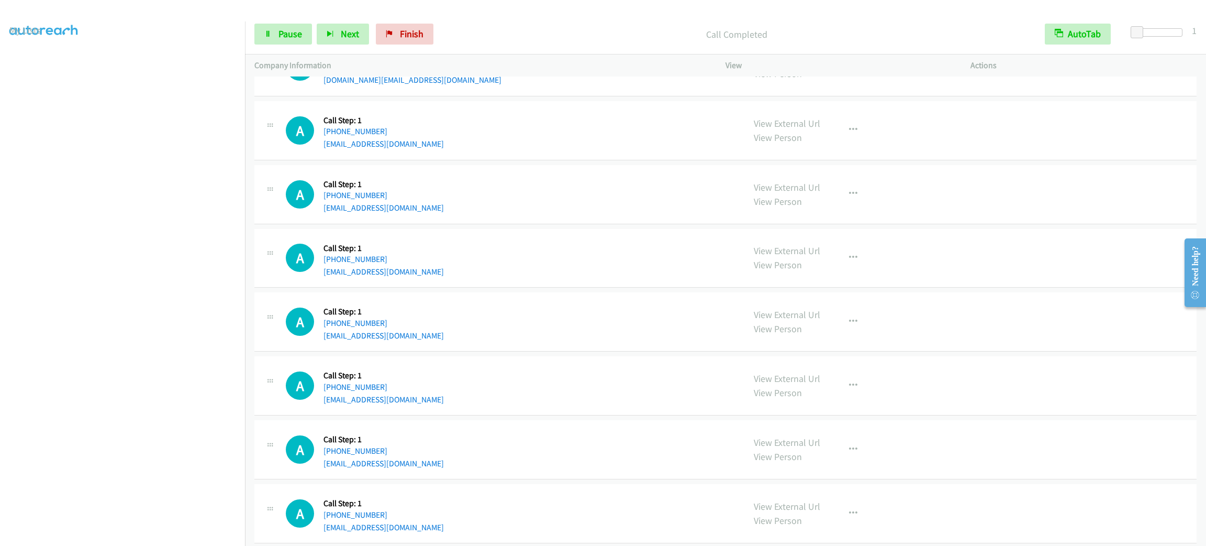
scroll to position [1751, 0]
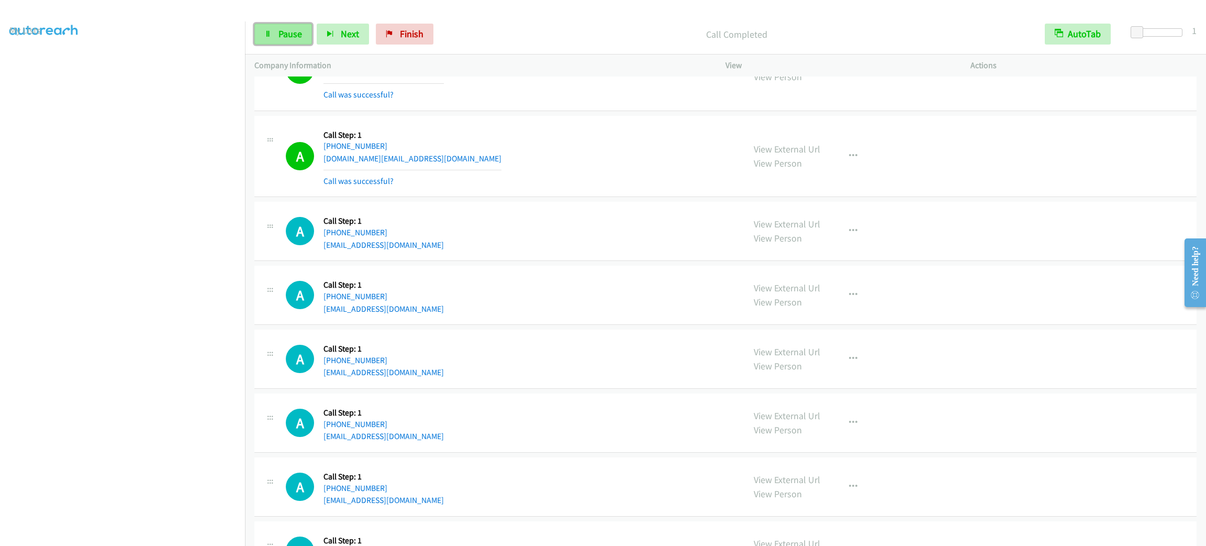
click at [279, 41] on link "Pause" at bounding box center [283, 34] width 58 height 21
click at [312, 31] on span "Start Calls" at bounding box center [299, 34] width 41 height 12
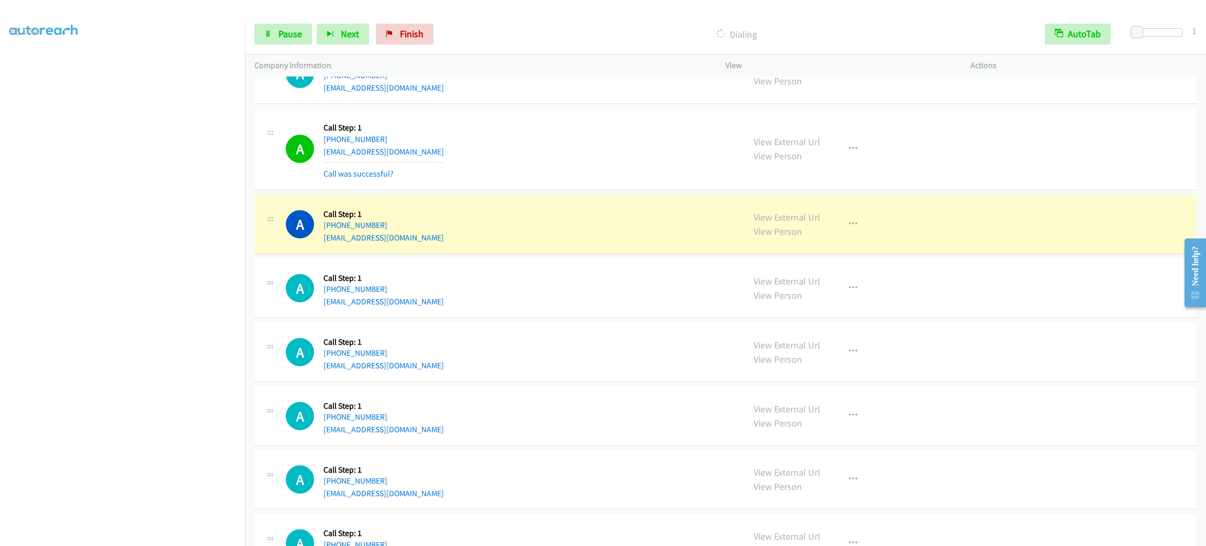
scroll to position [1959, 0]
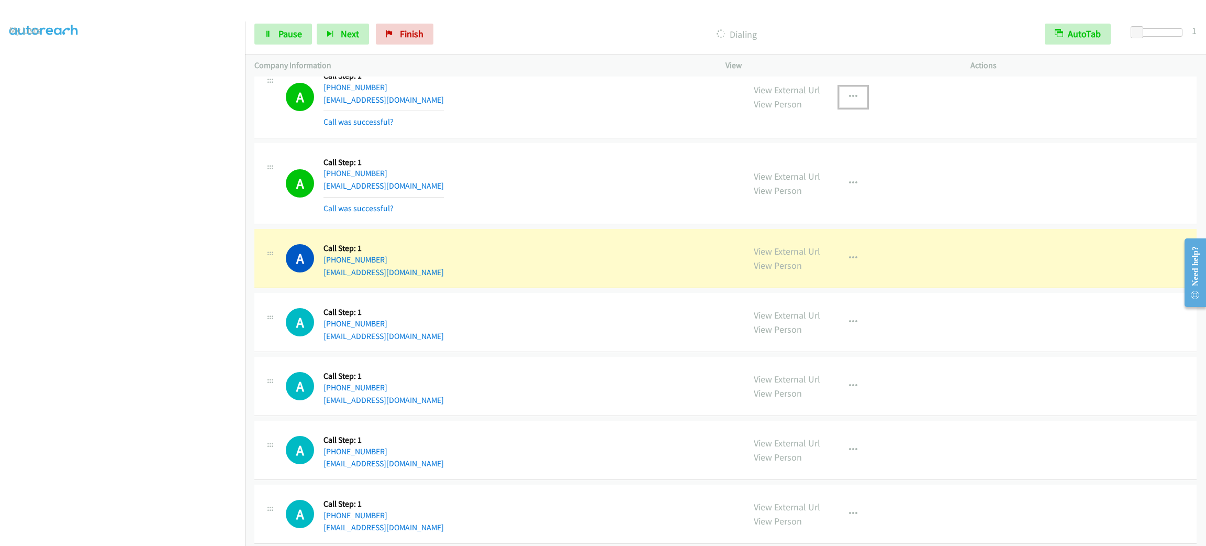
click at [857, 103] on button "button" at bounding box center [853, 96] width 28 height 21
click at [827, 184] on link "Add to do not call list" at bounding box center [797, 186] width 139 height 21
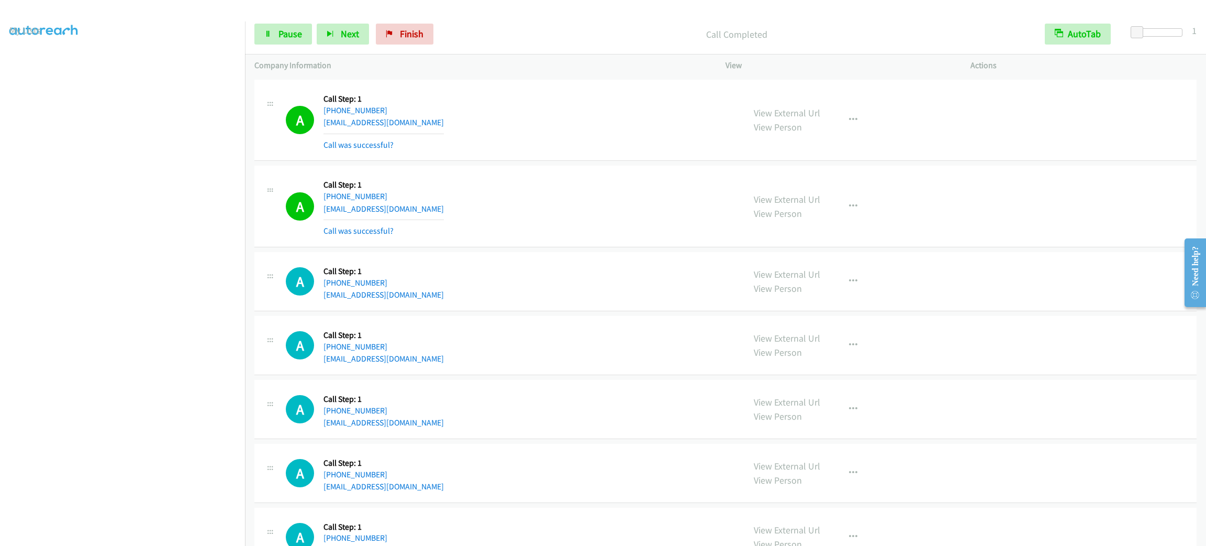
scroll to position [2274, 0]
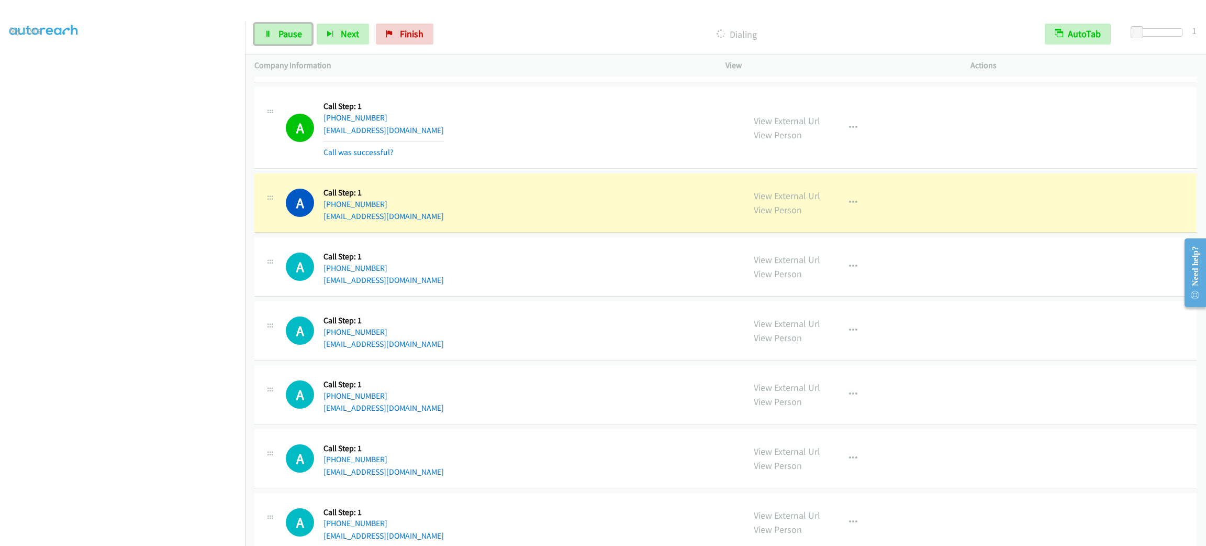
drag, startPoint x: 279, startPoint y: 29, endPoint x: 283, endPoint y: 64, distance: 35.4
click at [279, 29] on span "Pause" at bounding box center [291, 34] width 24 height 12
